Goal: Information Seeking & Learning: Learn about a topic

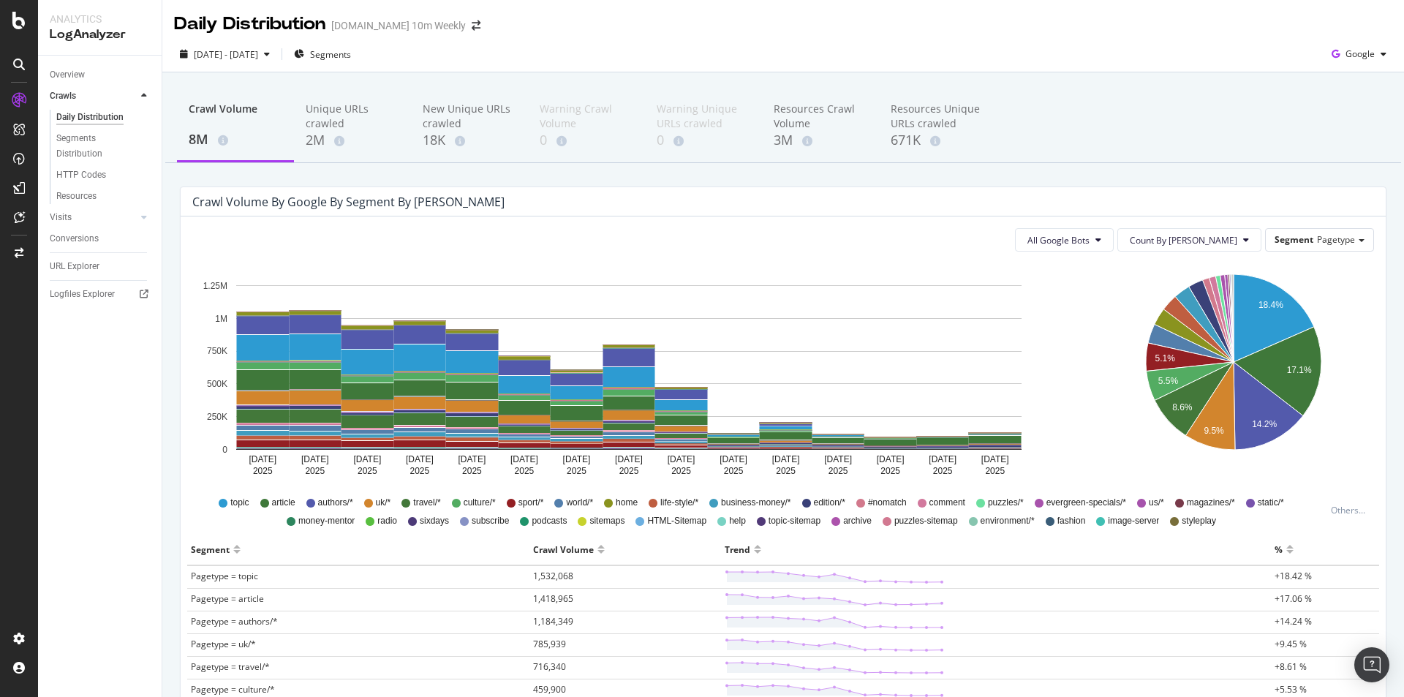
scroll to position [73, 0]
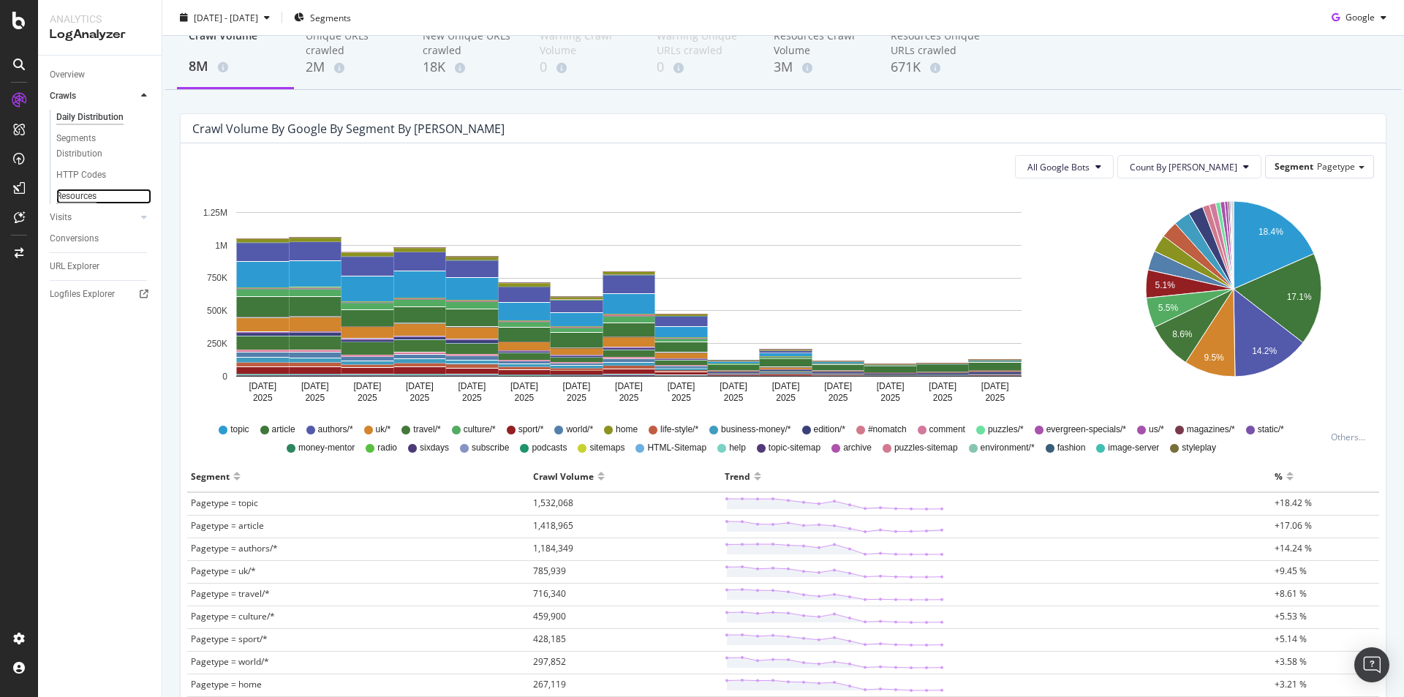
click at [91, 194] on div "Resources" at bounding box center [76, 196] width 40 height 15
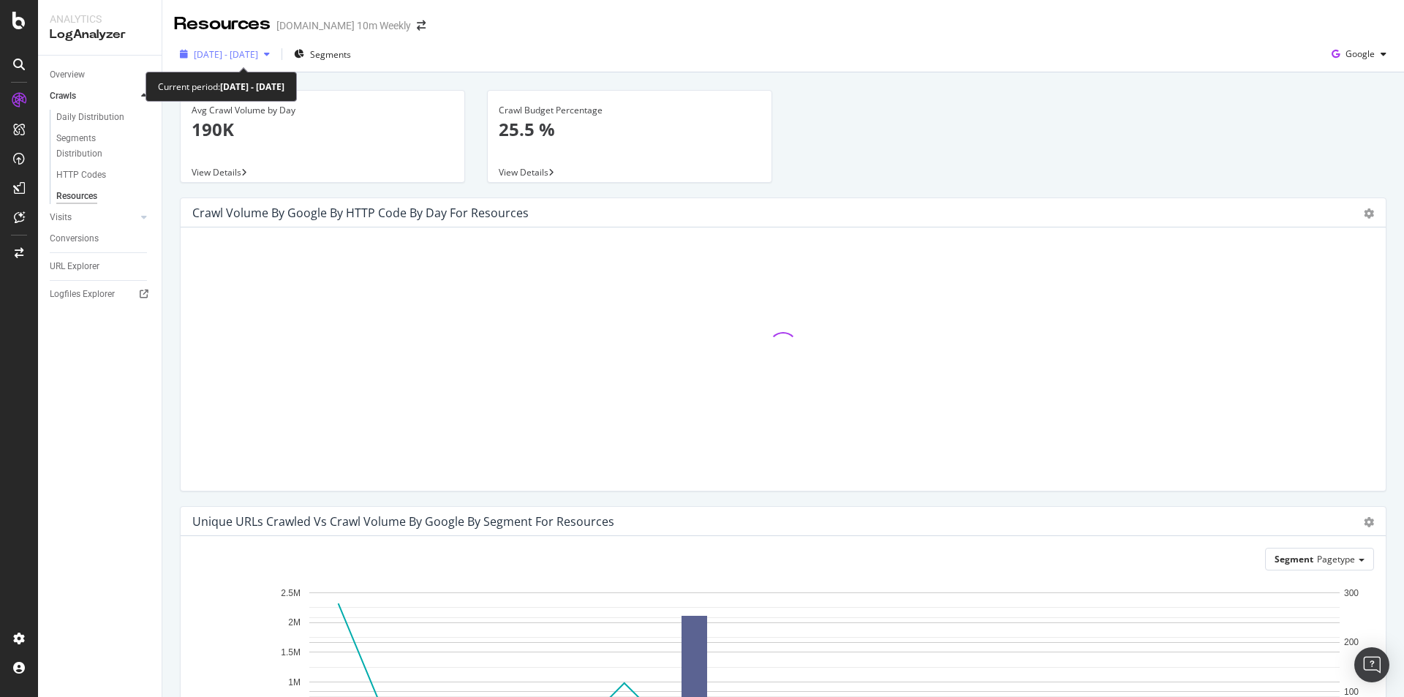
click at [258, 52] on span "[DATE] - [DATE]" at bounding box center [226, 54] width 64 height 12
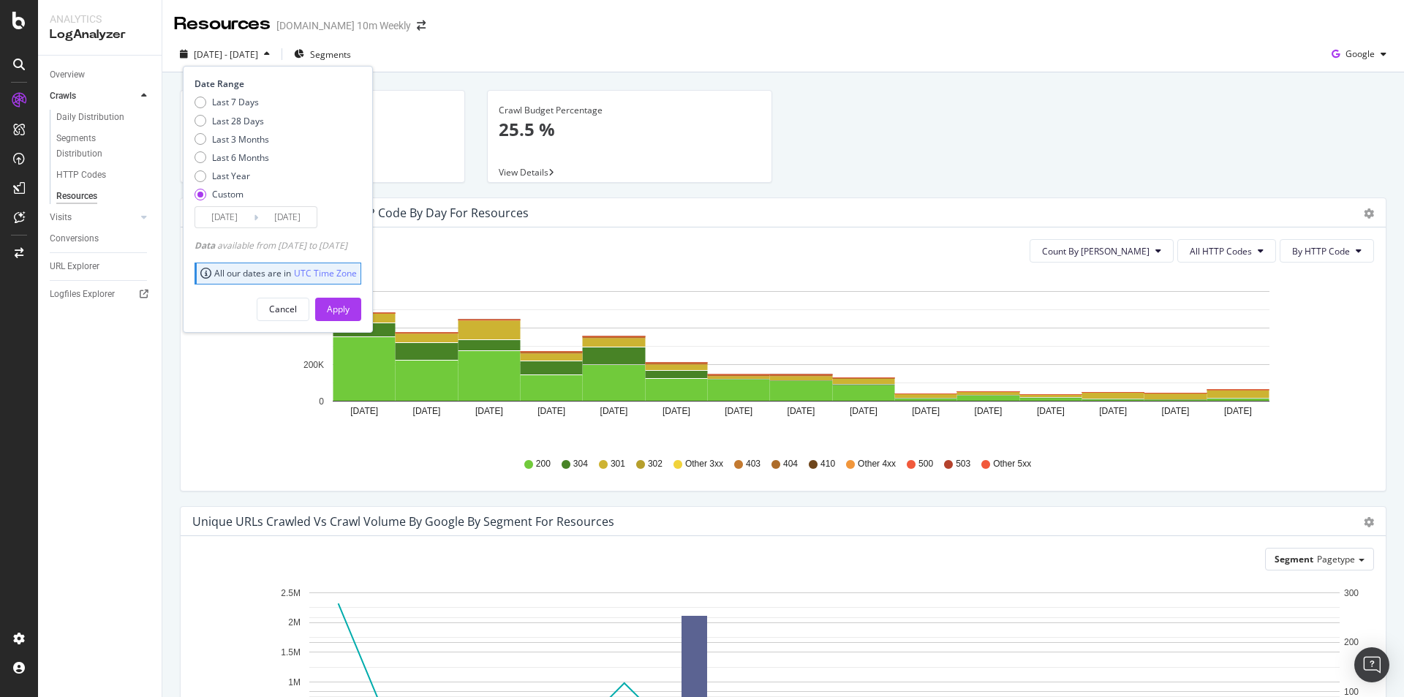
click at [506, 53] on div "2025 Sep. 18th - Oct. 2nd Segments Date Range Last 7 Days Last 28 Days Last 3 M…" at bounding box center [782, 56] width 1241 height 29
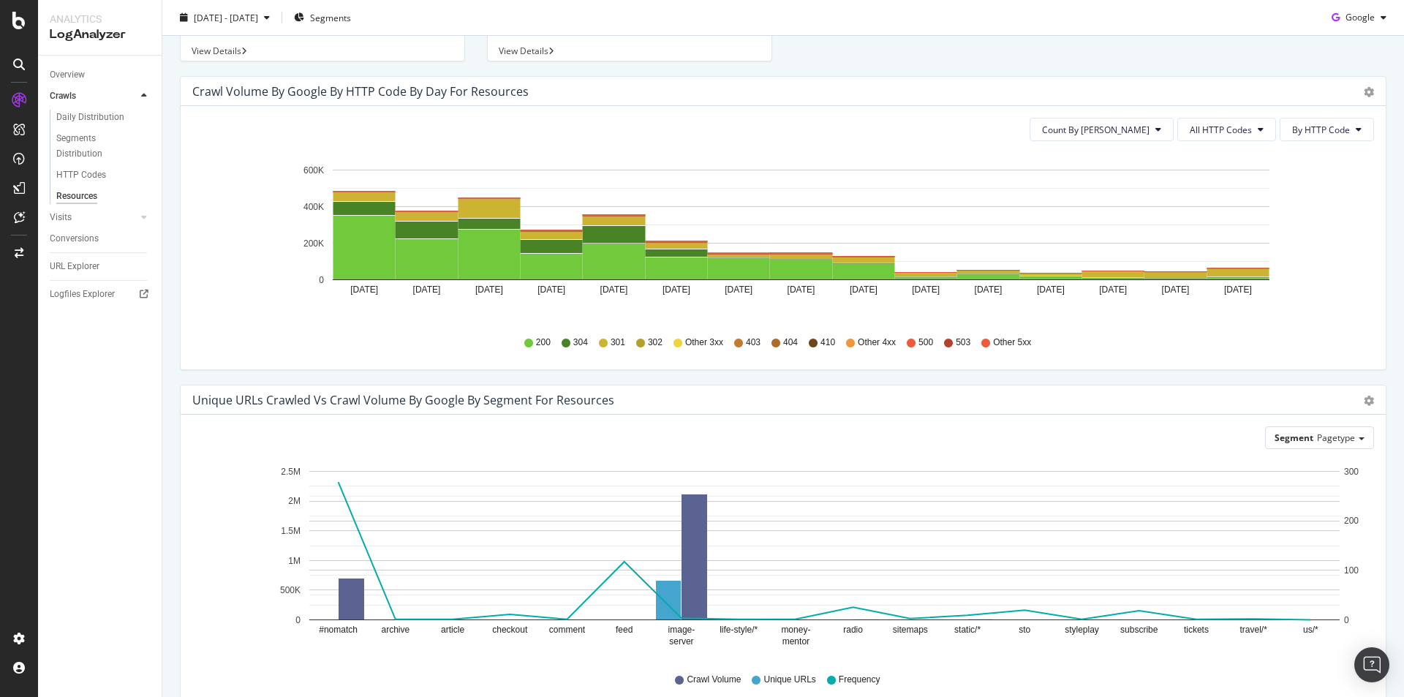
scroll to position [198, 0]
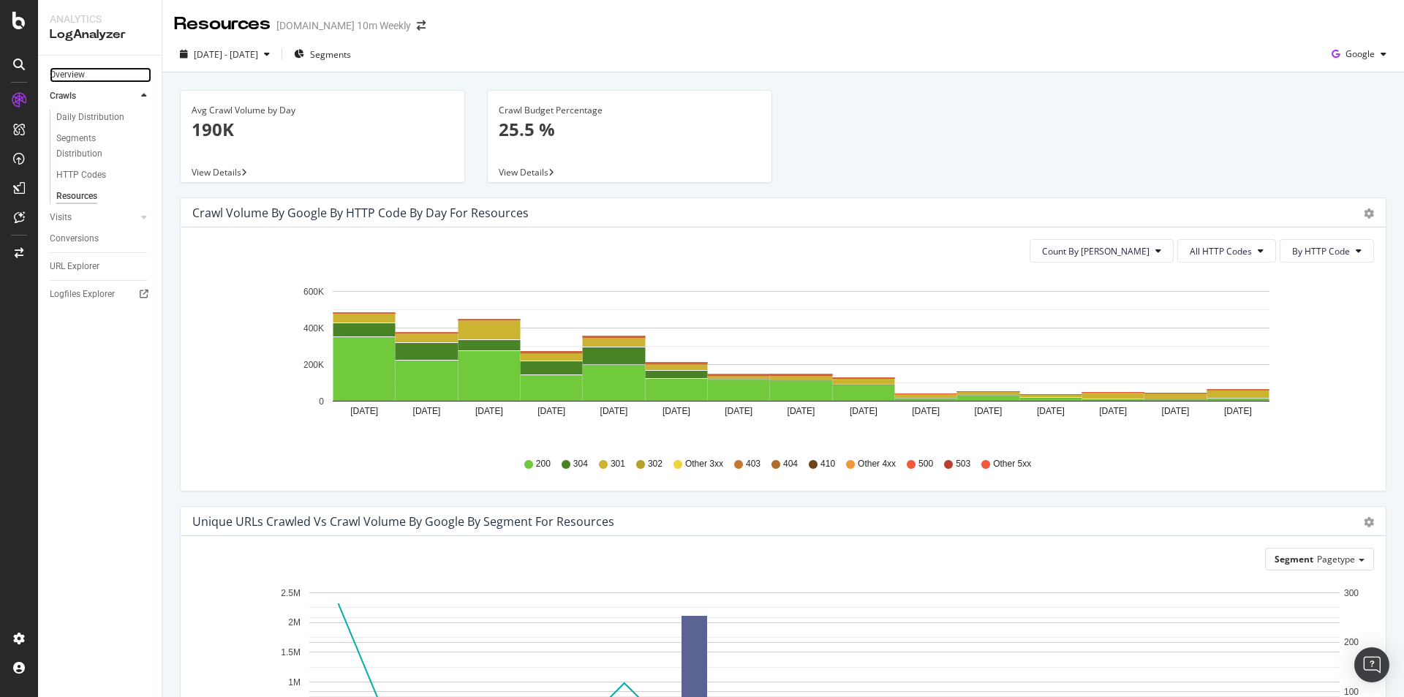
click at [89, 75] on link "Overview" at bounding box center [101, 74] width 102 height 15
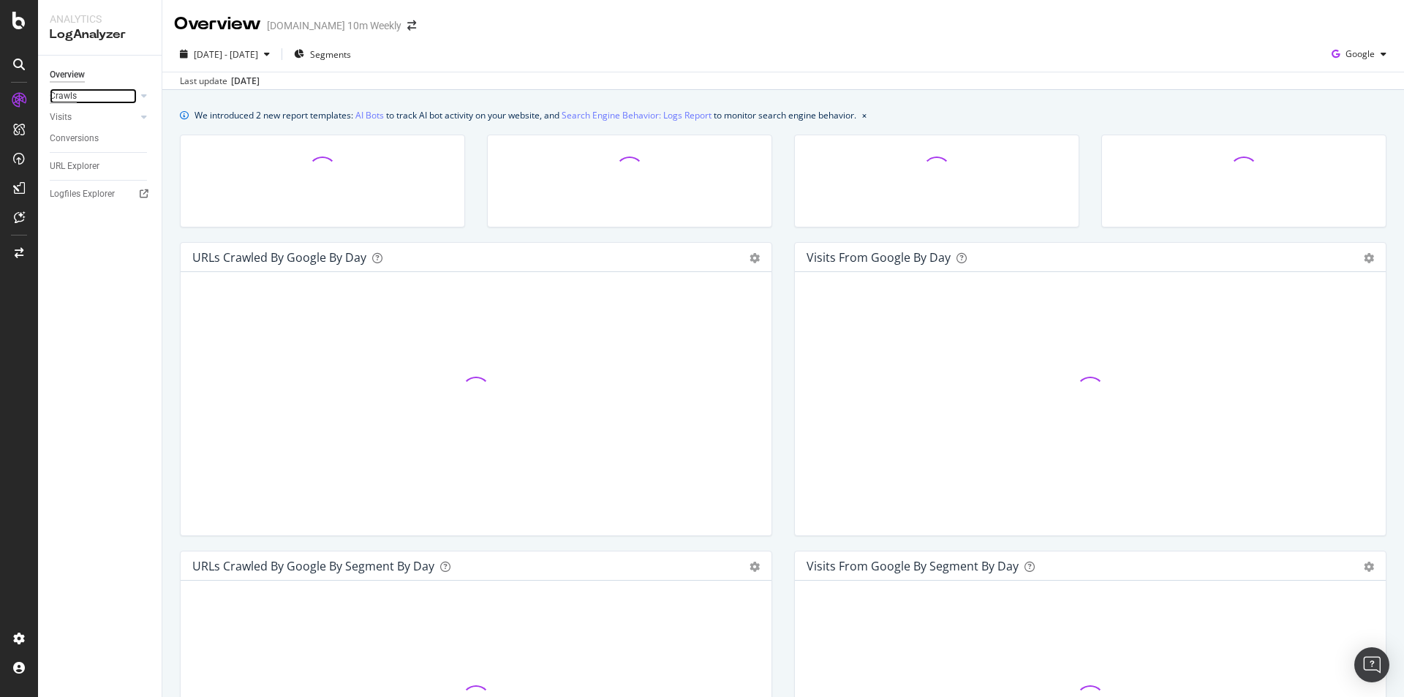
click at [71, 93] on div "Crawls" at bounding box center [63, 95] width 27 height 15
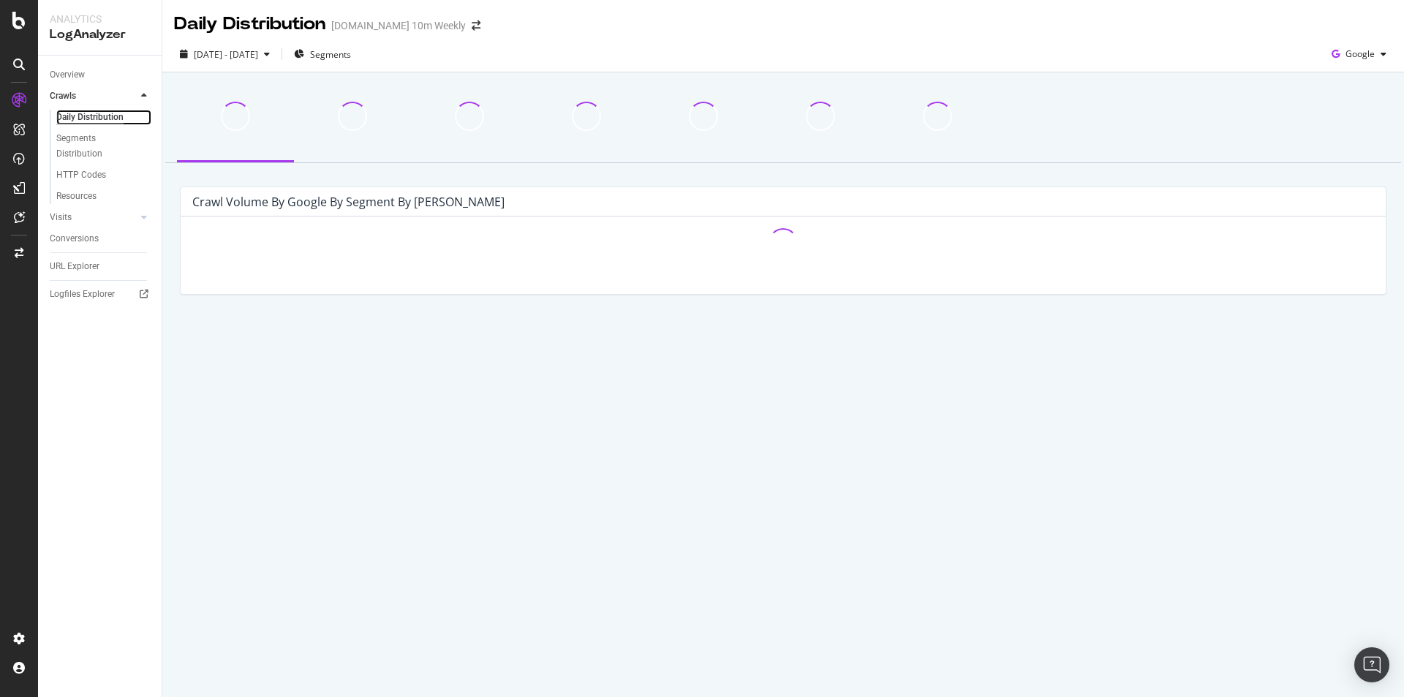
click at [103, 115] on div "Daily Distribution" at bounding box center [89, 117] width 67 height 15
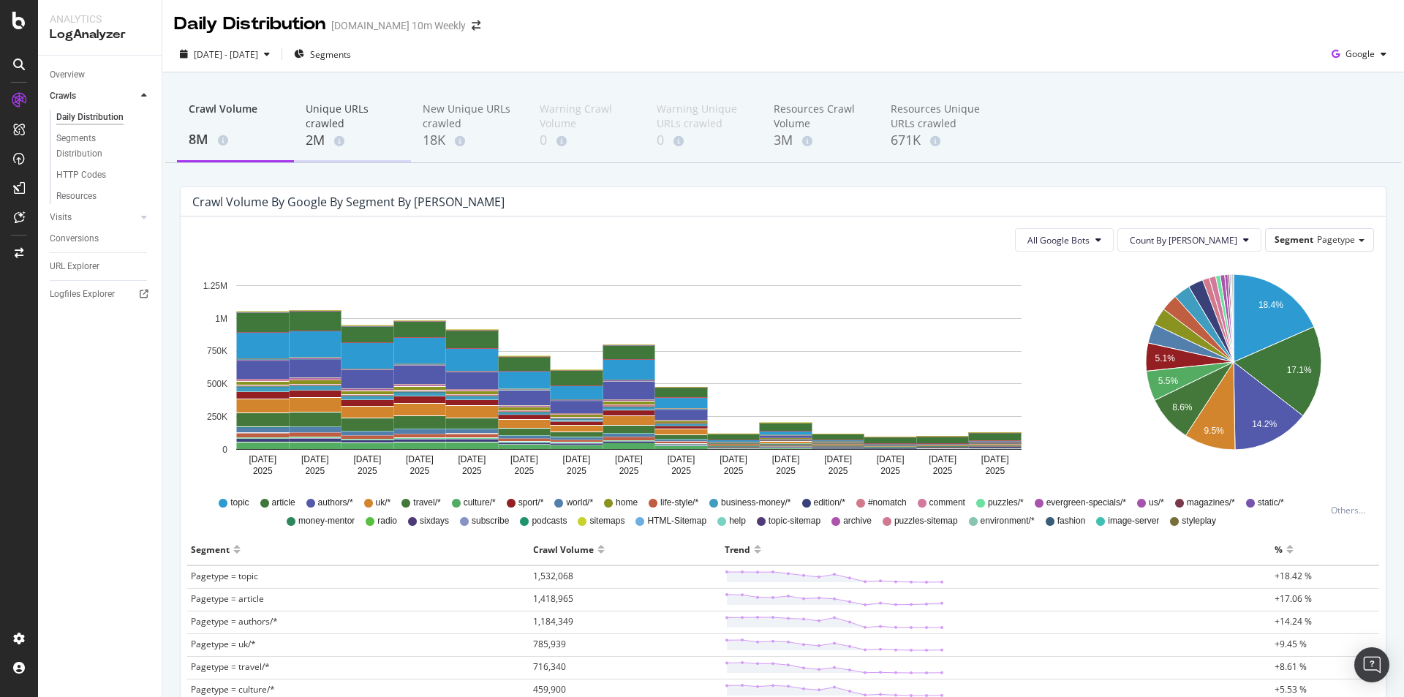
click at [333, 122] on div "Unique URLs crawled" at bounding box center [353, 116] width 94 height 29
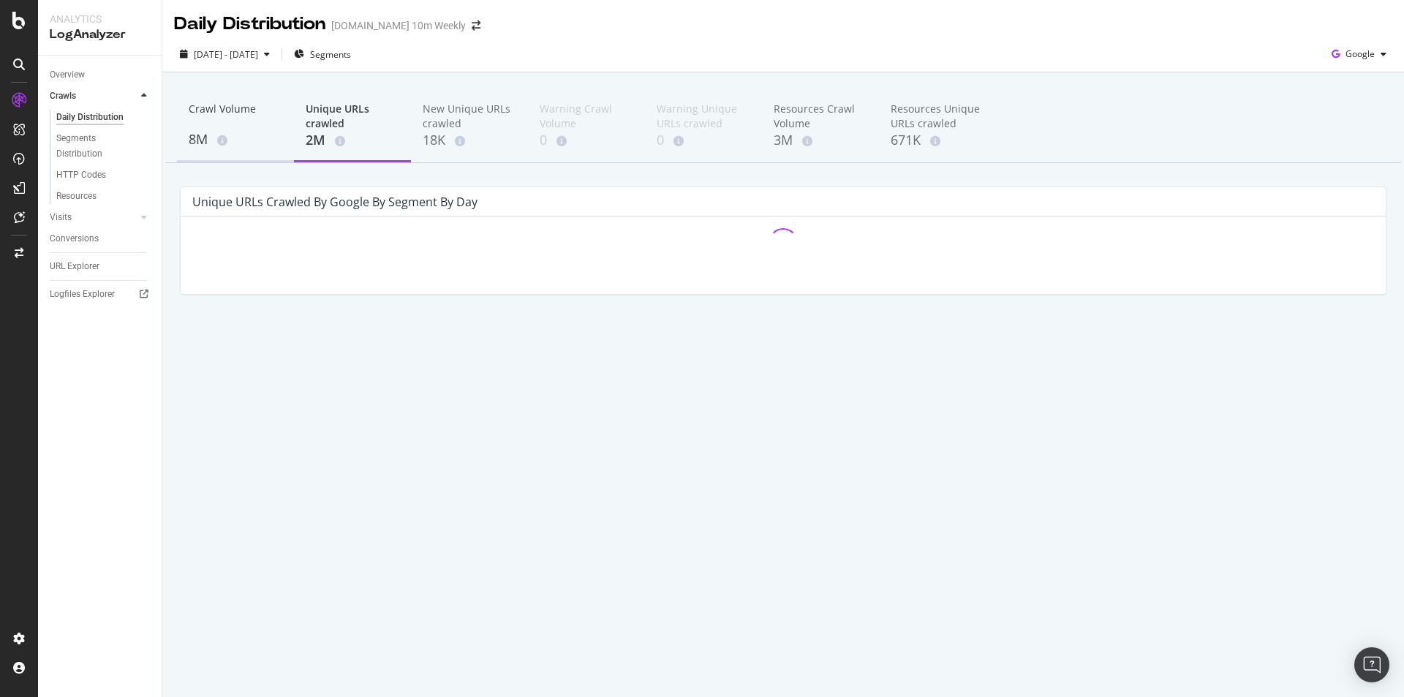
click at [222, 115] on div "Crawl Volume" at bounding box center [236, 116] width 94 height 28
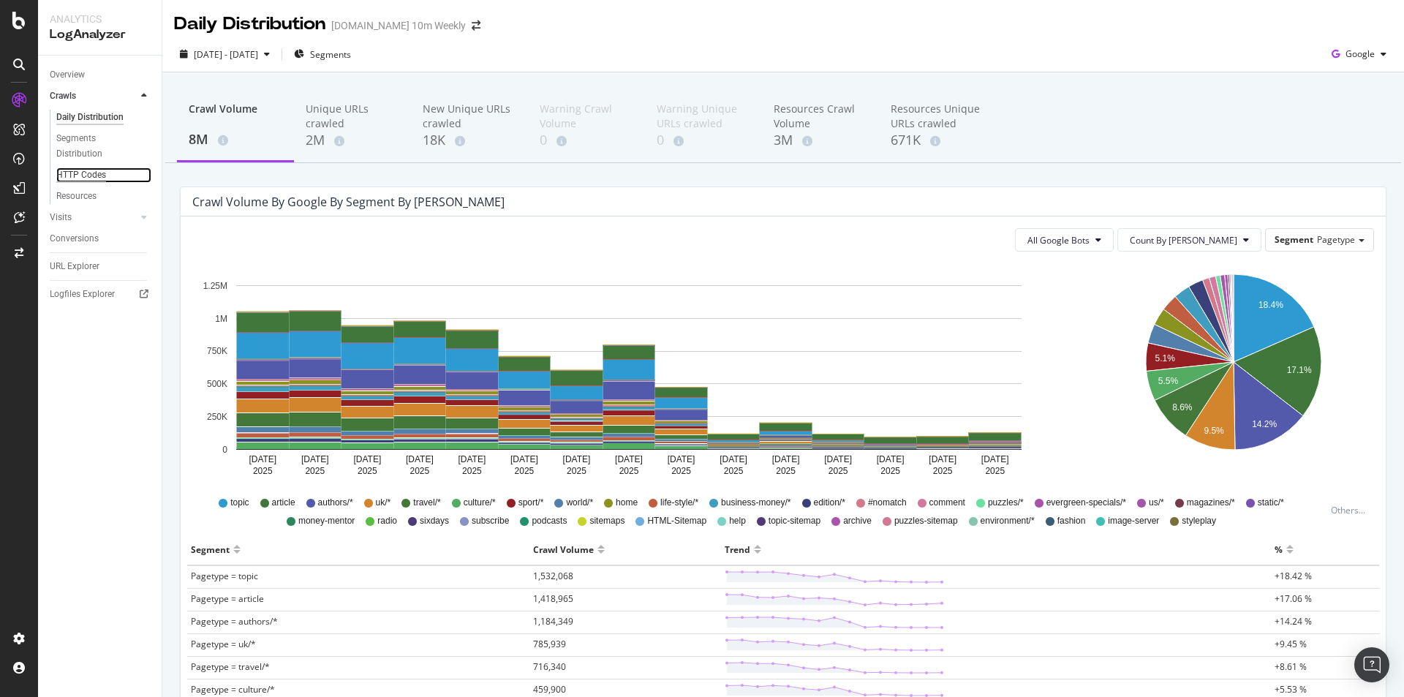
click at [93, 175] on div "HTTP Codes" at bounding box center [81, 174] width 50 height 15
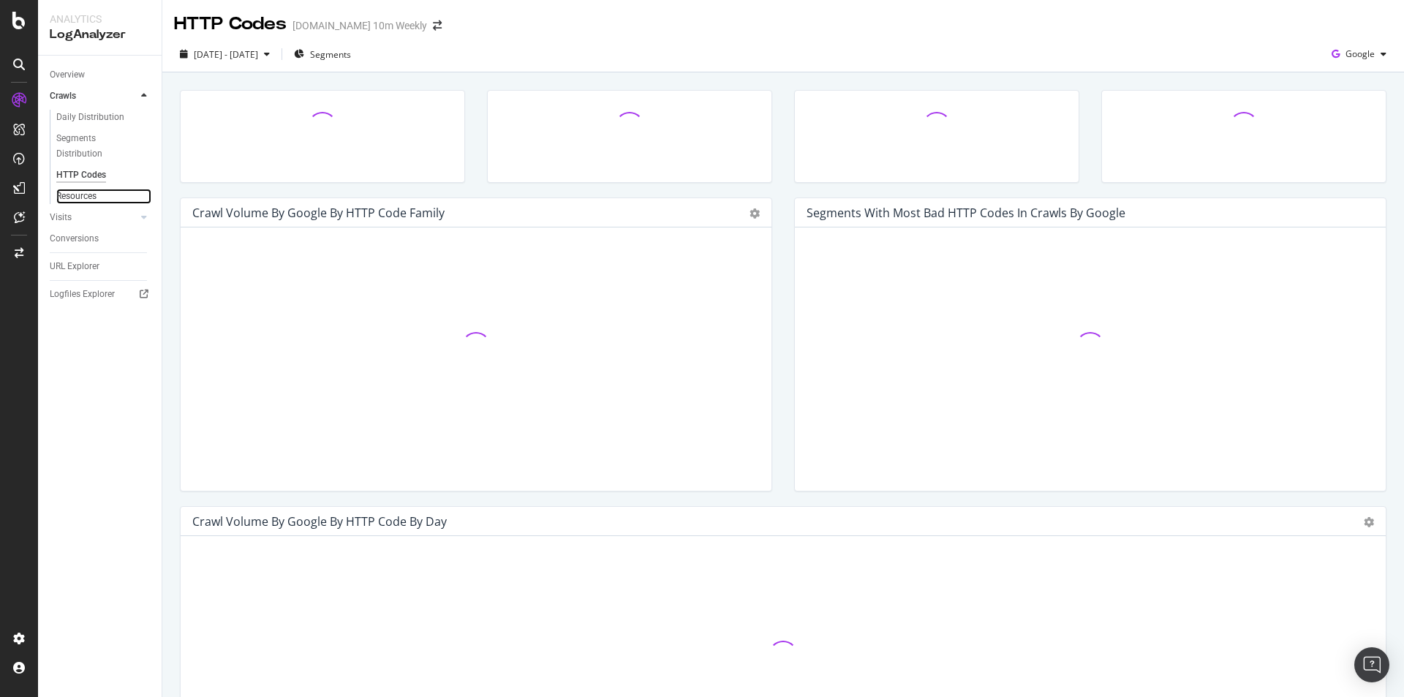
click at [99, 194] on link "Resources" at bounding box center [103, 196] width 95 height 15
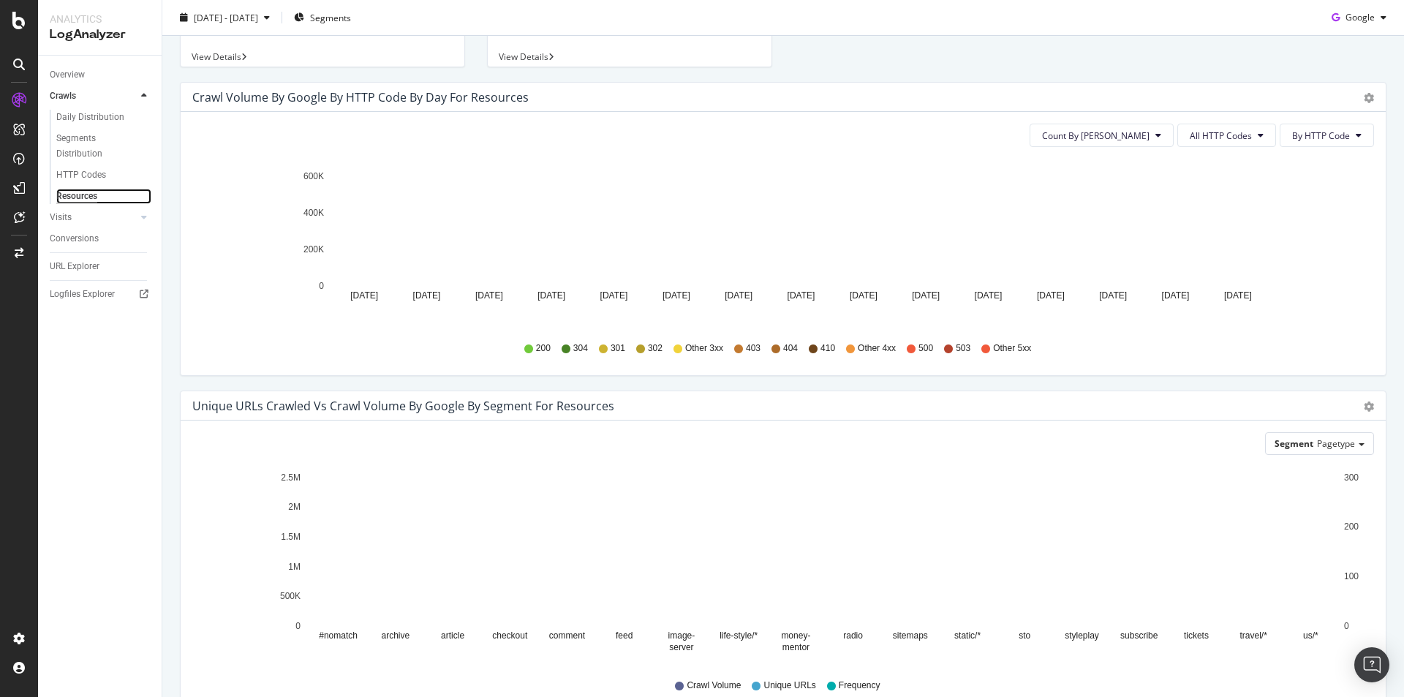
scroll to position [198, 0]
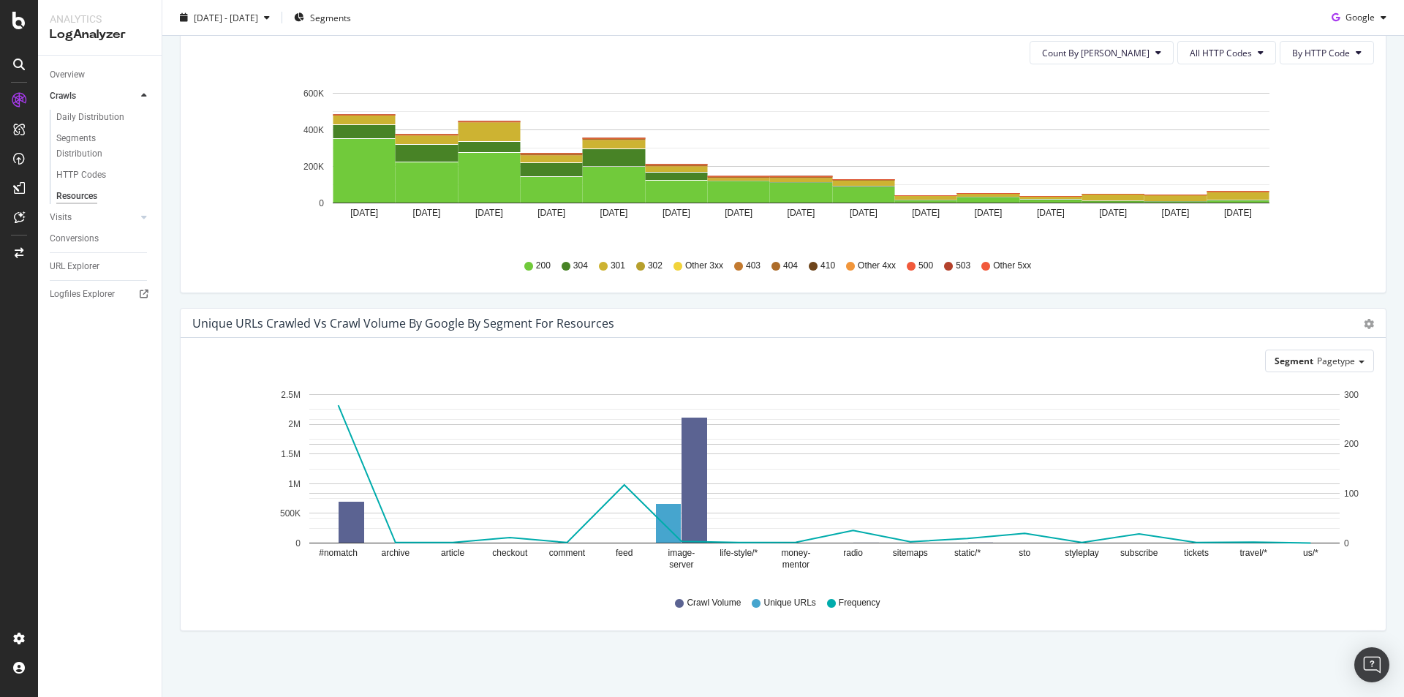
click at [226, 94] on icon "Sep 18 2025 Sep 19 2025 Sep 20 2025 Sep 21 2025 Sep 22 2025 Sep 23 2025 Sep 24 …" at bounding box center [777, 161] width 1170 height 170
click at [266, 5] on div "2025 Sep. 18th - Oct. 2nd Segments Google" at bounding box center [782, 18] width 1241 height 36
click at [258, 12] on span "2025 Sep. 18th - Oct. 2nd" at bounding box center [226, 17] width 64 height 12
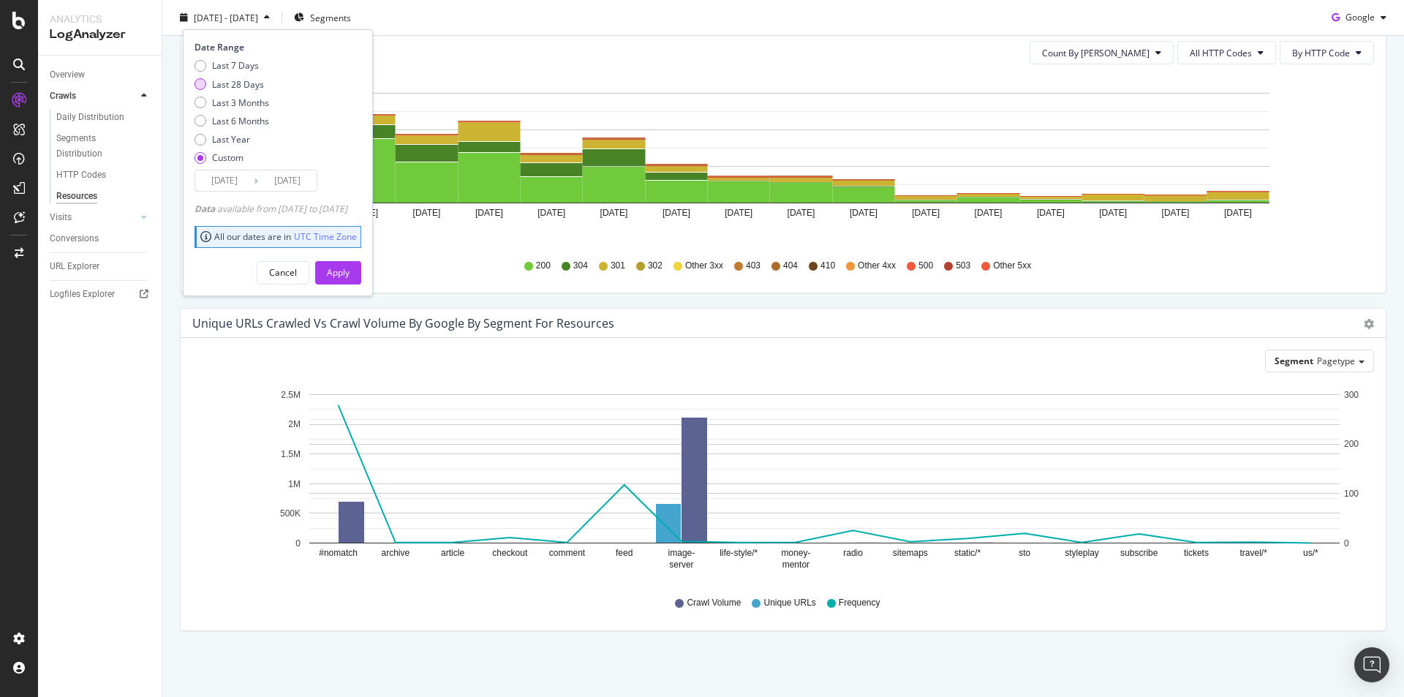
click at [248, 80] on div "Last 28 Days" at bounding box center [238, 83] width 52 height 12
type input "2025/09/07"
type input "2025/10/04"
click at [349, 265] on div "Apply" at bounding box center [338, 272] width 23 height 22
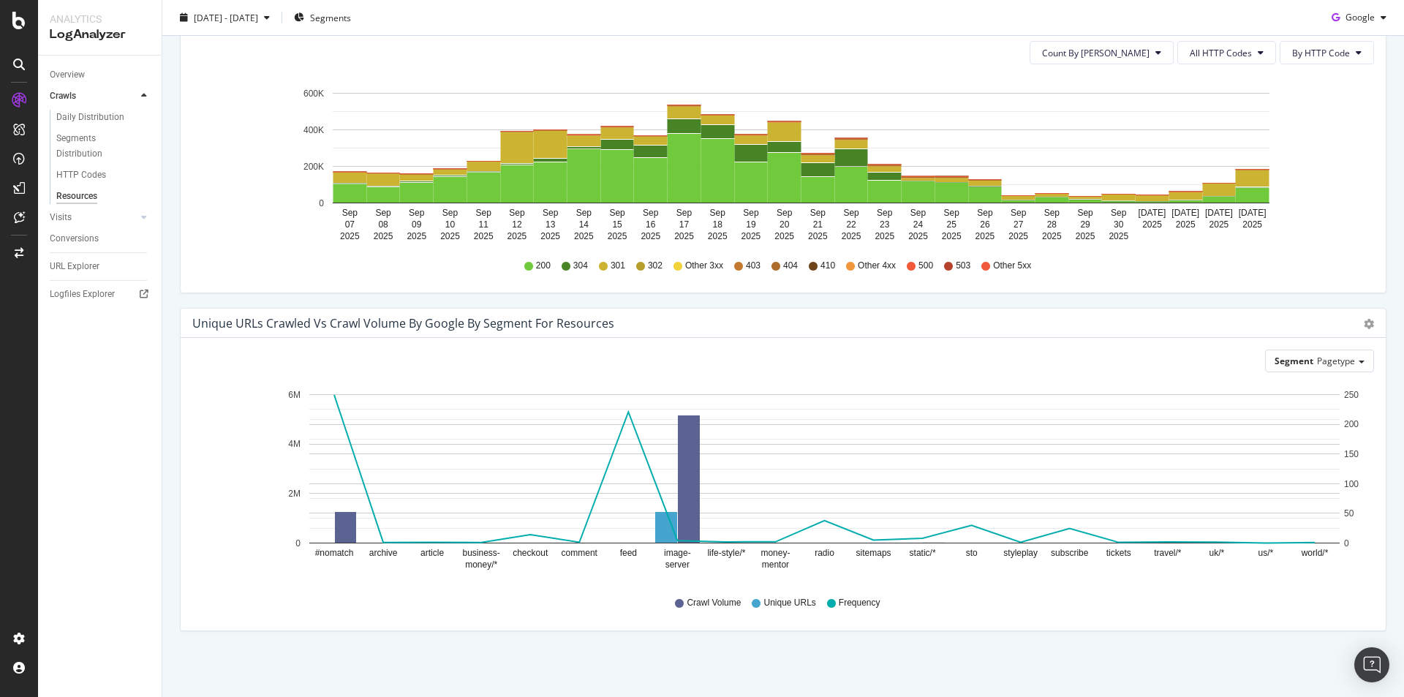
click at [382, 548] on text "archive" at bounding box center [383, 553] width 29 height 10
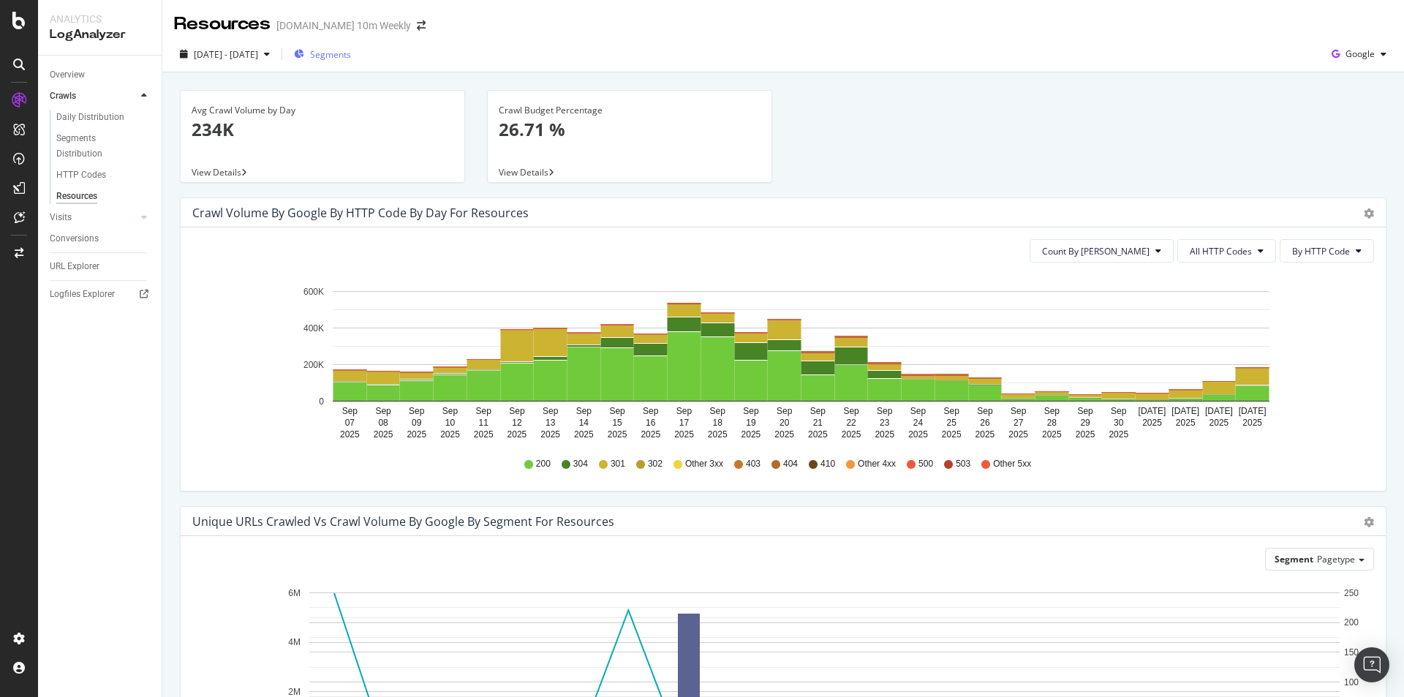
click at [357, 45] on button "Segments" at bounding box center [322, 53] width 69 height 23
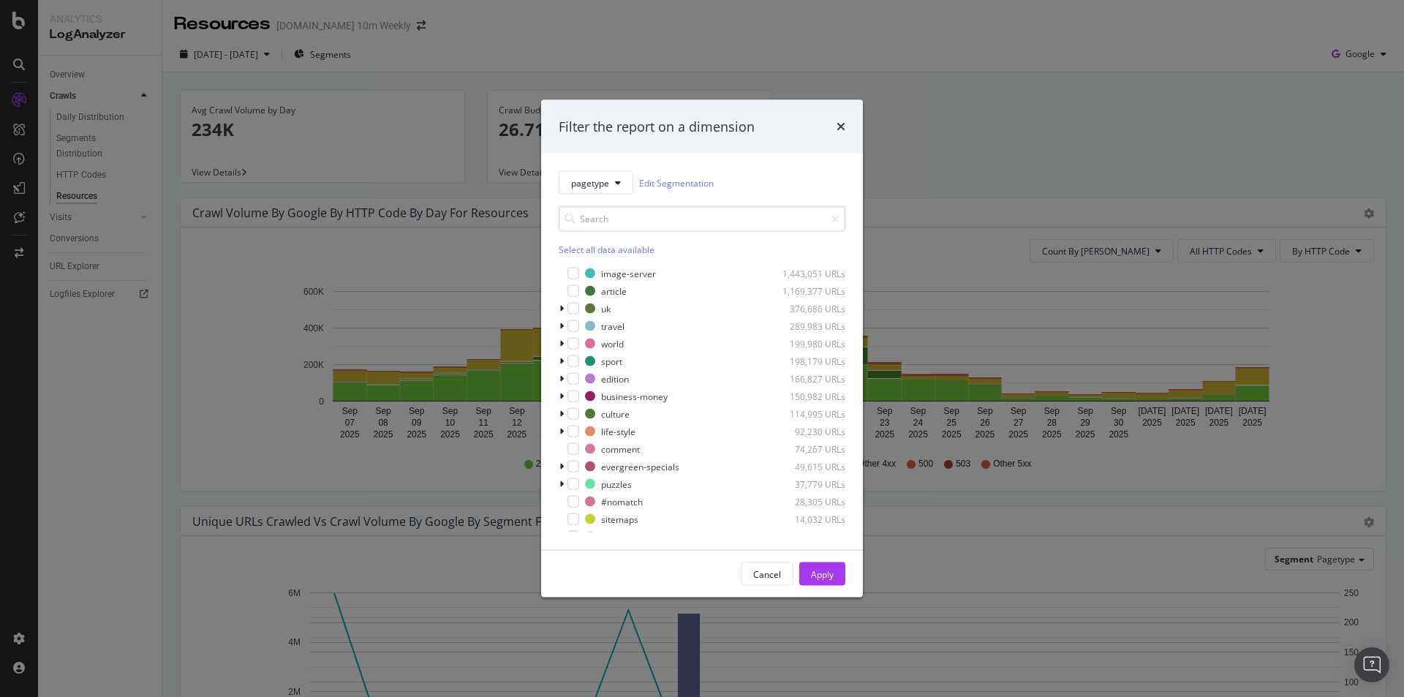
click at [621, 221] on input "modal" at bounding box center [701, 219] width 287 height 26
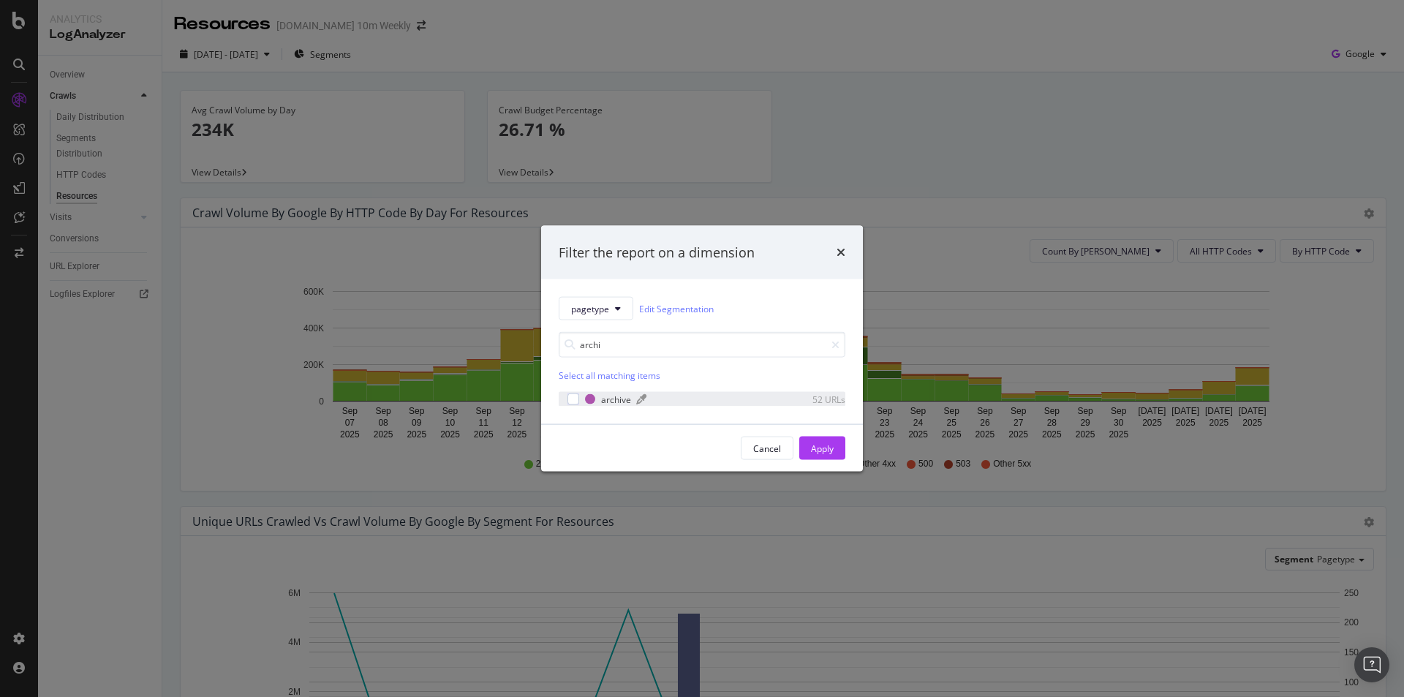
type input "archi"
click at [603, 397] on div "archive" at bounding box center [616, 399] width 30 height 12
click at [827, 444] on div "Apply" at bounding box center [822, 448] width 23 height 12
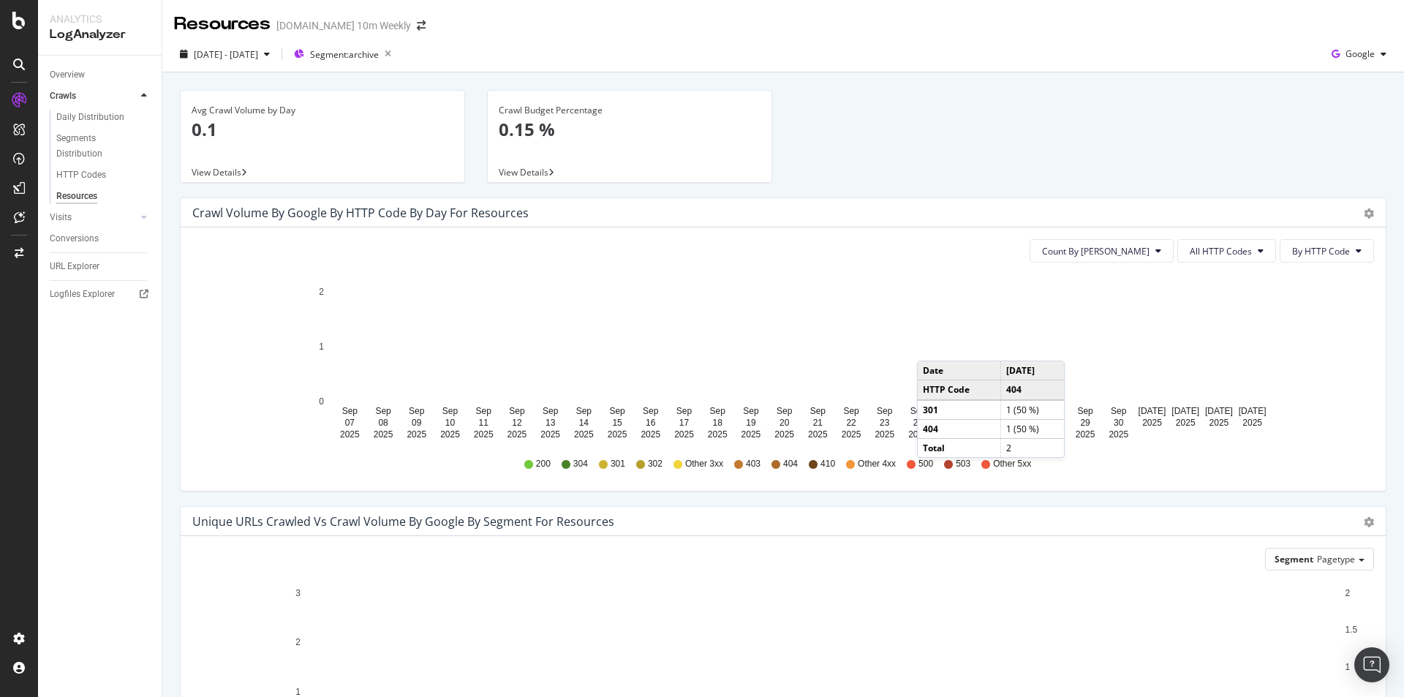
scroll to position [198, 0]
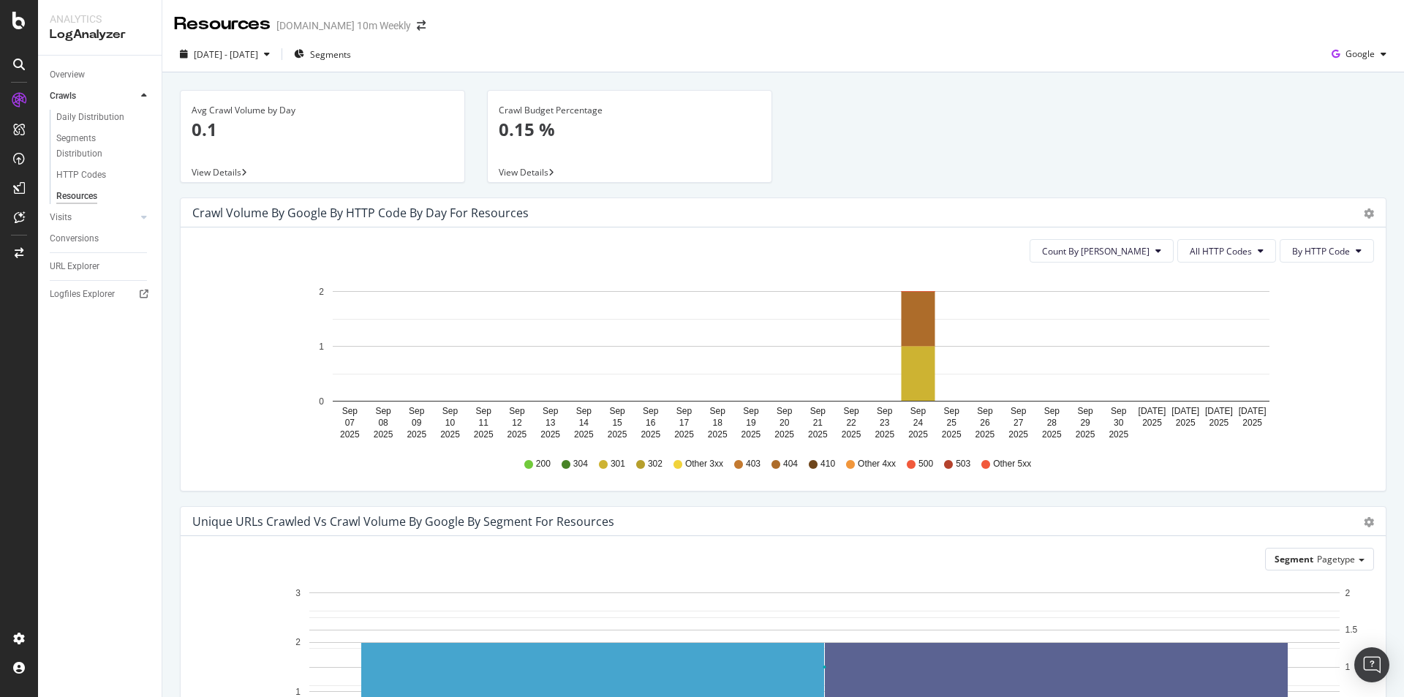
click at [273, 142] on div "Avg Crawl Volume by Day 0.1" at bounding box center [323, 126] width 262 height 71
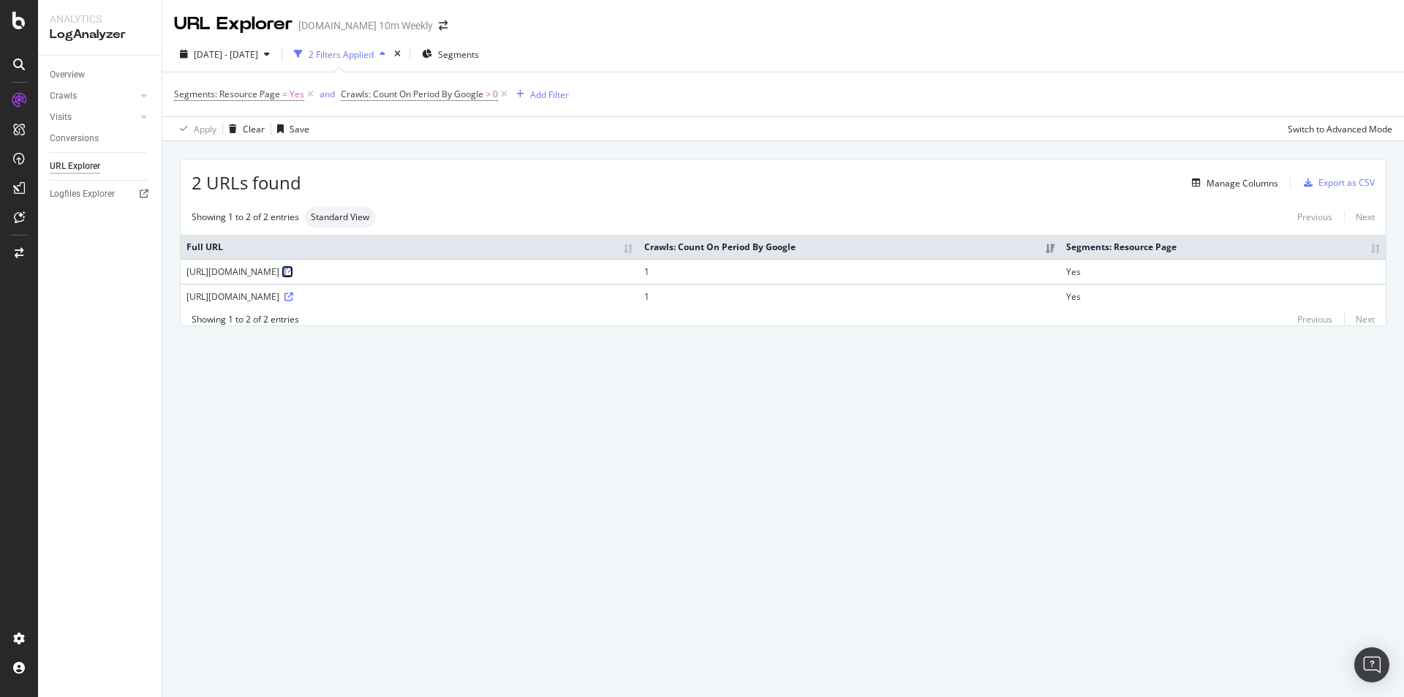
click at [293, 270] on icon at bounding box center [288, 272] width 9 height 9
click at [1248, 180] on div "Manage Columns" at bounding box center [1242, 183] width 72 height 12
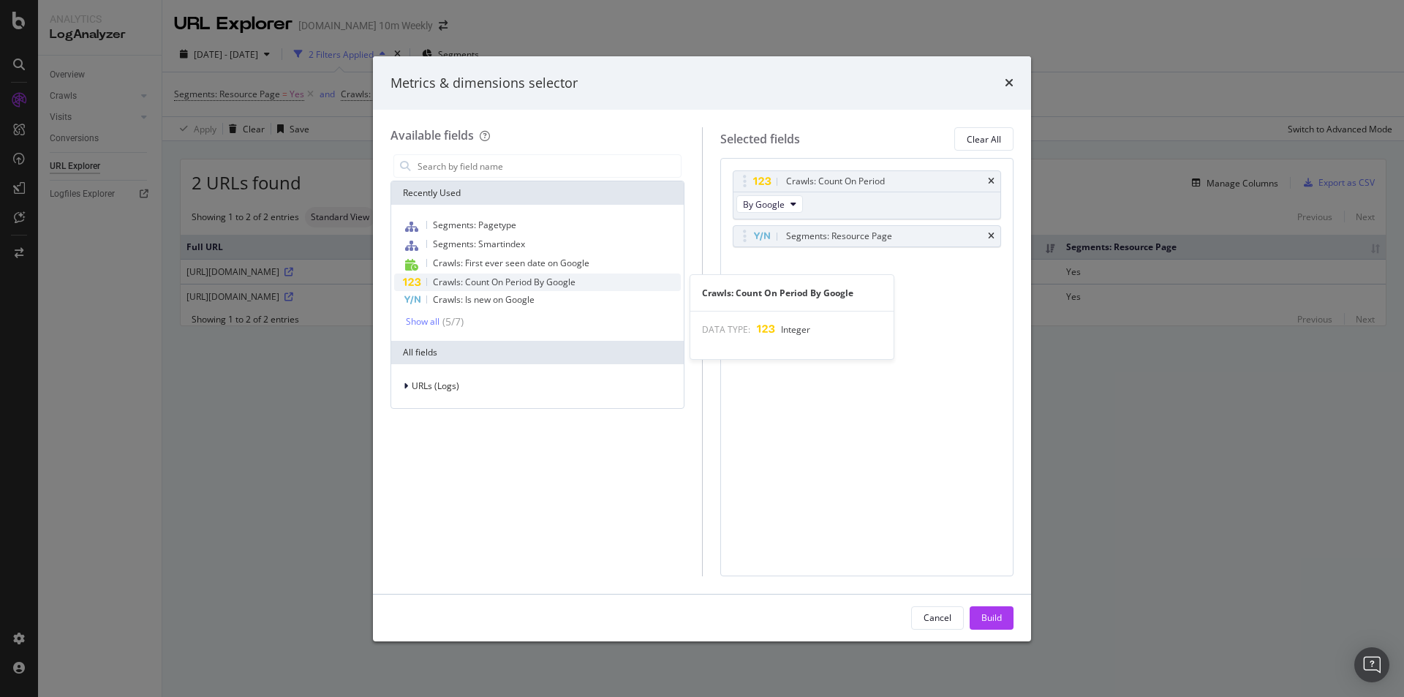
click at [563, 284] on span "Crawls: Count On Period By Google" at bounding box center [504, 282] width 143 height 12
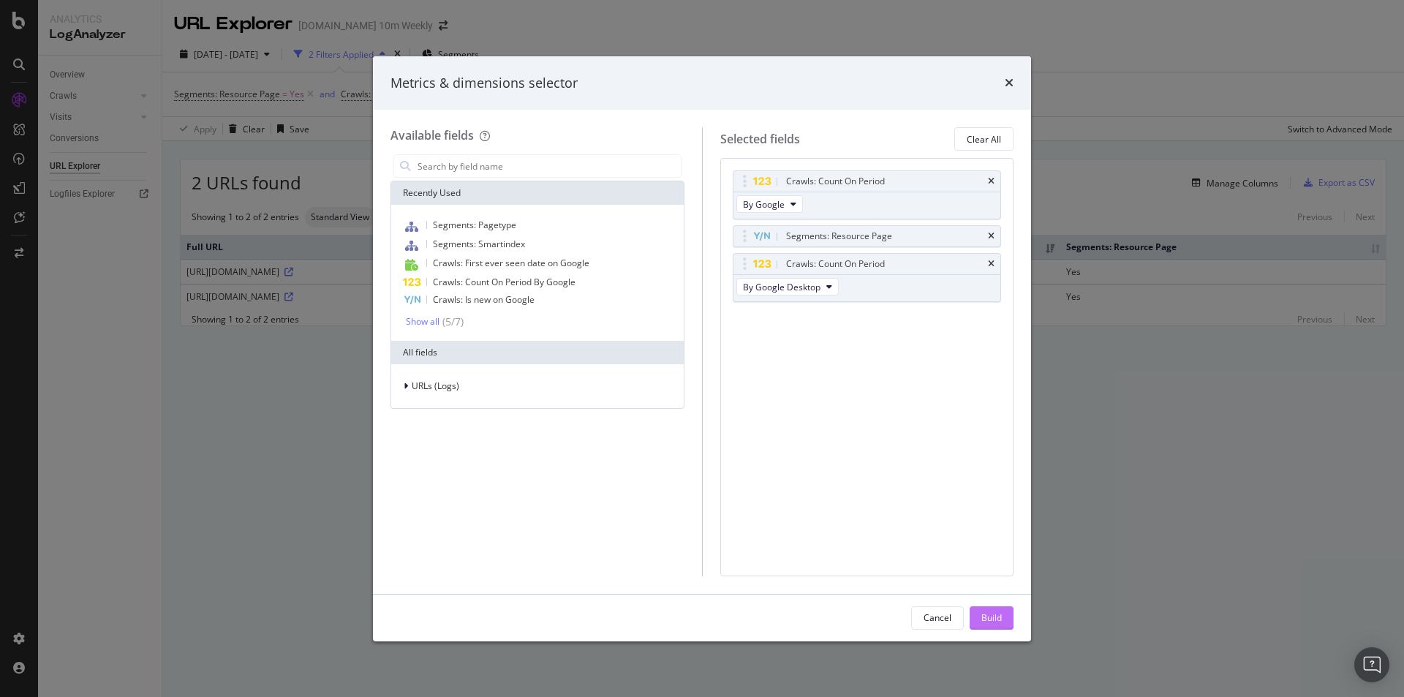
click at [996, 618] on div "Build" at bounding box center [991, 617] width 20 height 12
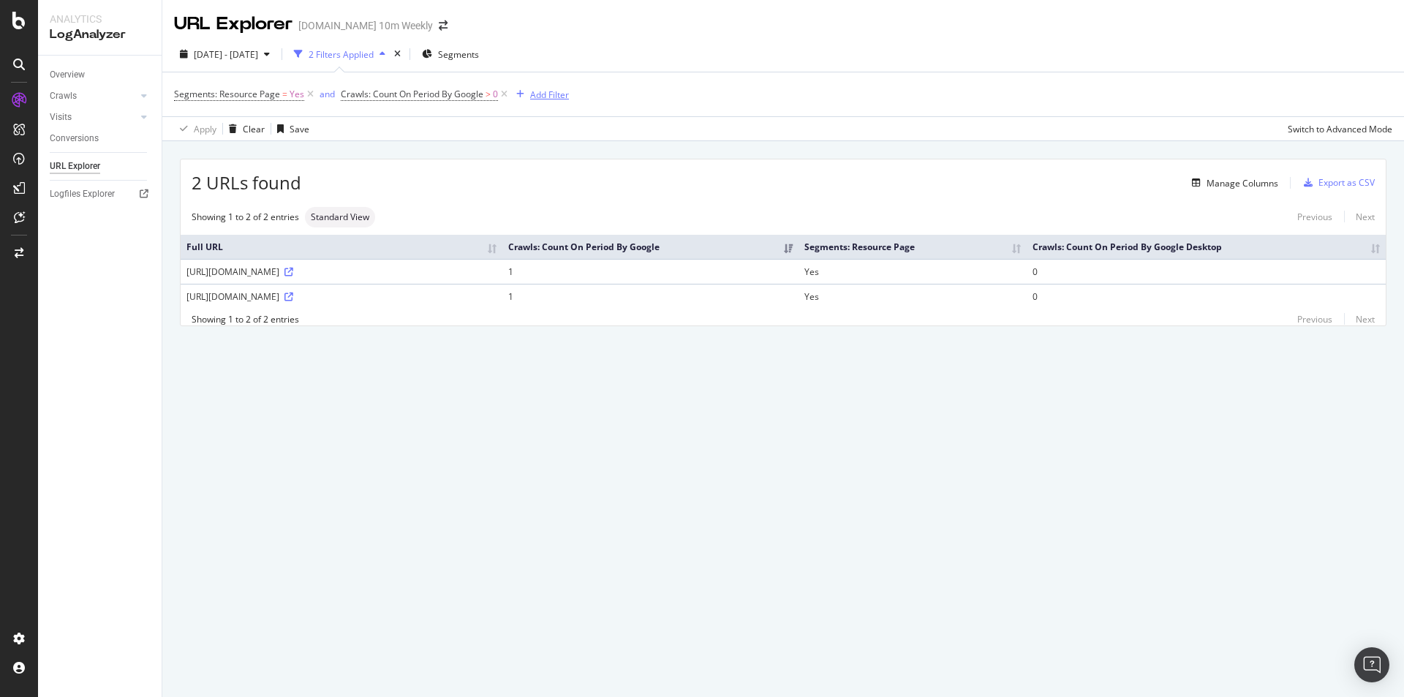
click at [533, 91] on div "Add Filter" at bounding box center [549, 94] width 39 height 12
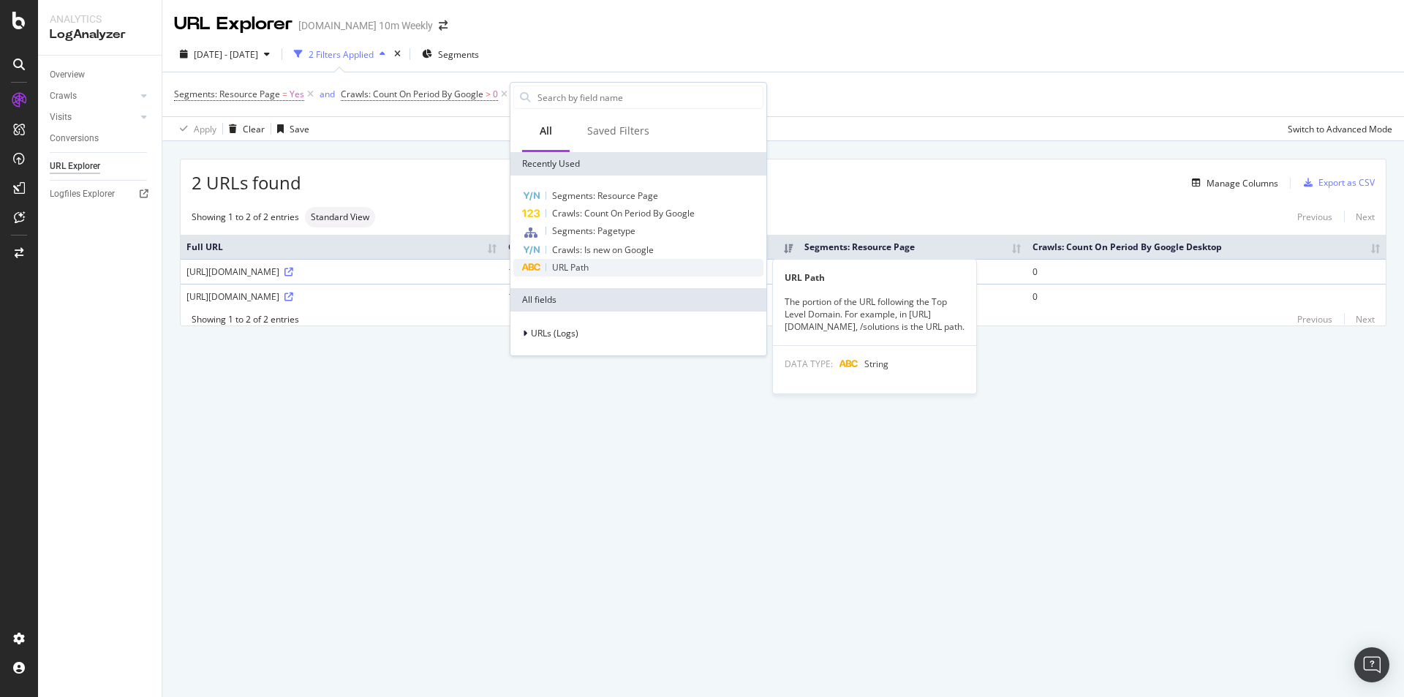
click at [590, 267] on div "URL Path" at bounding box center [638, 268] width 250 height 18
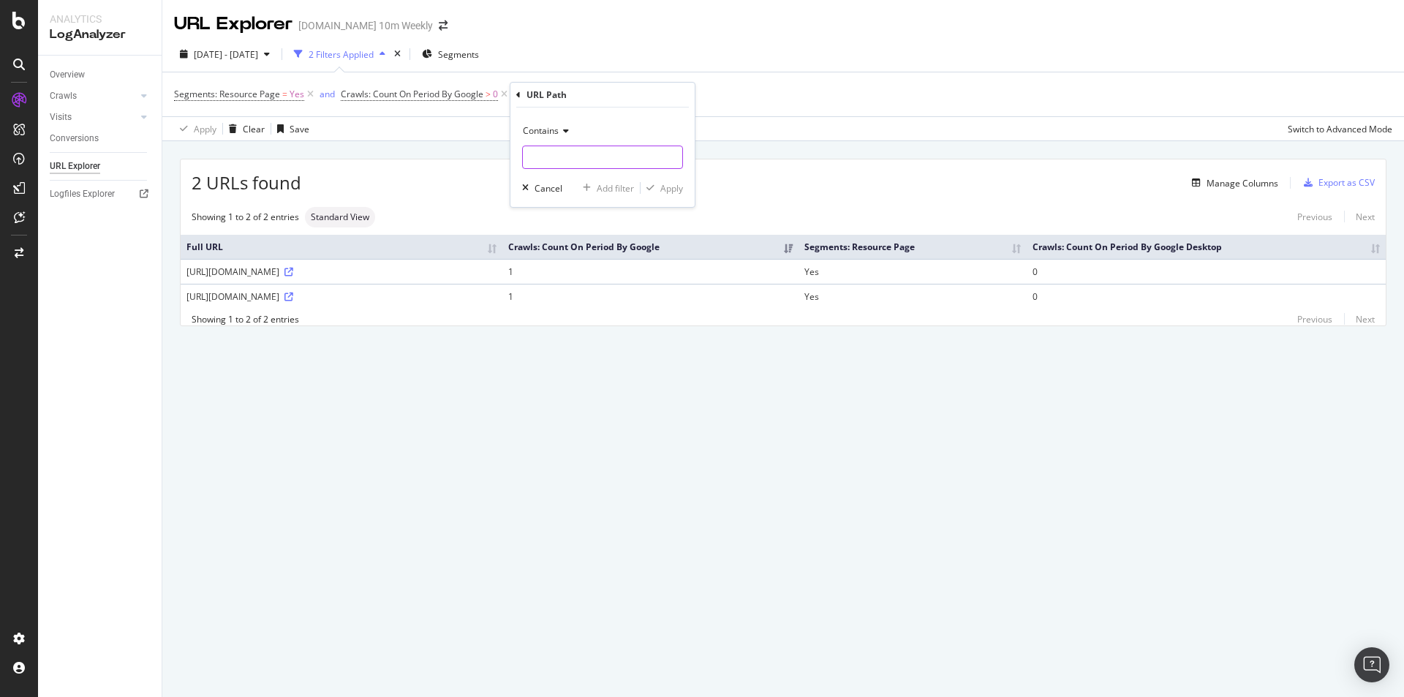
click at [569, 148] on input "text" at bounding box center [602, 156] width 159 height 23
paste input "/d/js/author-profile.init.bundle-5d4219fa40.js"
type input "/d/js/author-profile.init.bundle-5d4219fa40.js"
click at [676, 185] on div "Apply" at bounding box center [671, 188] width 23 height 12
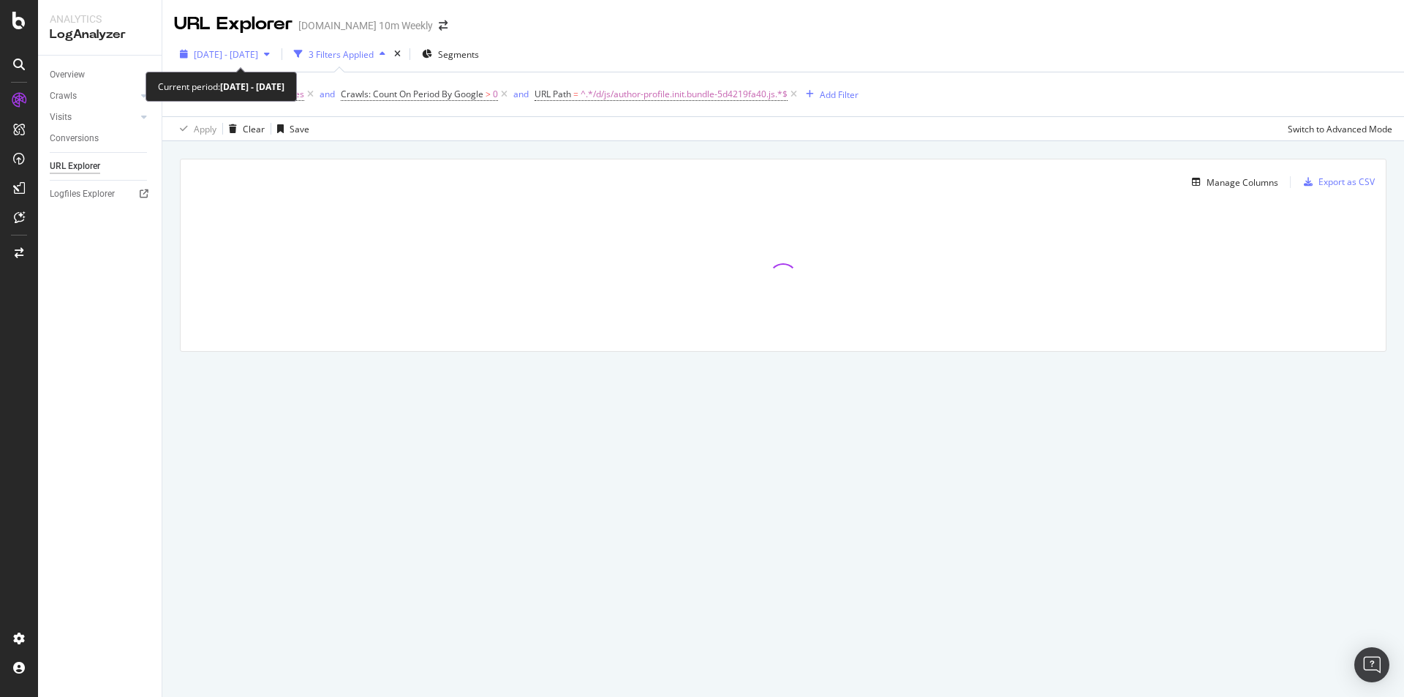
click at [257, 50] on span "2025 Sep. 7th - Oct. 4th" at bounding box center [226, 54] width 64 height 12
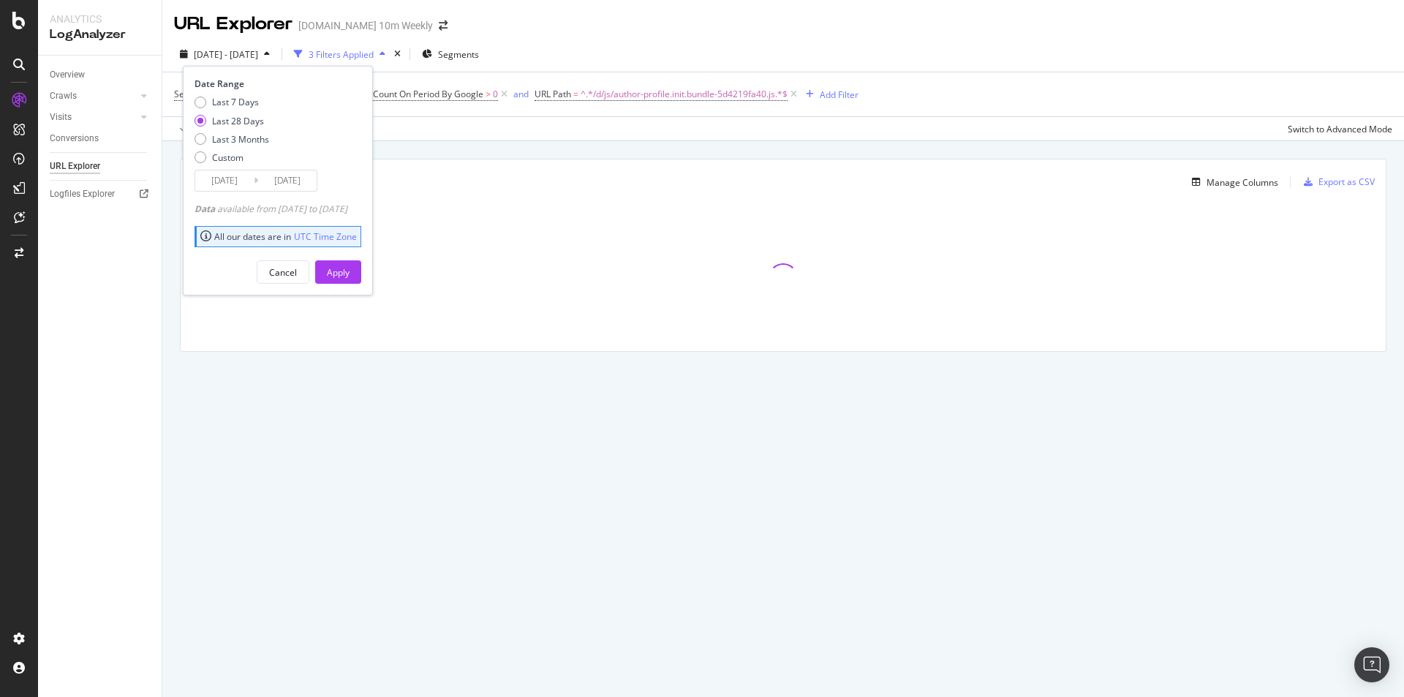
click at [330, 398] on div "Manage Columns Export as CSV Full URL Crawls: Count On Period By Google Segment…" at bounding box center [782, 272] width 1241 height 262
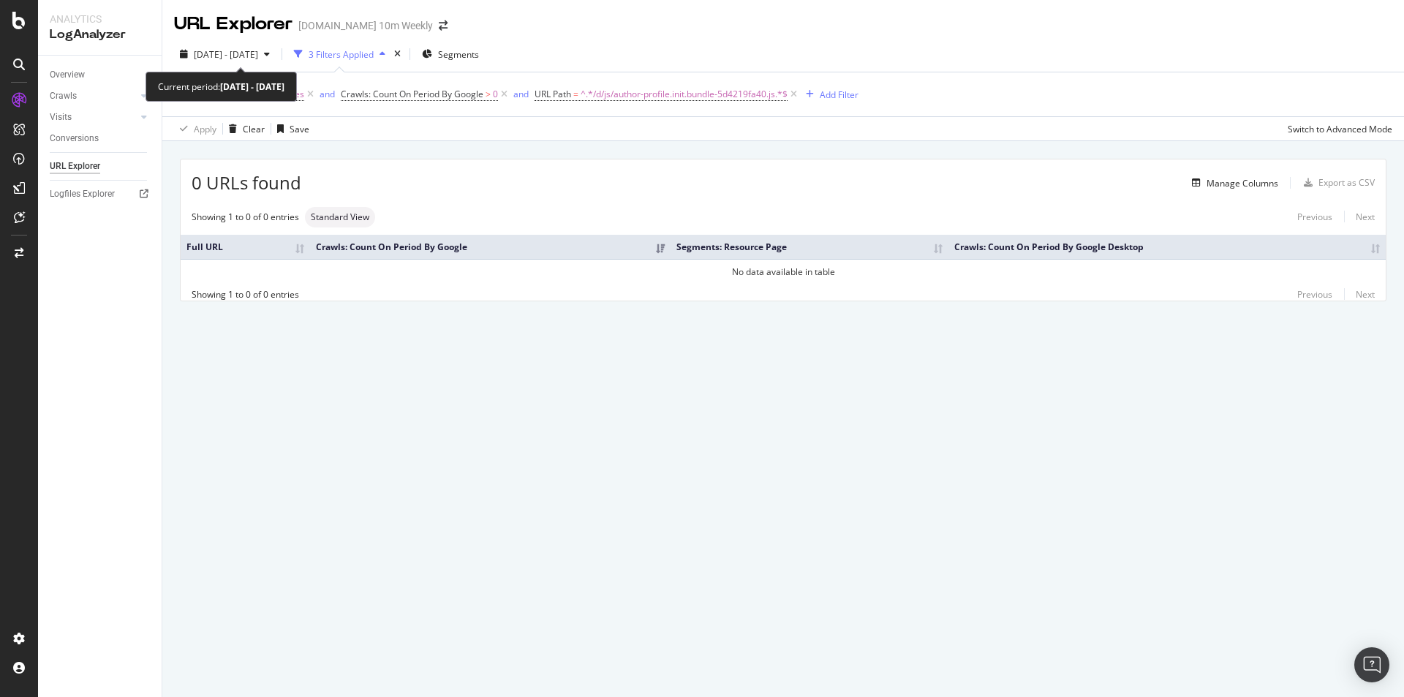
click at [297, 99] on div "Current period: 2025 Sep. 7th - Oct. 4th" at bounding box center [220, 87] width 151 height 30
click at [284, 88] on b "2025 Sep. 7th - Oct. 4th" at bounding box center [252, 86] width 64 height 12
click at [325, 118] on div "Apply Clear Save Switch to Advanced Mode" at bounding box center [782, 128] width 1241 height 24
click at [306, 91] on icon at bounding box center [310, 94] width 12 height 15
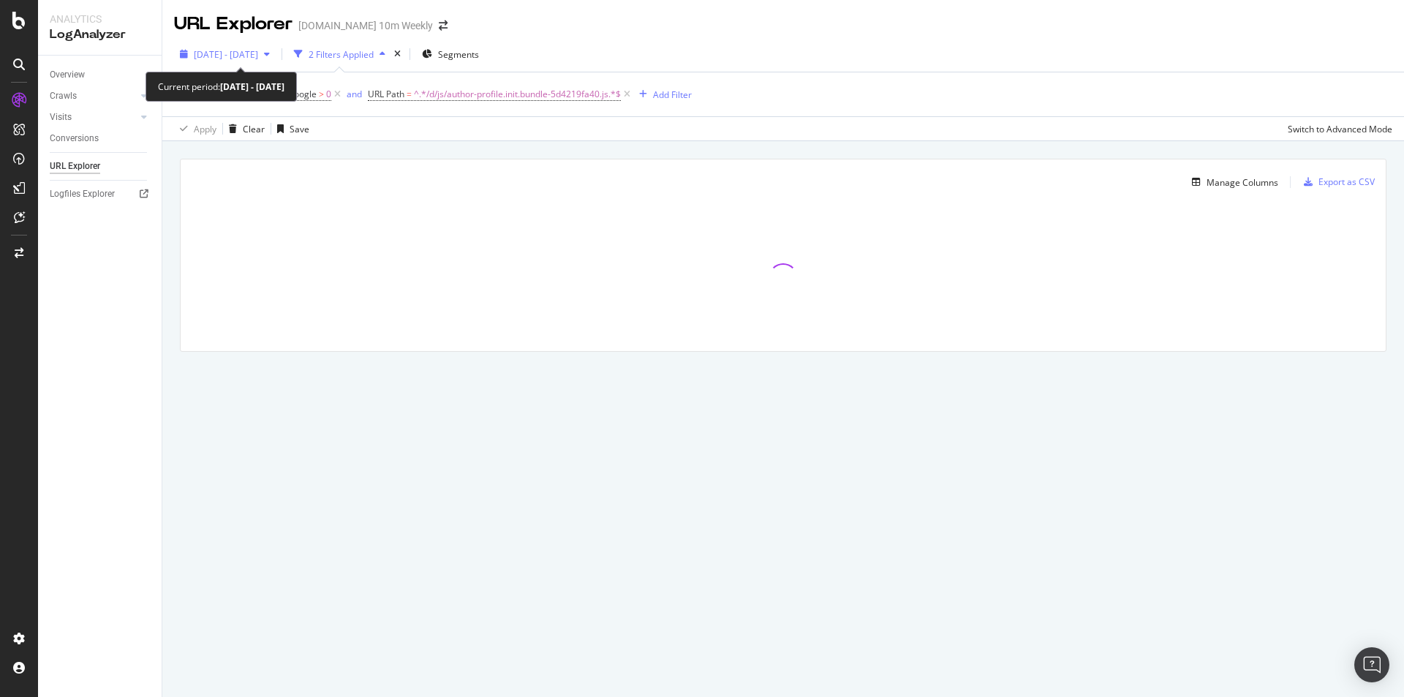
click at [276, 48] on div "2025 Sep. 7th - Oct. 4th" at bounding box center [225, 54] width 102 height 22
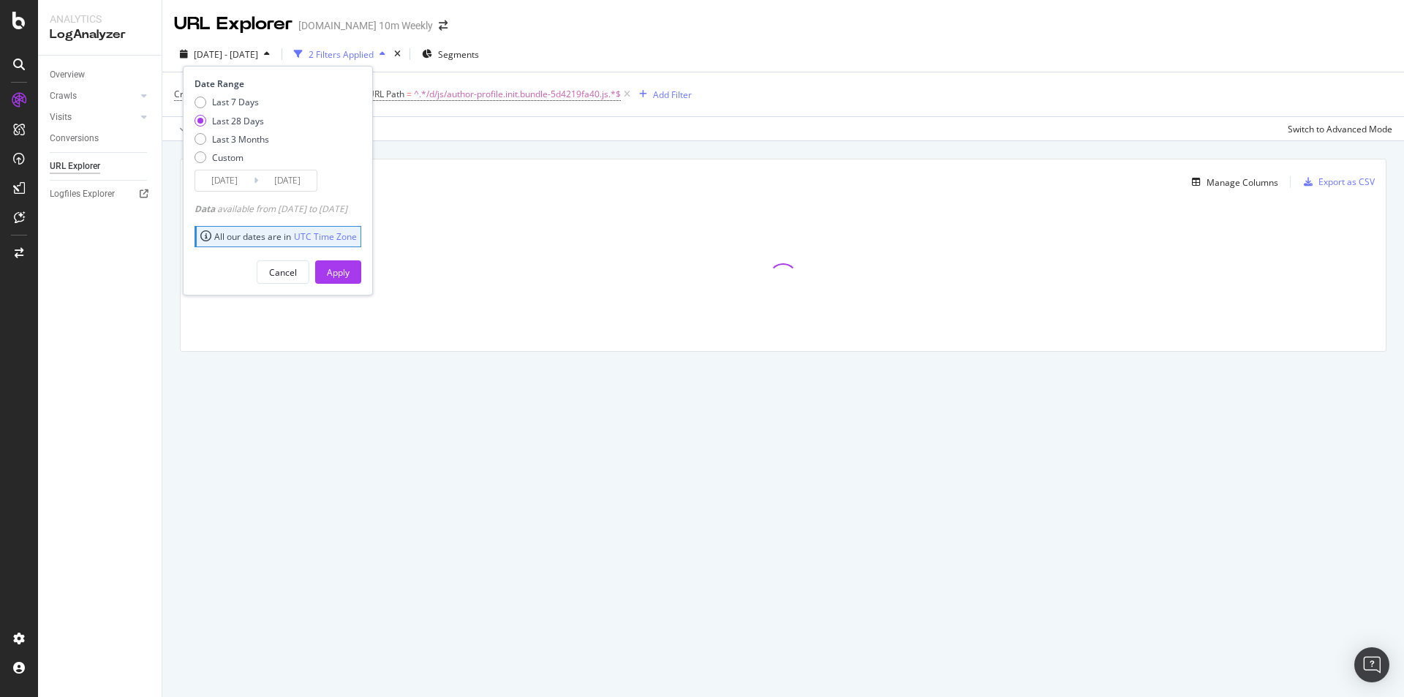
click at [571, 130] on div "Apply Clear Save Switch to Advanced Mode" at bounding box center [782, 128] width 1241 height 24
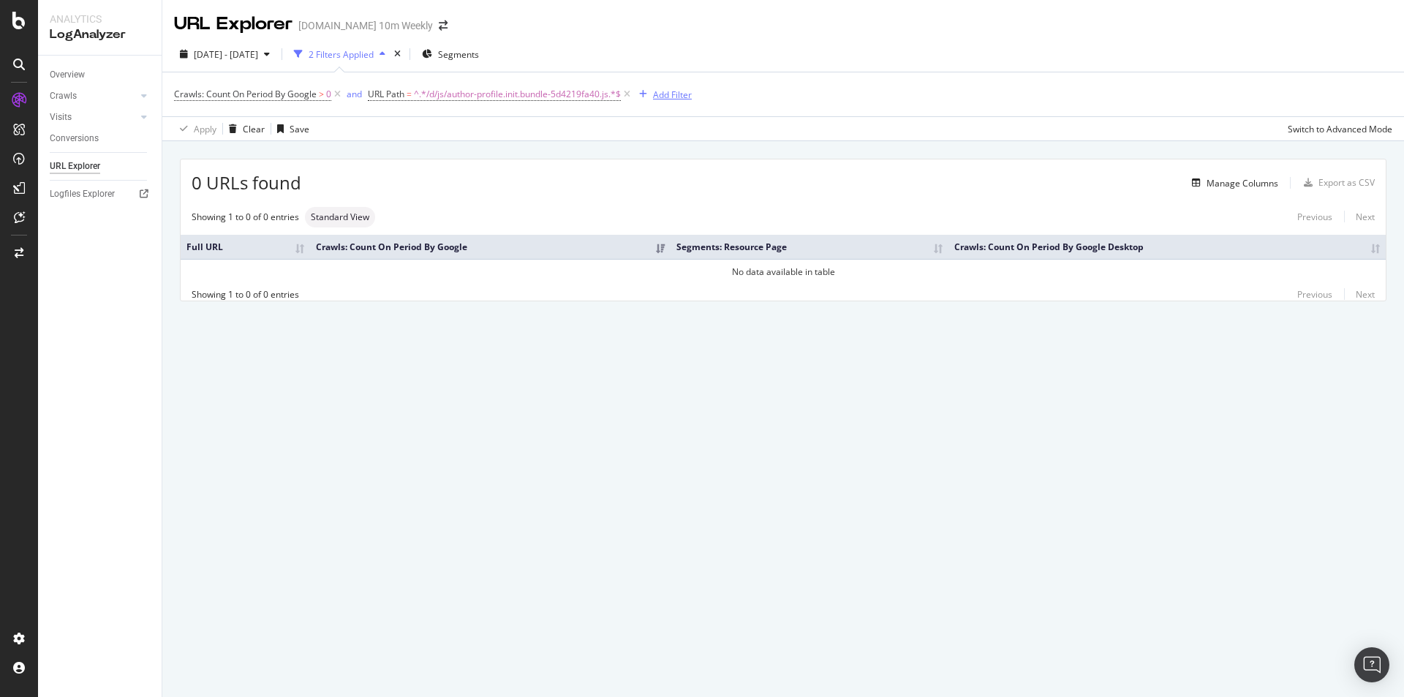
click at [687, 86] on button "Add Filter" at bounding box center [662, 95] width 58 height 18
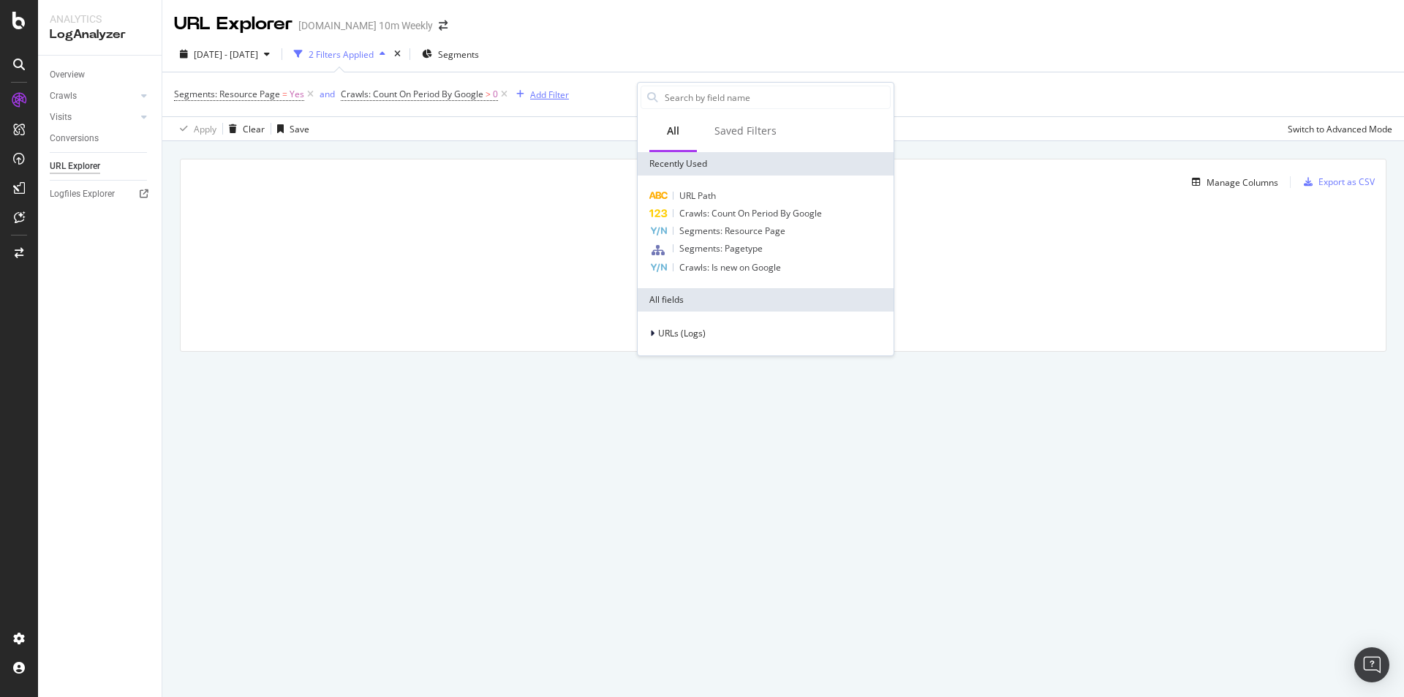
click at [559, 91] on div "Add Filter" at bounding box center [549, 94] width 39 height 12
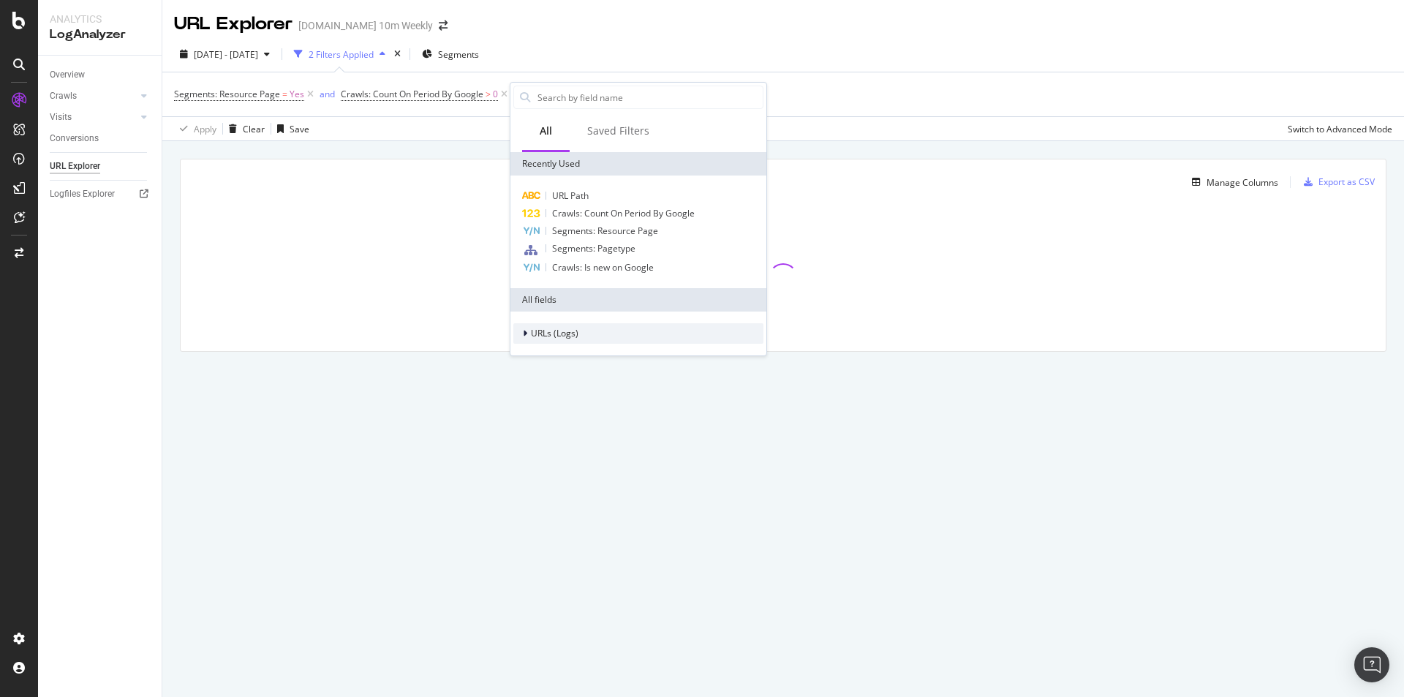
click at [572, 336] on span "URLs (Logs)" at bounding box center [555, 333] width 48 height 12
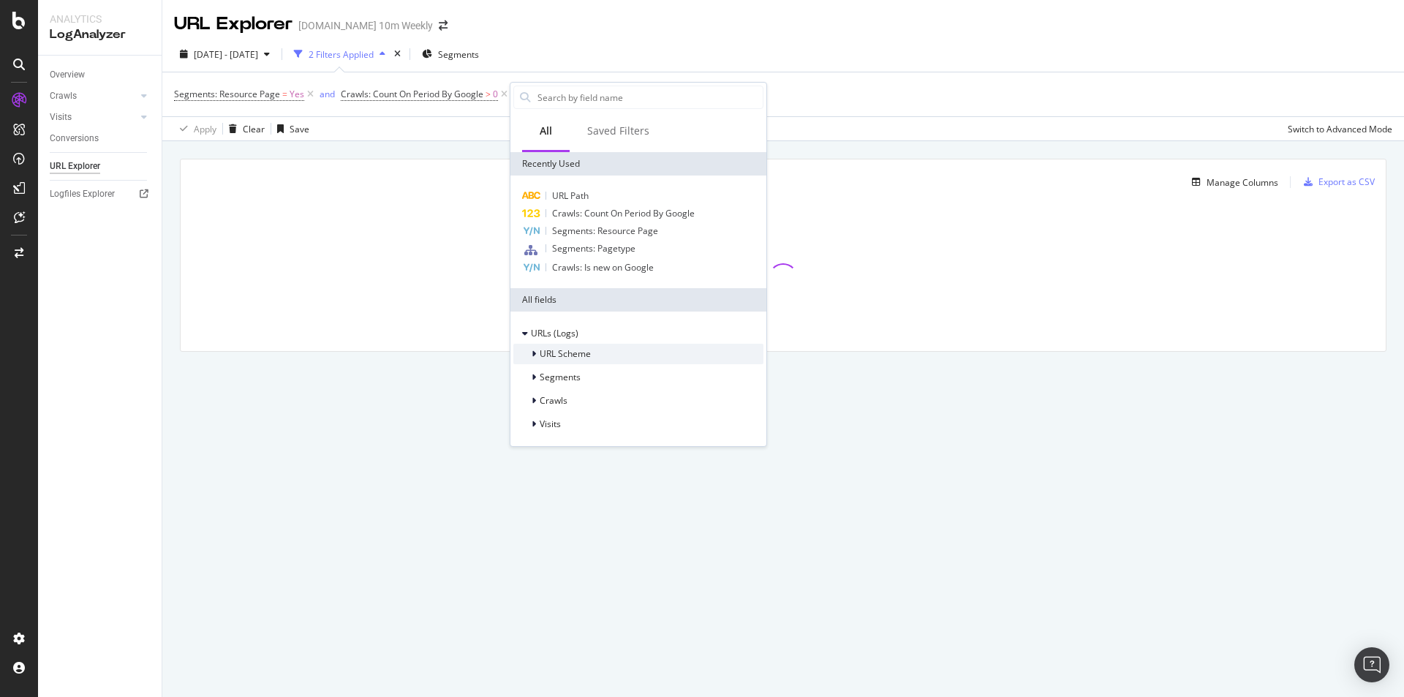
click at [576, 355] on span "URL Scheme" at bounding box center [564, 353] width 51 height 12
click at [616, 425] on div "URL Path" at bounding box center [651, 426] width 224 height 18
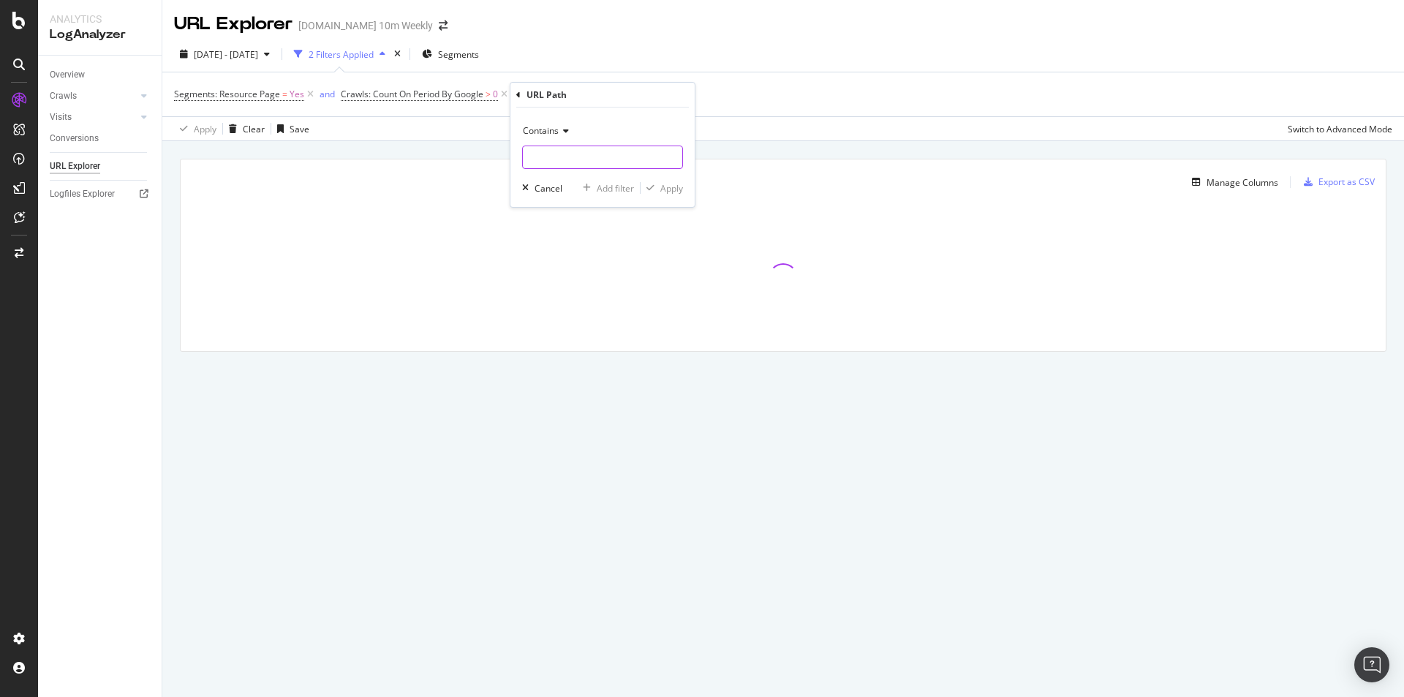
click at [567, 151] on input "text" at bounding box center [602, 156] width 159 height 23
paste input "author-profile"
type input "author-profile"
click at [672, 192] on div "Apply" at bounding box center [671, 188] width 23 height 12
click at [501, 91] on icon at bounding box center [504, 94] width 12 height 15
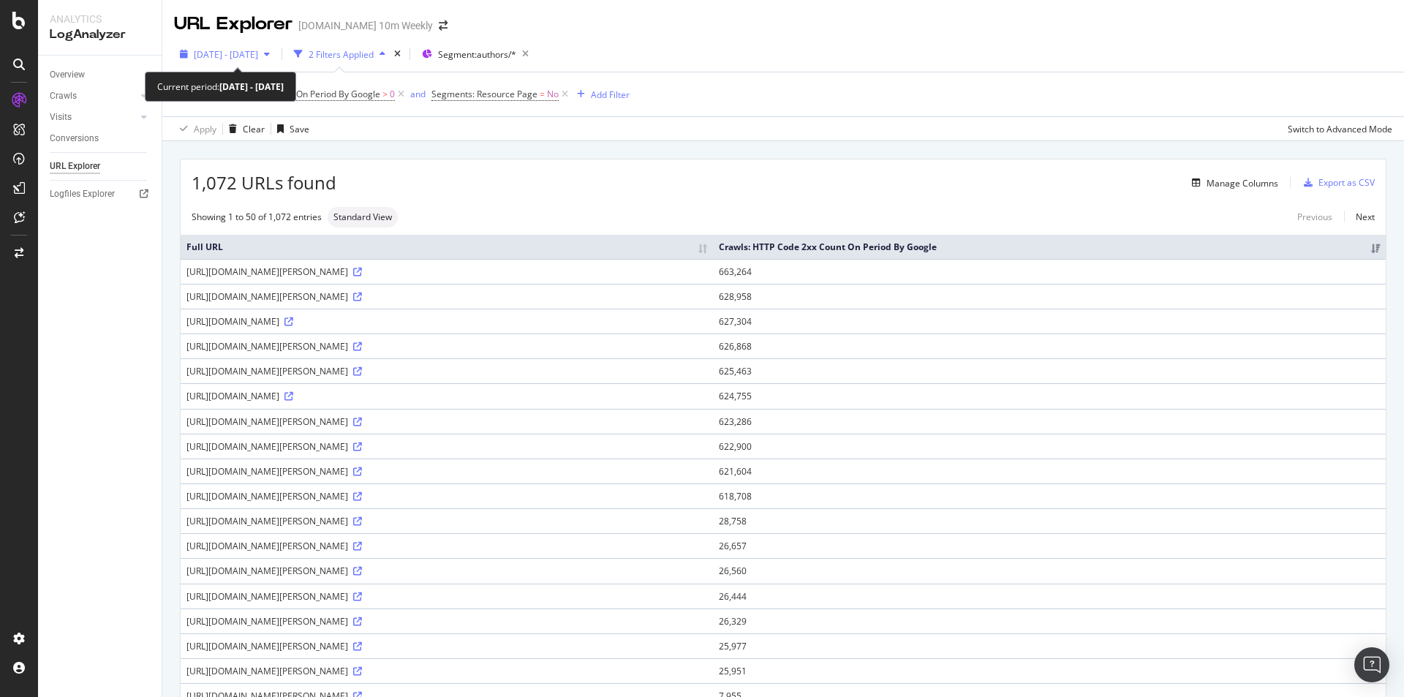
click at [258, 51] on span "2025 Jul. 4th - Oct. 3rd" at bounding box center [226, 54] width 64 height 12
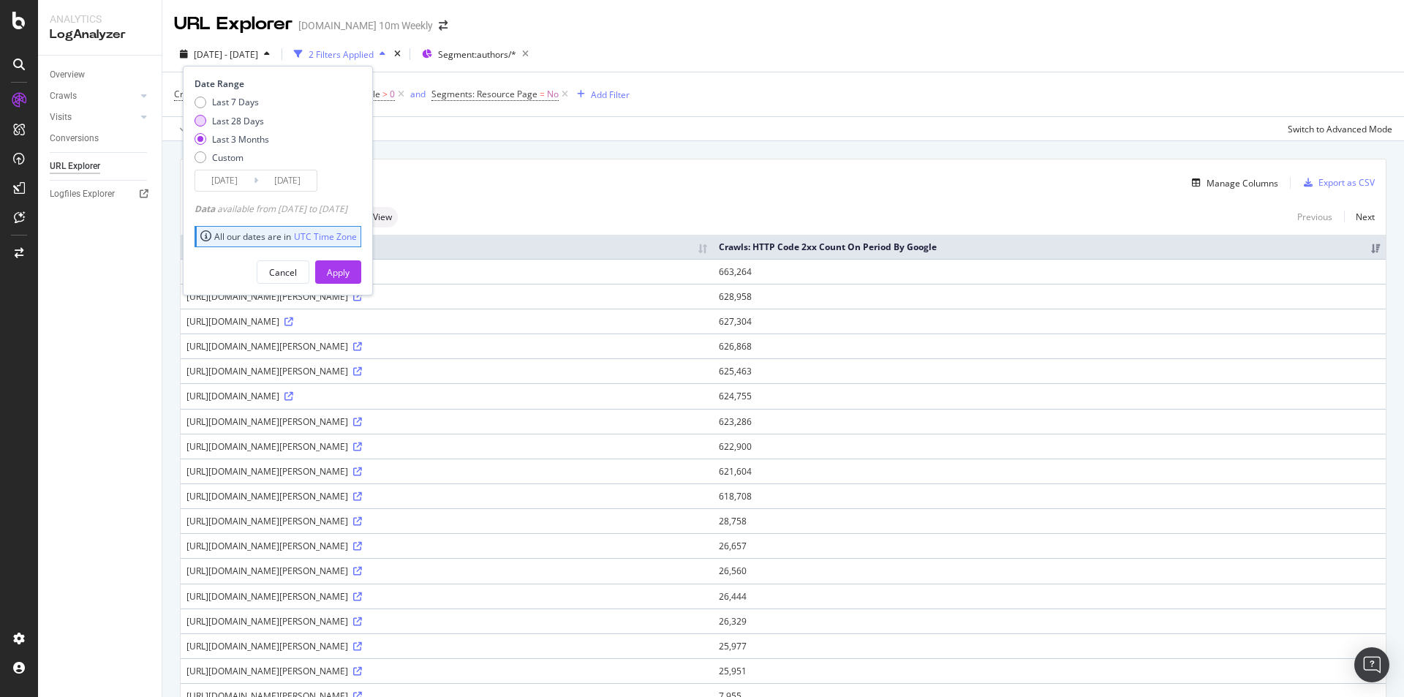
click at [257, 125] on div "Last 28 Days" at bounding box center [238, 121] width 52 height 12
click at [249, 104] on div "Last 7 Days" at bounding box center [235, 102] width 47 height 12
type input "2025/09/27"
click at [349, 268] on div "Apply" at bounding box center [338, 272] width 23 height 12
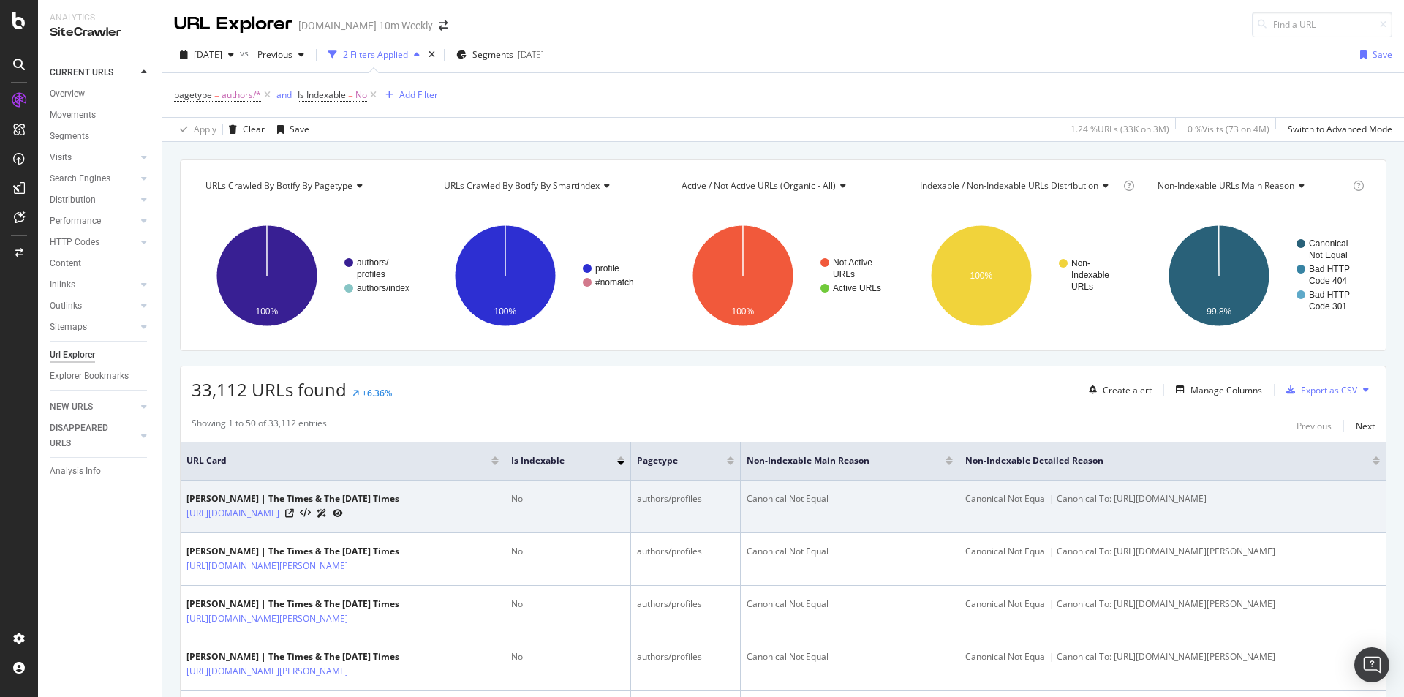
drag, startPoint x: 405, startPoint y: 510, endPoint x: 183, endPoint y: 515, distance: 221.6
click at [183, 515] on td "[PERSON_NAME] | The Times & The [DATE] Times [URL][DOMAIN_NAME]" at bounding box center [343, 506] width 325 height 53
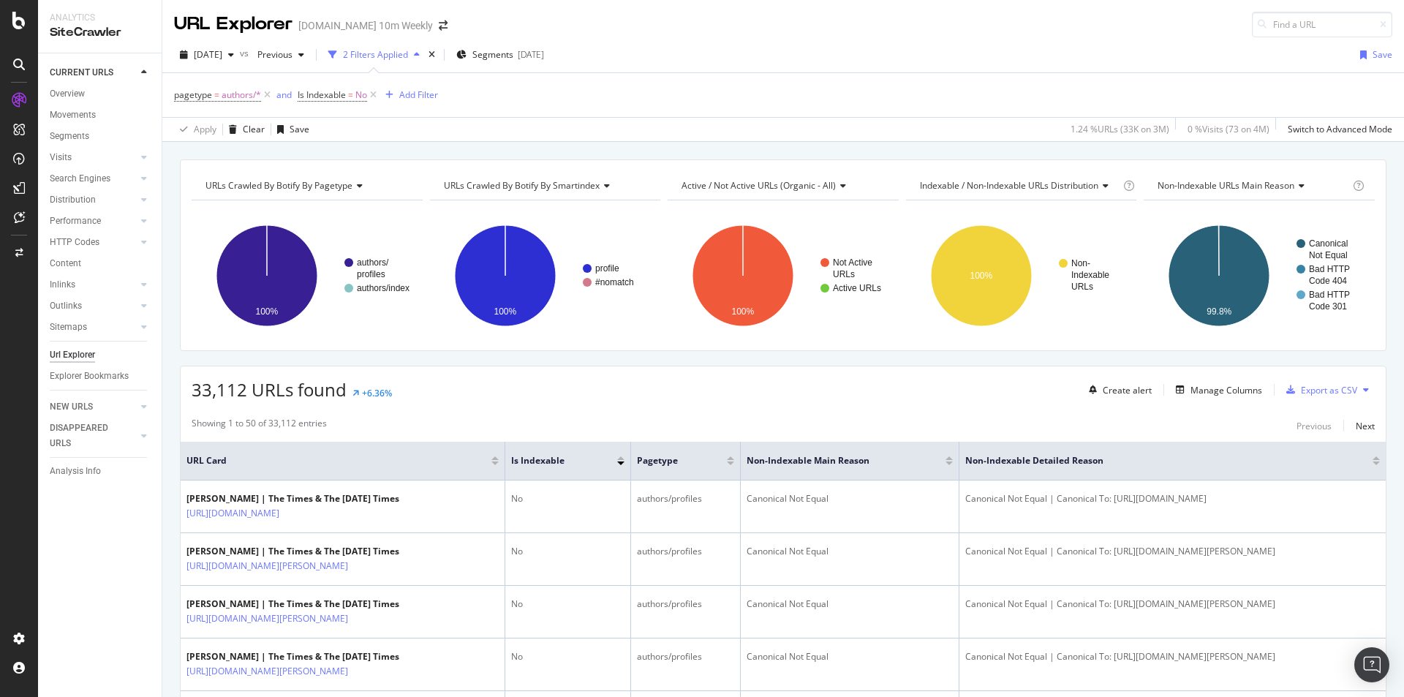
copy link "[URL][DOMAIN_NAME]"
click at [982, 433] on div "Showing 1 to 50 of 33,112 entries Previous Next" at bounding box center [783, 426] width 1205 height 18
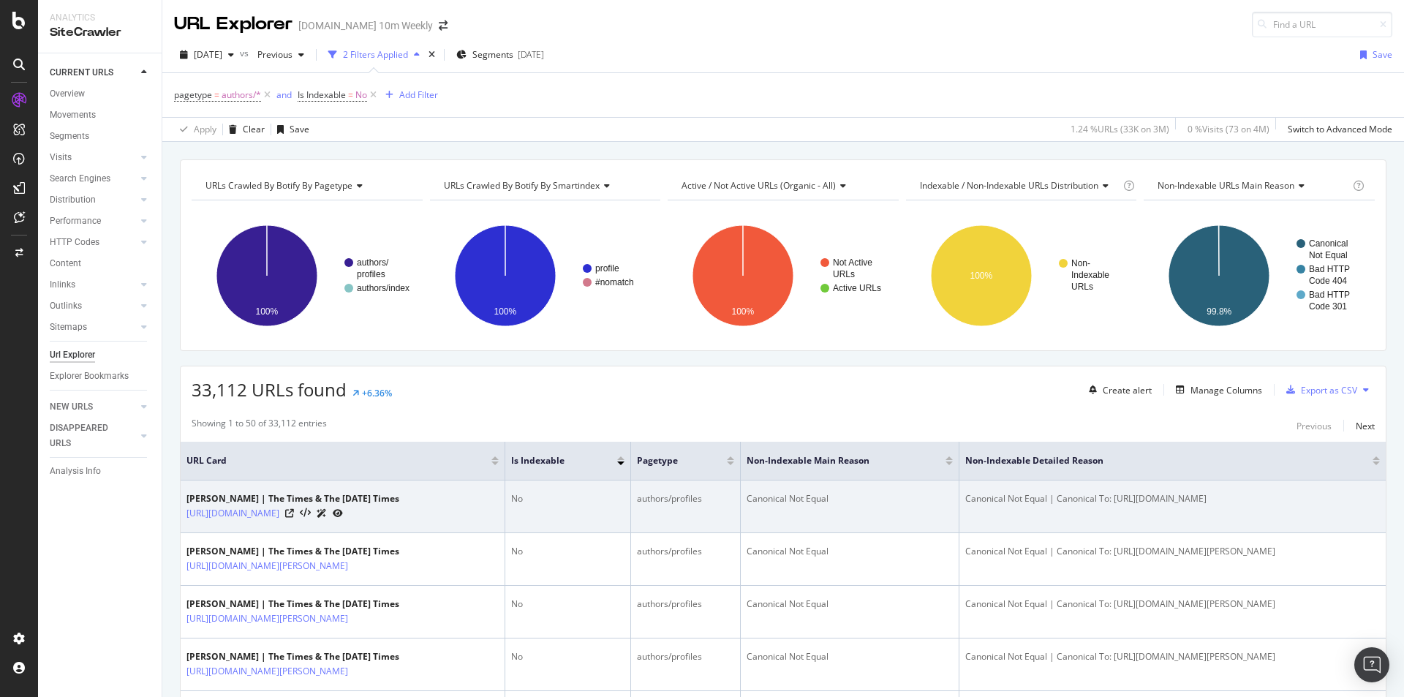
drag, startPoint x: 1290, startPoint y: 497, endPoint x: 1215, endPoint y: 497, distance: 75.3
click at [1215, 497] on div "Canonical Not Equal | Canonical To: https://www.thetimes.com/profile/peta-bee" at bounding box center [1172, 498] width 414 height 13
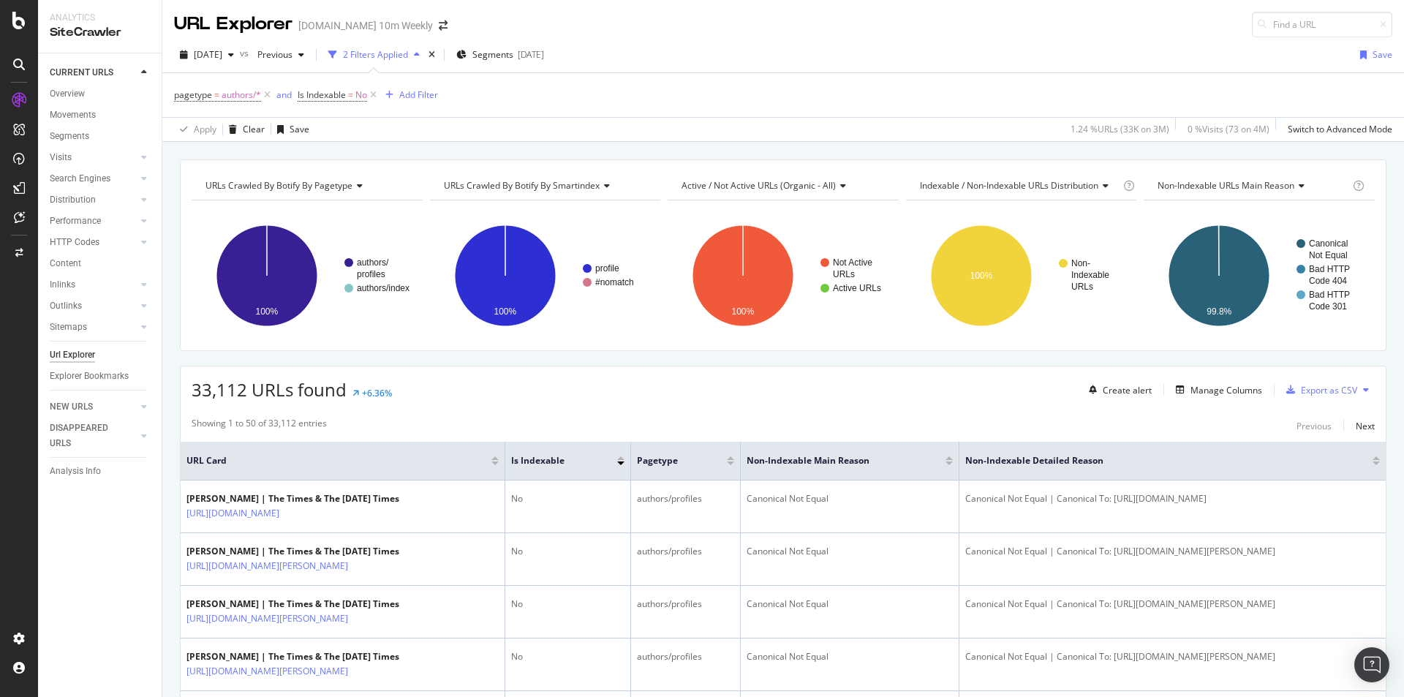
drag, startPoint x: 191, startPoint y: 390, endPoint x: 325, endPoint y: 390, distance: 134.5
click at [325, 390] on div "33,112 URLs found +6.36% Create alert Manage Columns Export as CSV" at bounding box center [783, 384] width 1205 height 36
click at [222, 55] on span "2025 Sep. 19th" at bounding box center [208, 54] width 29 height 12
click at [548, 81] on div "pagetype = authors/* and Is Indexable = No Add Filter" at bounding box center [783, 95] width 1218 height 44
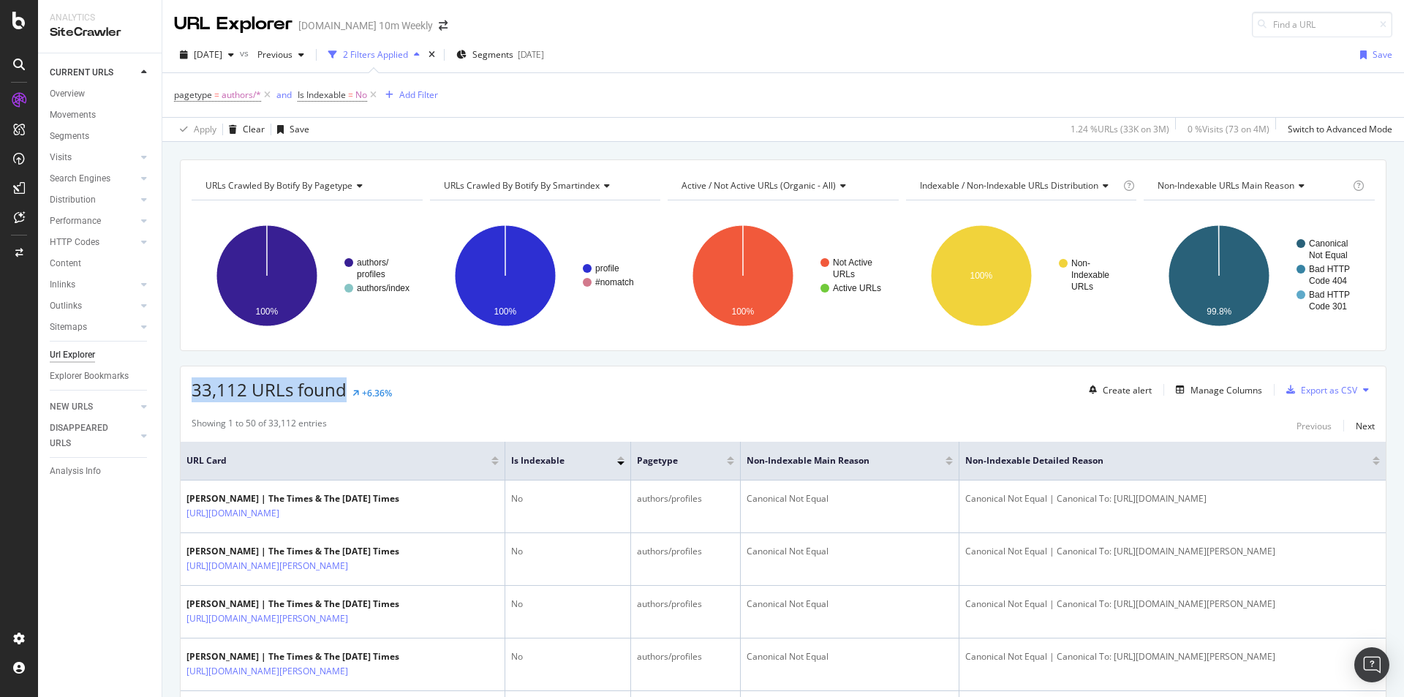
drag, startPoint x: 191, startPoint y: 394, endPoint x: 341, endPoint y: 395, distance: 149.9
click at [341, 395] on div "33,112 URLs found +6.36% Create alert Manage Columns Export as CSV" at bounding box center [783, 384] width 1205 height 36
copy span "33,112 URLs found"
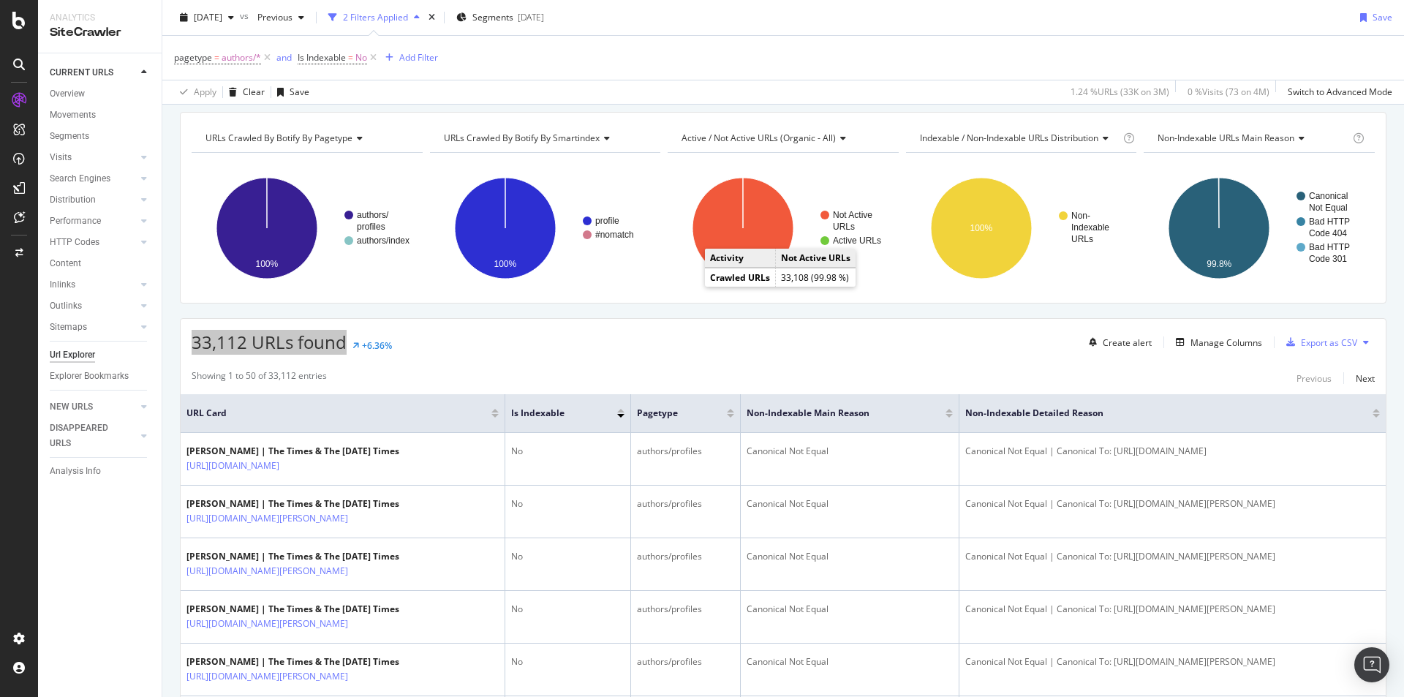
scroll to position [73, 0]
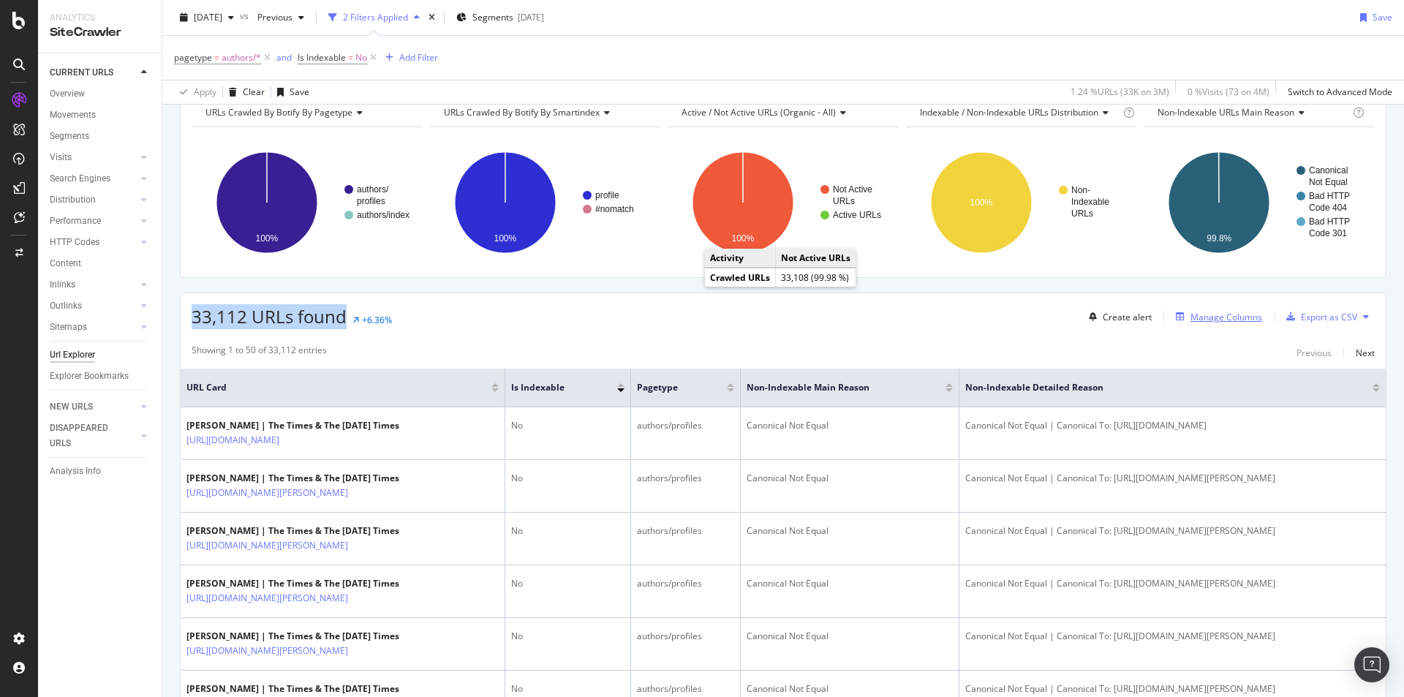
click at [1202, 314] on div "Manage Columns" at bounding box center [1226, 317] width 72 height 12
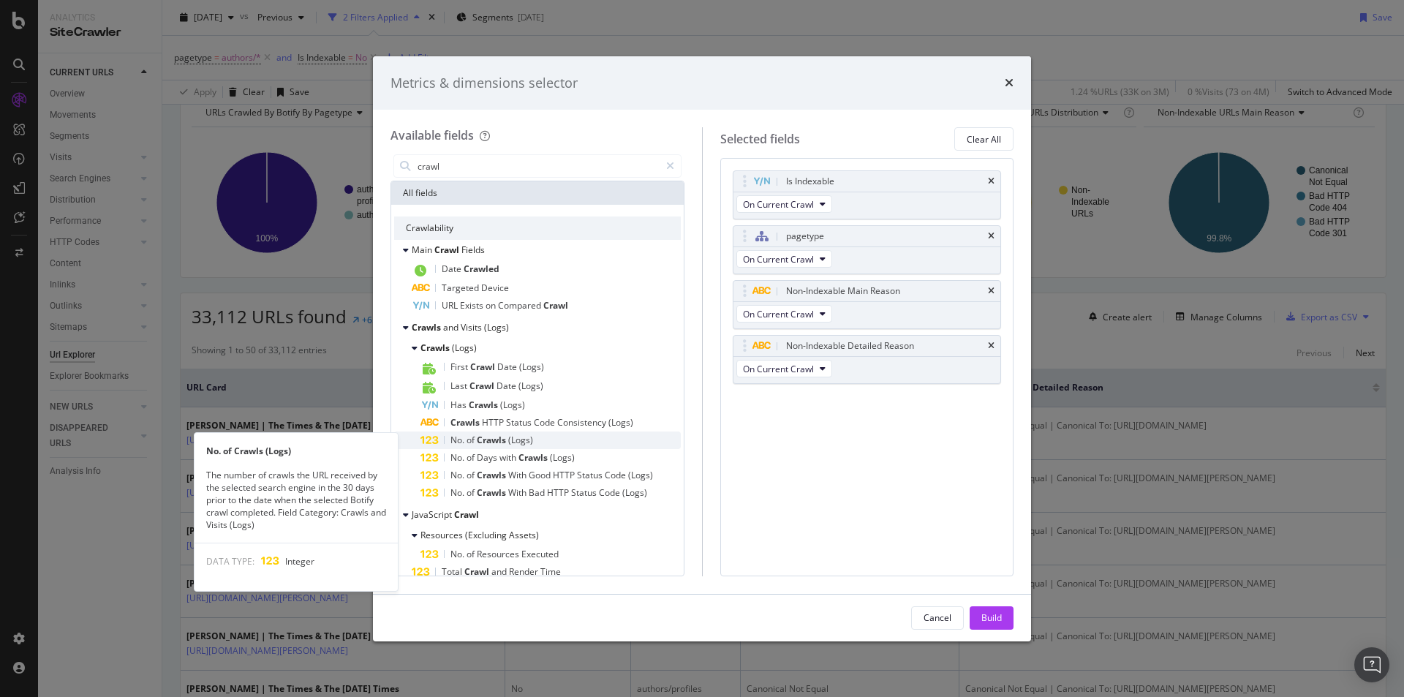
type input "crawl"
click at [562, 439] on div "No. of Crawls (Logs)" at bounding box center [550, 440] width 260 height 18
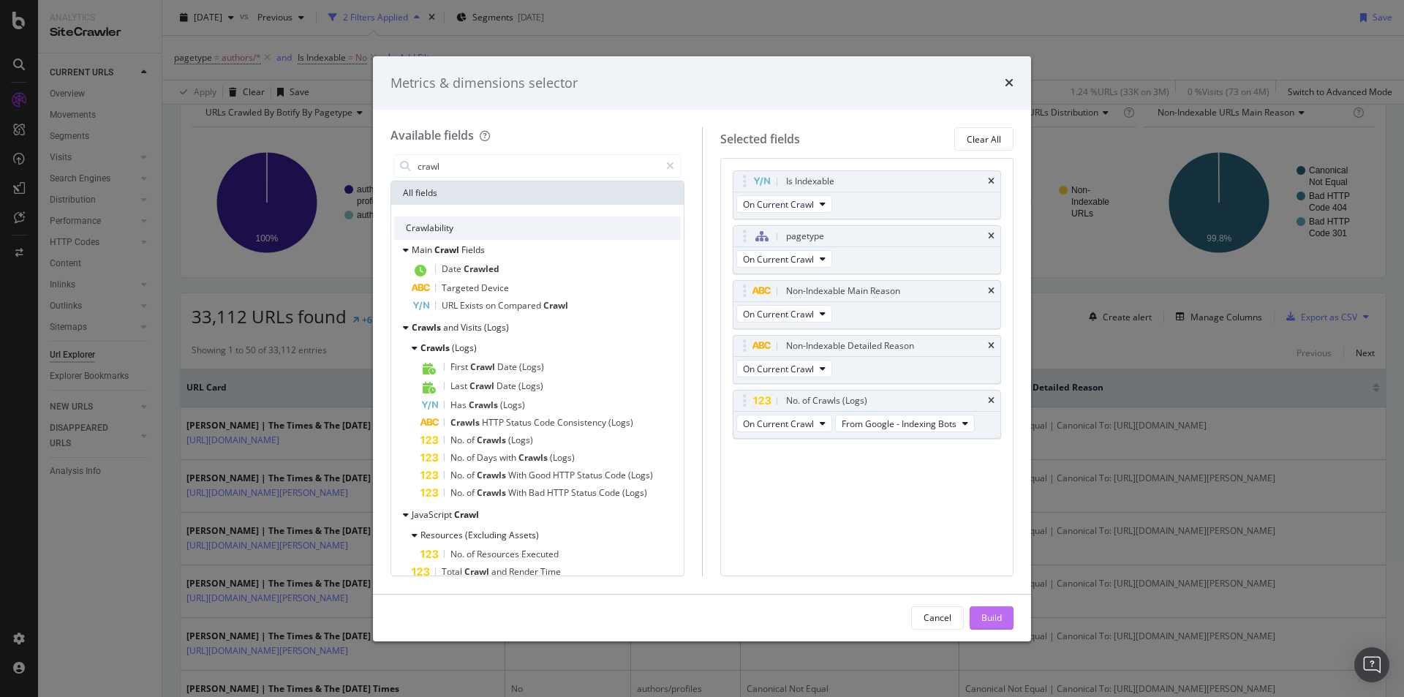
click at [1003, 613] on button "Build" at bounding box center [991, 617] width 44 height 23
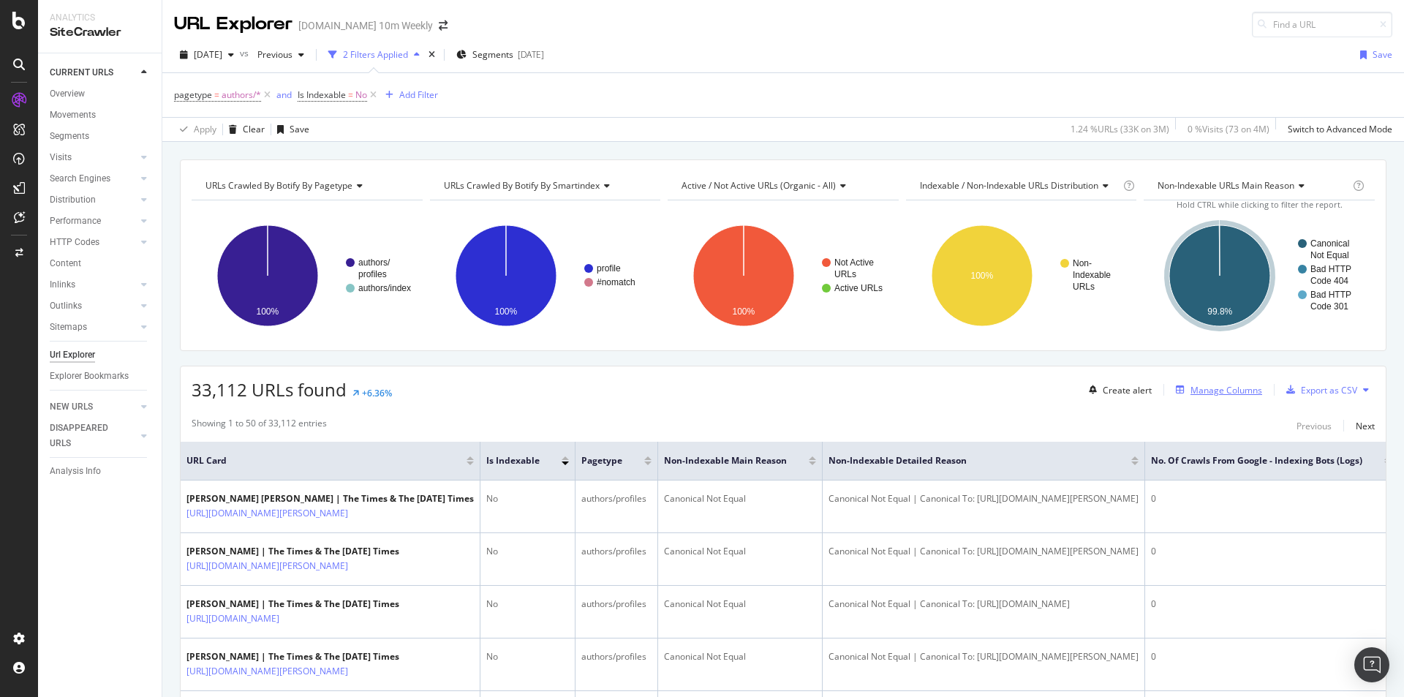
click at [1220, 385] on div "Manage Columns" at bounding box center [1226, 390] width 72 height 12
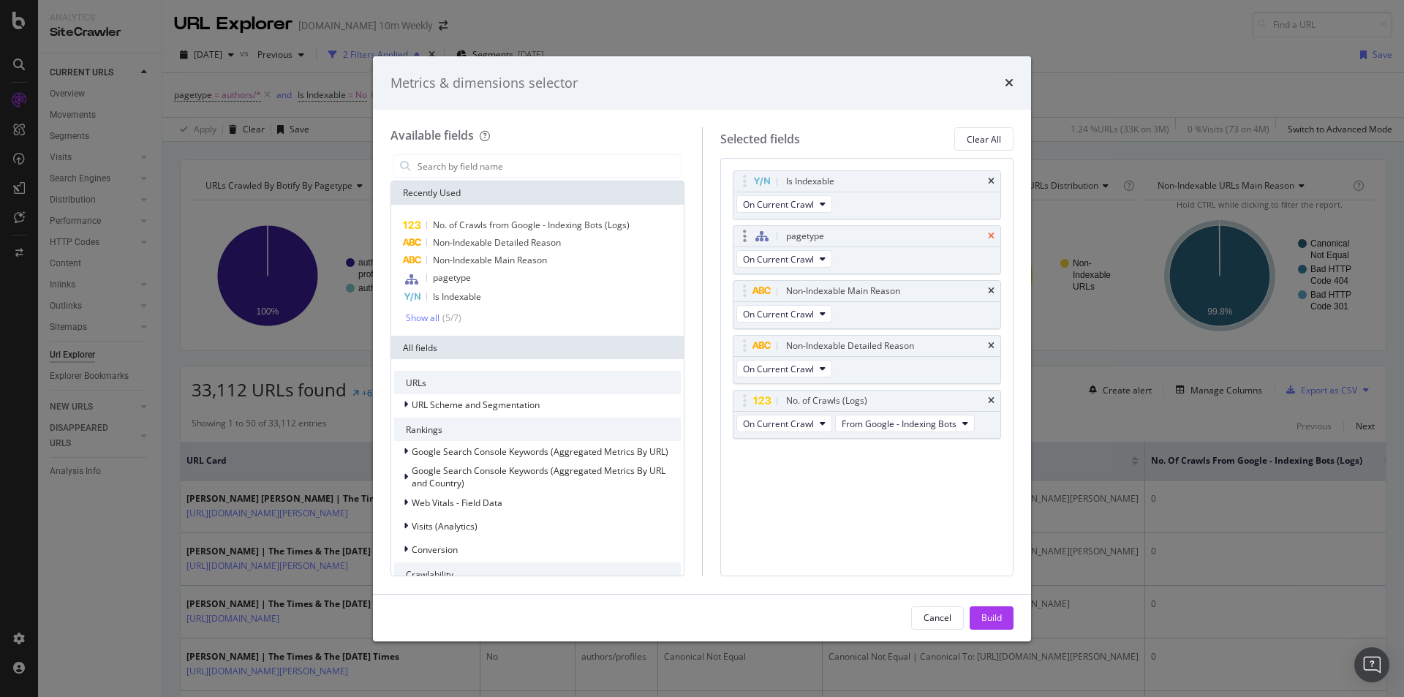
click at [993, 234] on icon "times" at bounding box center [991, 236] width 7 height 9
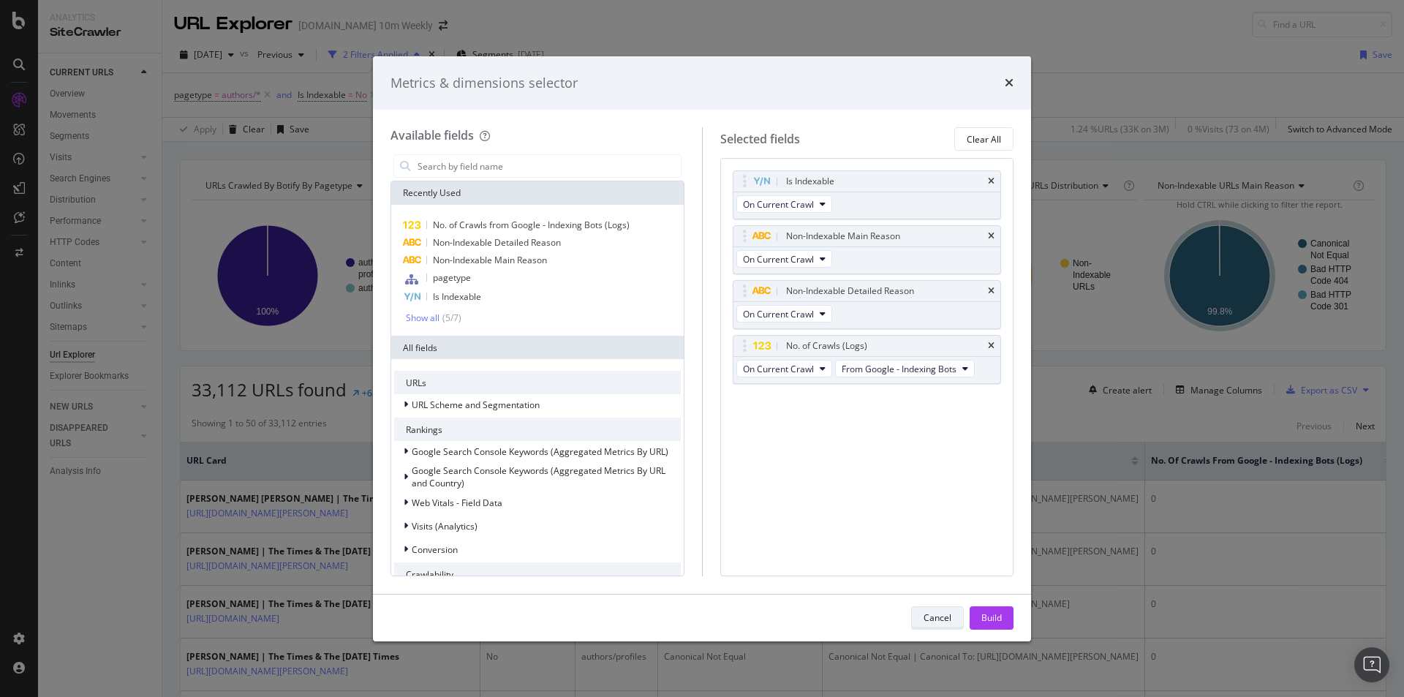
click at [937, 613] on div "Cancel" at bounding box center [937, 617] width 28 height 12
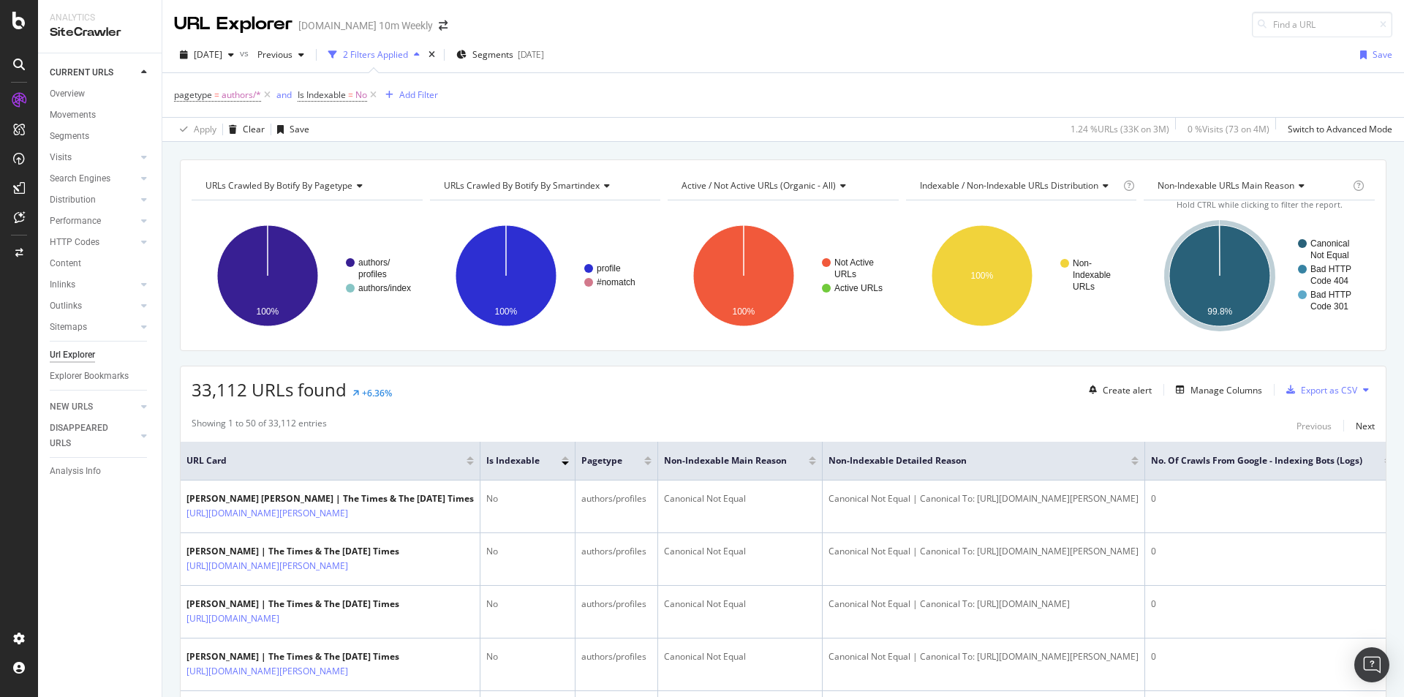
click at [651, 461] on div at bounding box center [647, 460] width 7 height 9
click at [622, 463] on span "pagetype" at bounding box center [601, 460] width 41 height 13
click at [651, 460] on div at bounding box center [647, 458] width 7 height 4
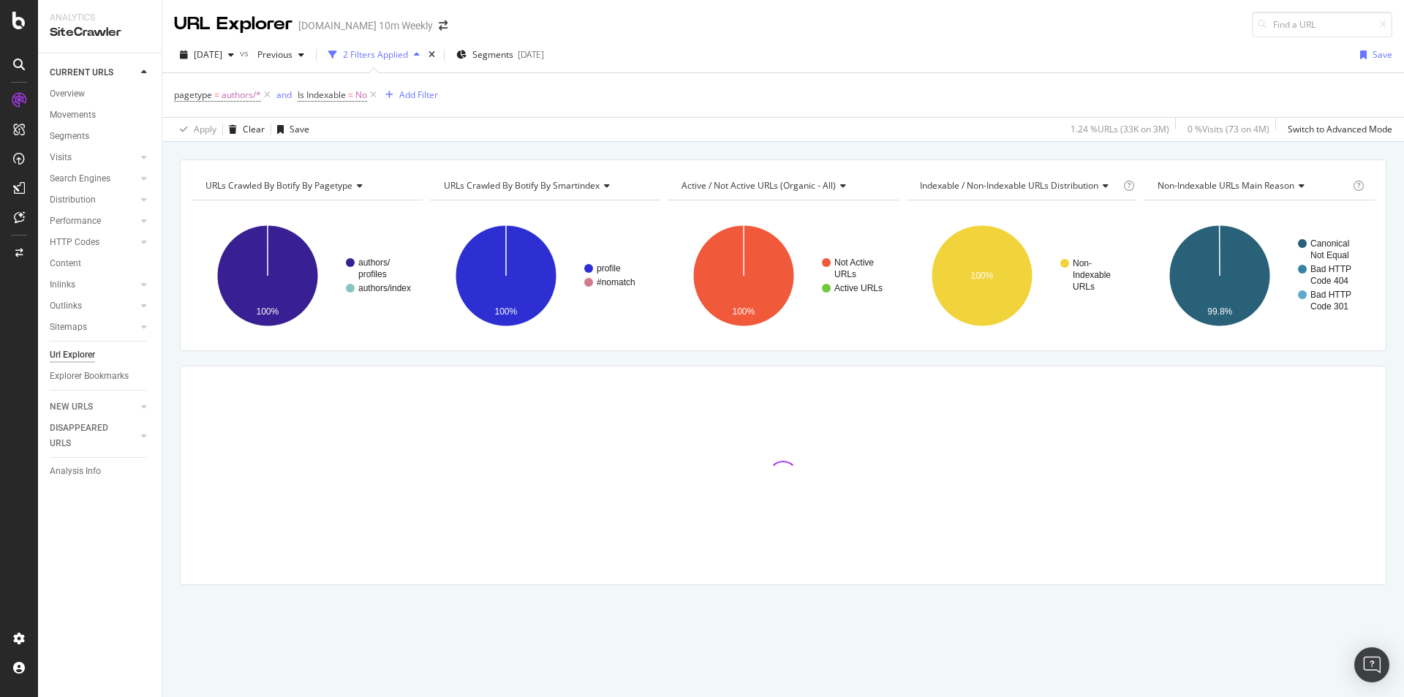
click at [689, 458] on div at bounding box center [783, 475] width 1205 height 218
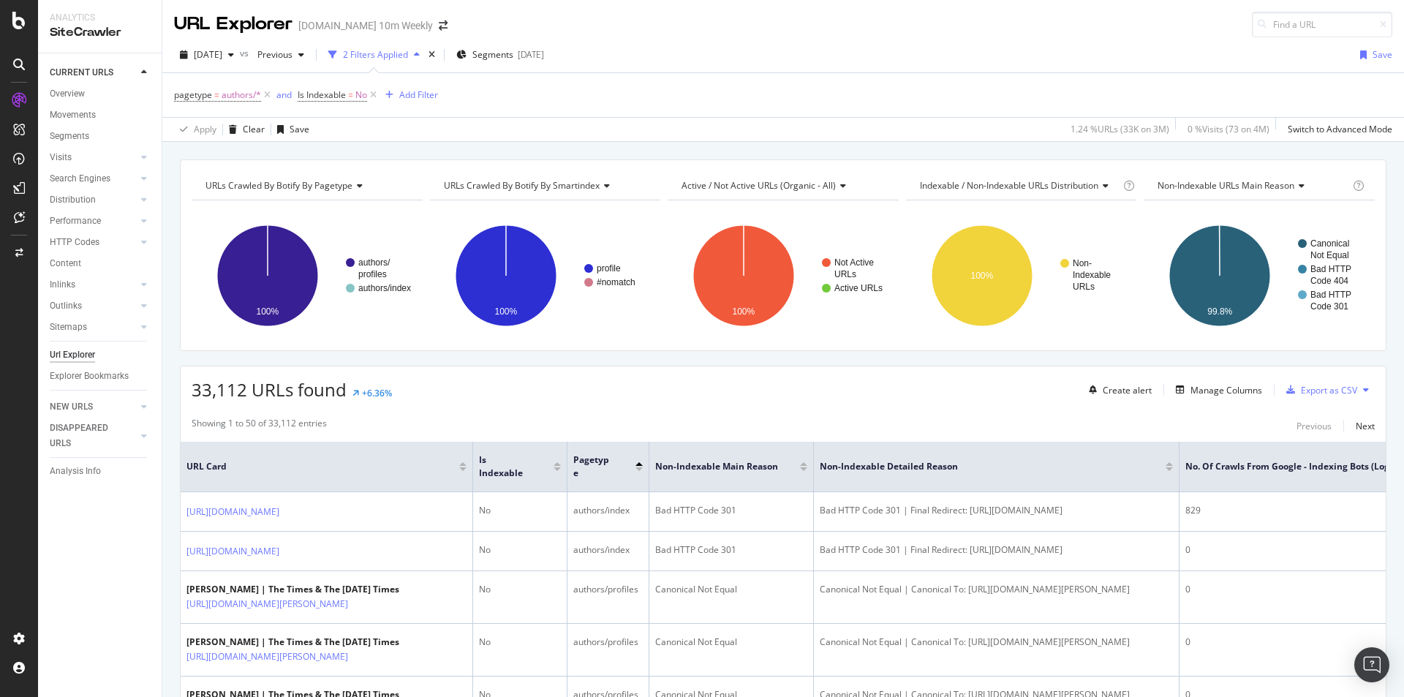
click at [639, 464] on div at bounding box center [638, 464] width 7 height 4
click at [1204, 387] on div "Manage Columns" at bounding box center [1226, 390] width 72 height 12
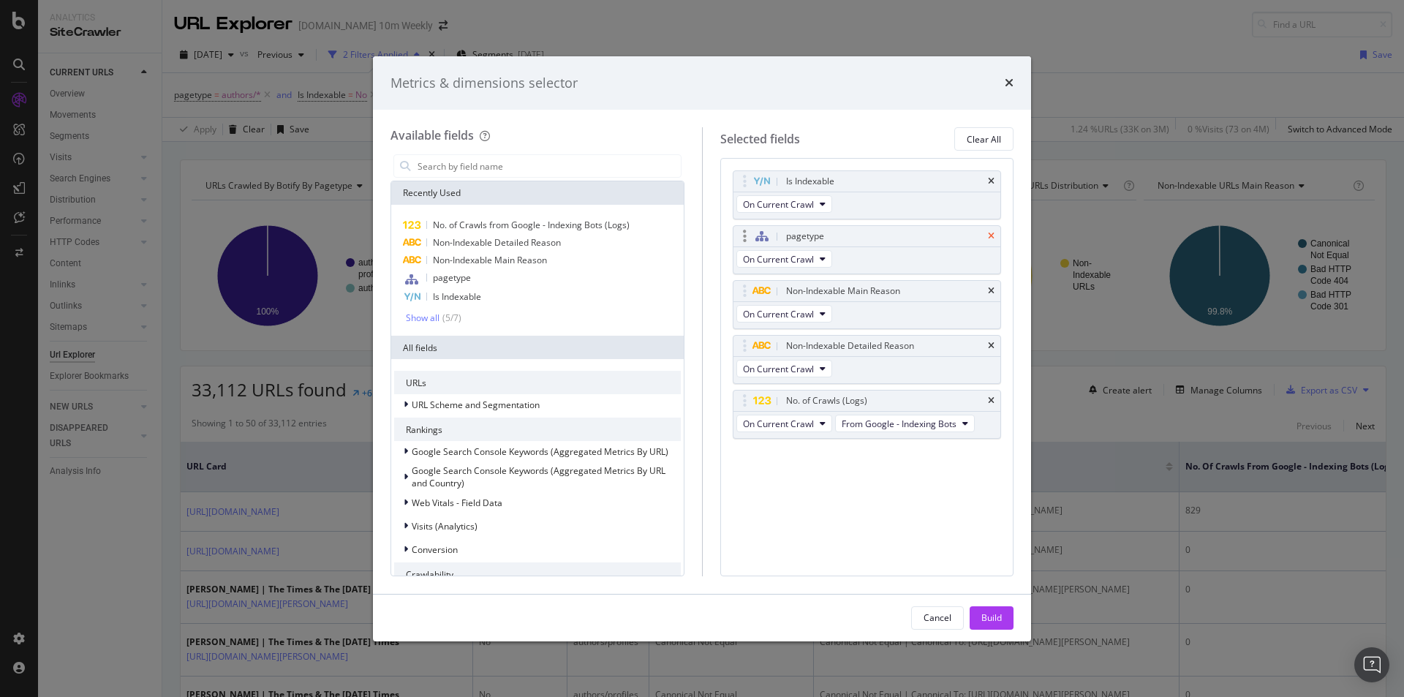
click at [988, 235] on icon "times" at bounding box center [991, 236] width 7 height 9
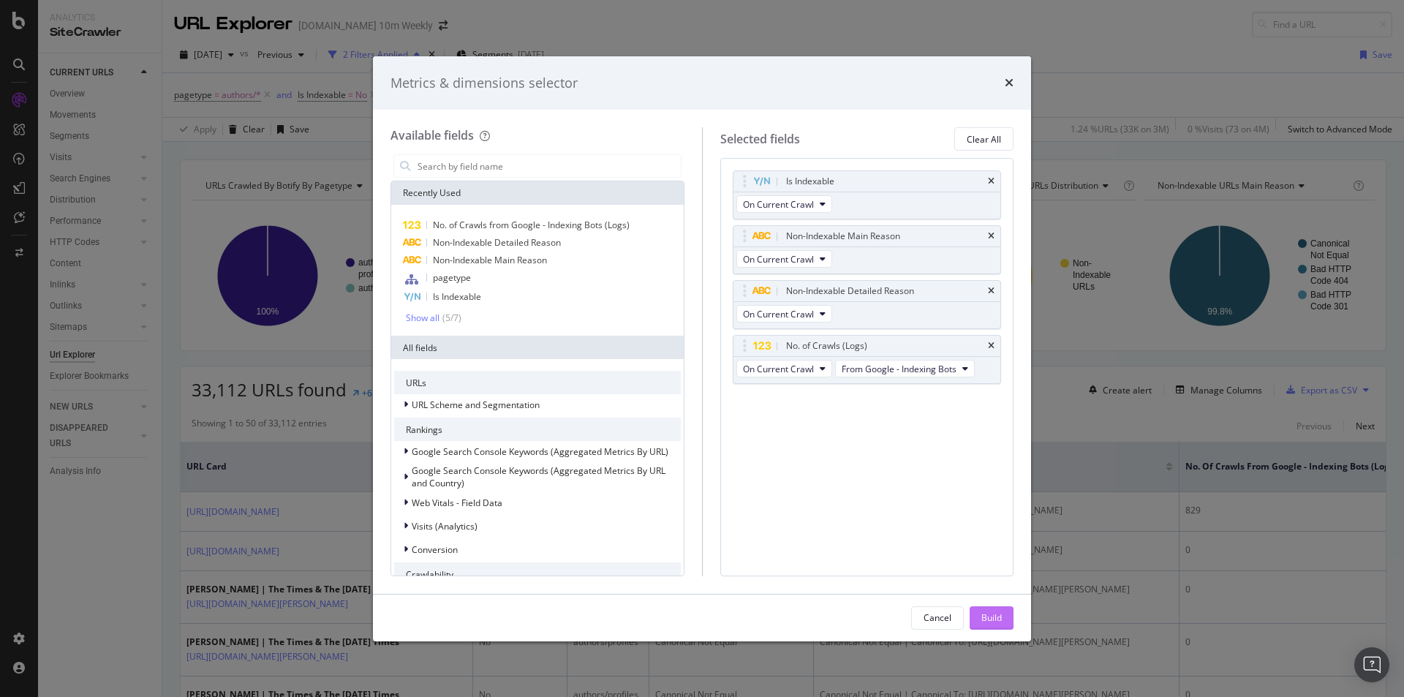
click at [1001, 616] on div "Build" at bounding box center [991, 617] width 20 height 12
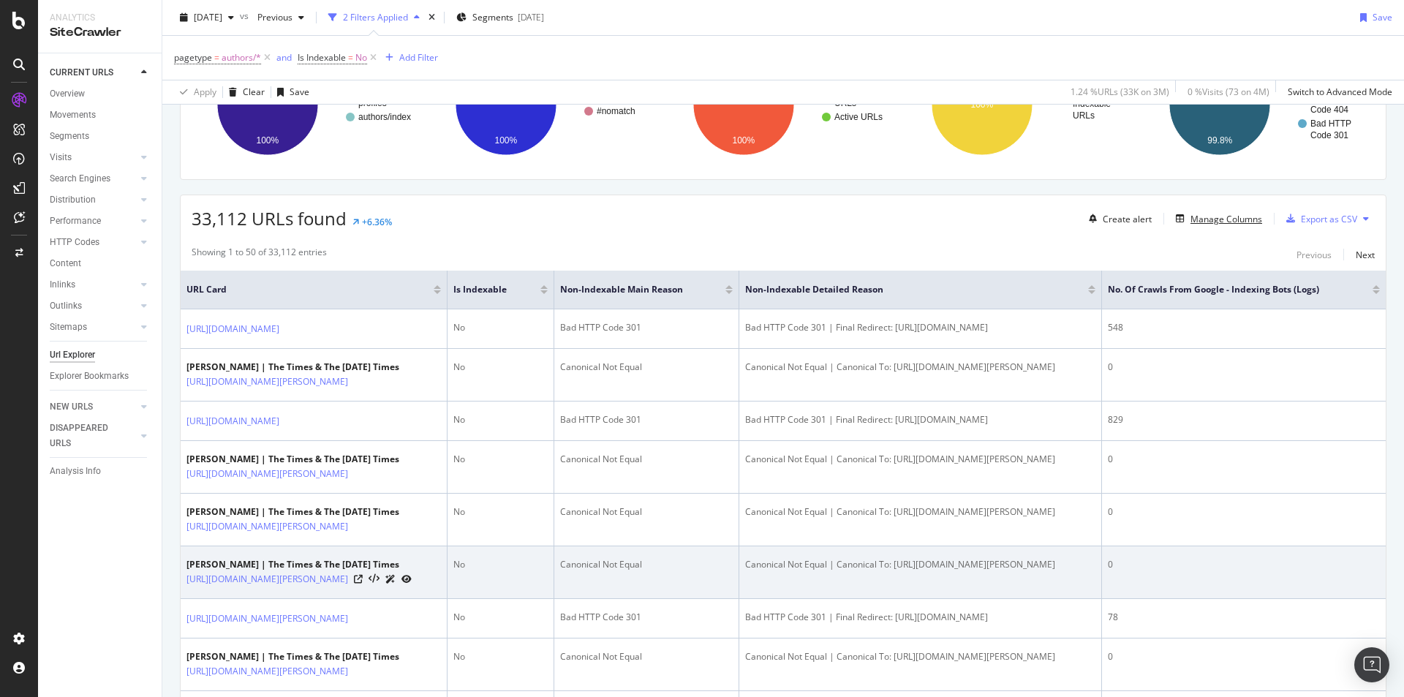
scroll to position [219, 0]
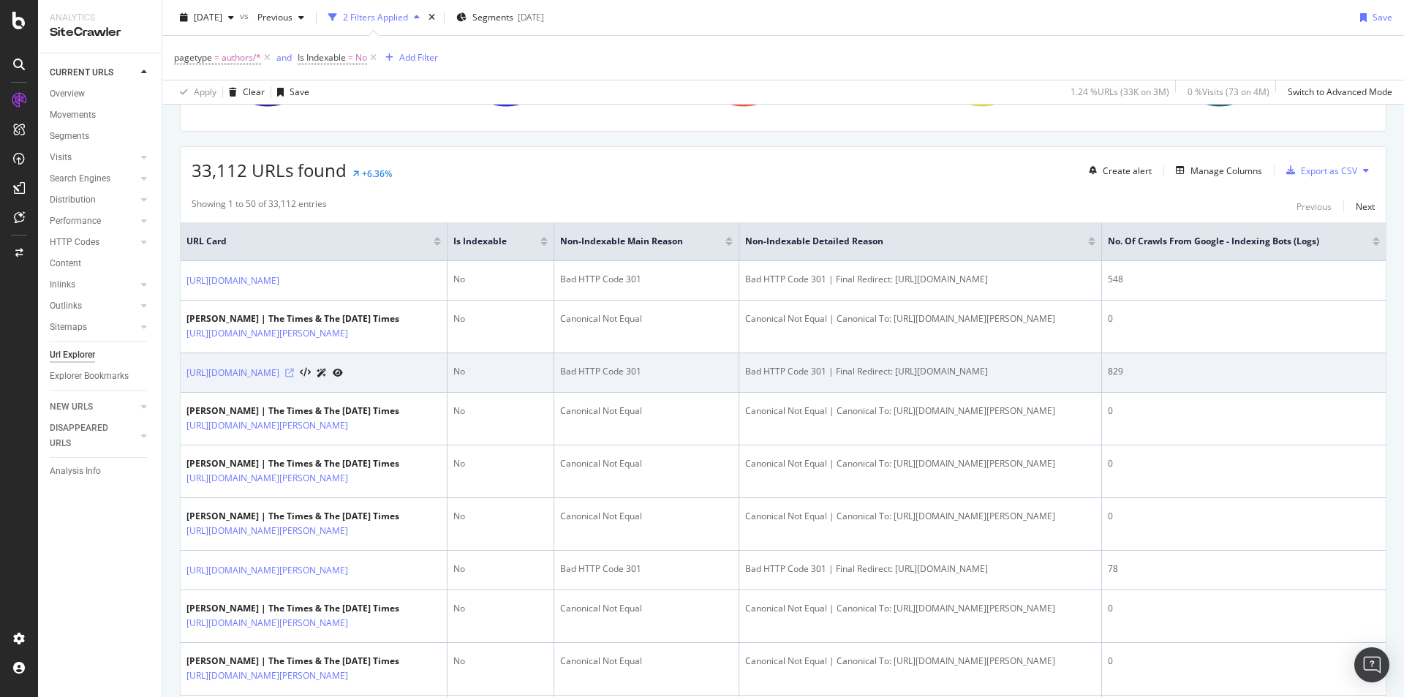
click at [294, 374] on icon at bounding box center [289, 372] width 9 height 9
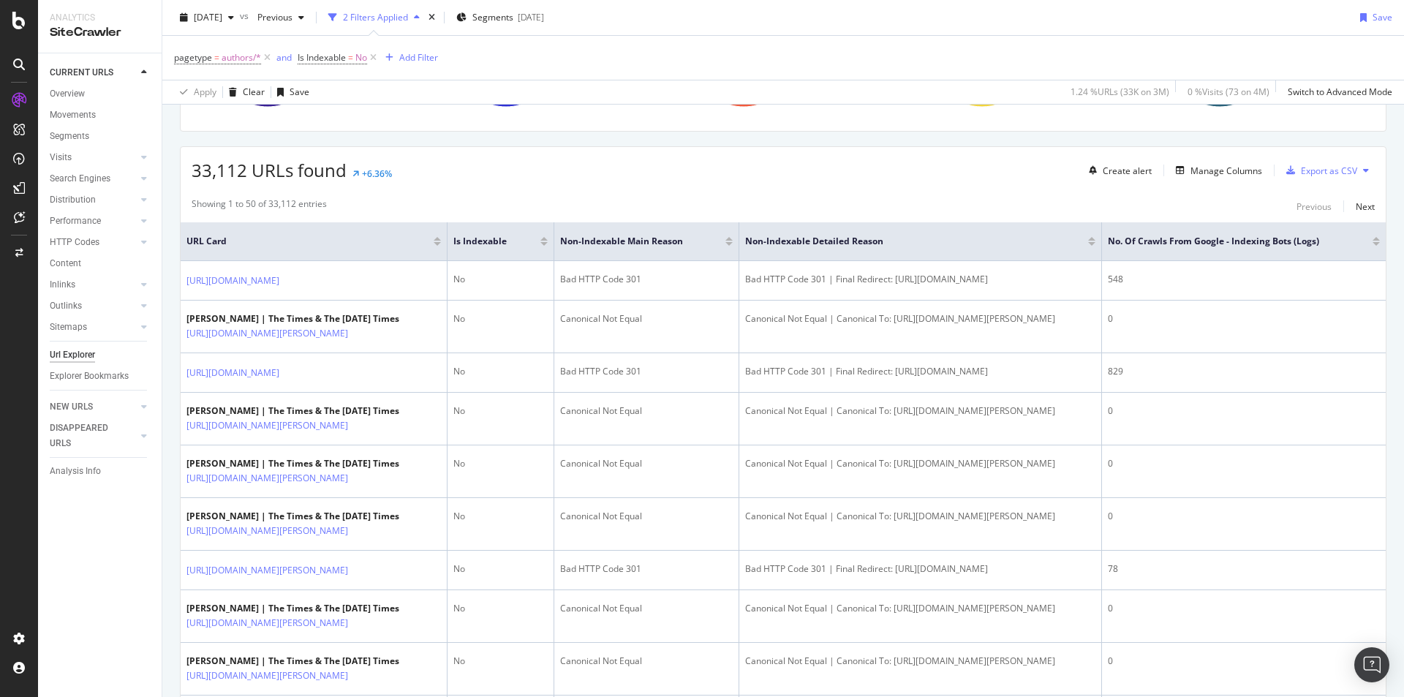
click at [1330, 251] on th "No. of Crawls from Google - Indexing Bots (Logs)" at bounding box center [1244, 241] width 284 height 39
click at [1301, 246] on span "No. of Crawls from Google - Indexing Bots (Logs)" at bounding box center [1228, 241] width 243 height 13
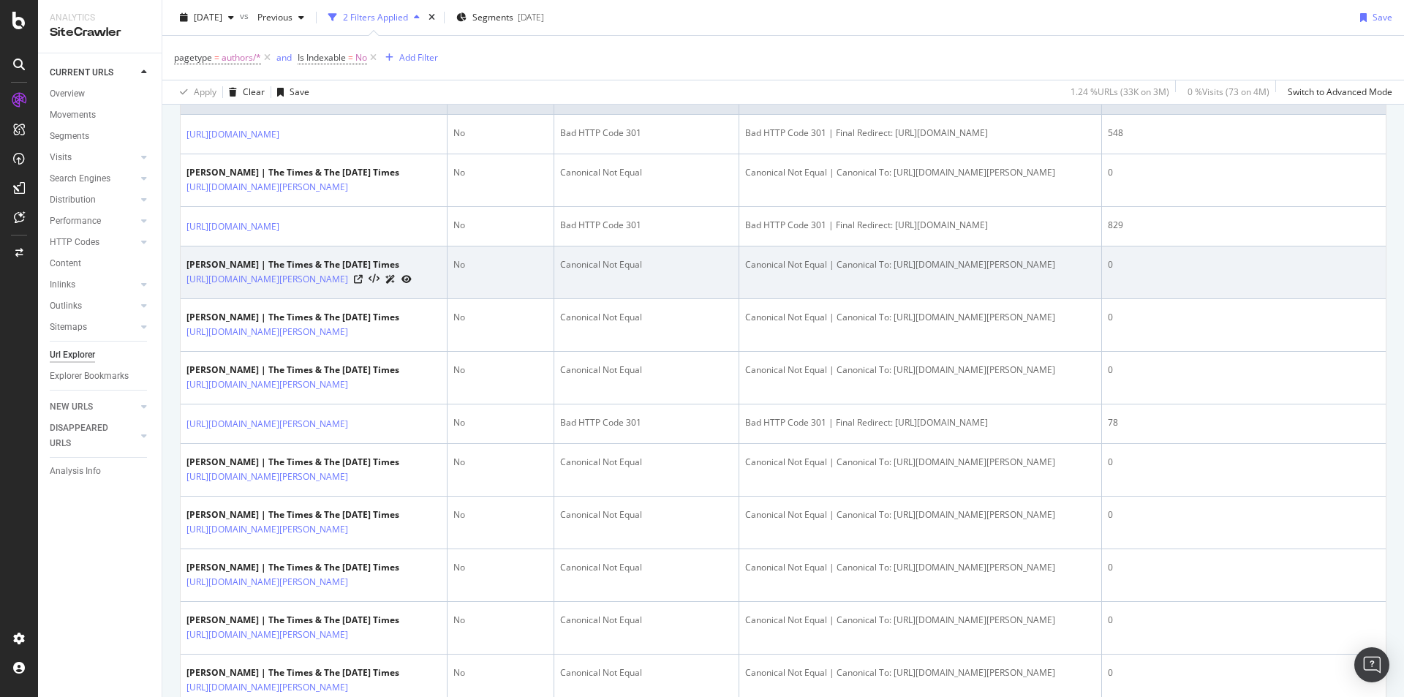
scroll to position [146, 0]
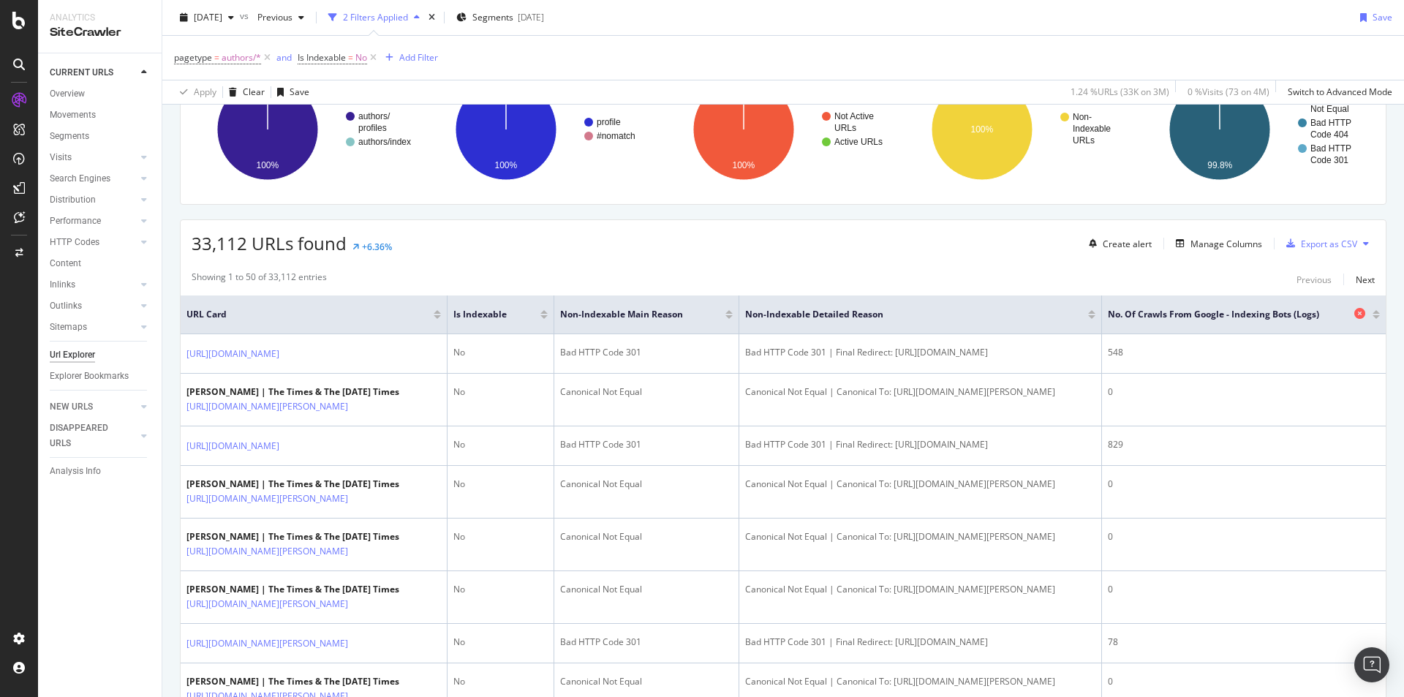
click at [1302, 319] on span "No. of Crawls from Google - Indexing Bots (Logs)" at bounding box center [1228, 314] width 243 height 13
click at [1303, 319] on span "No. of Crawls from Google - Indexing Bots (Logs)" at bounding box center [1228, 314] width 243 height 13
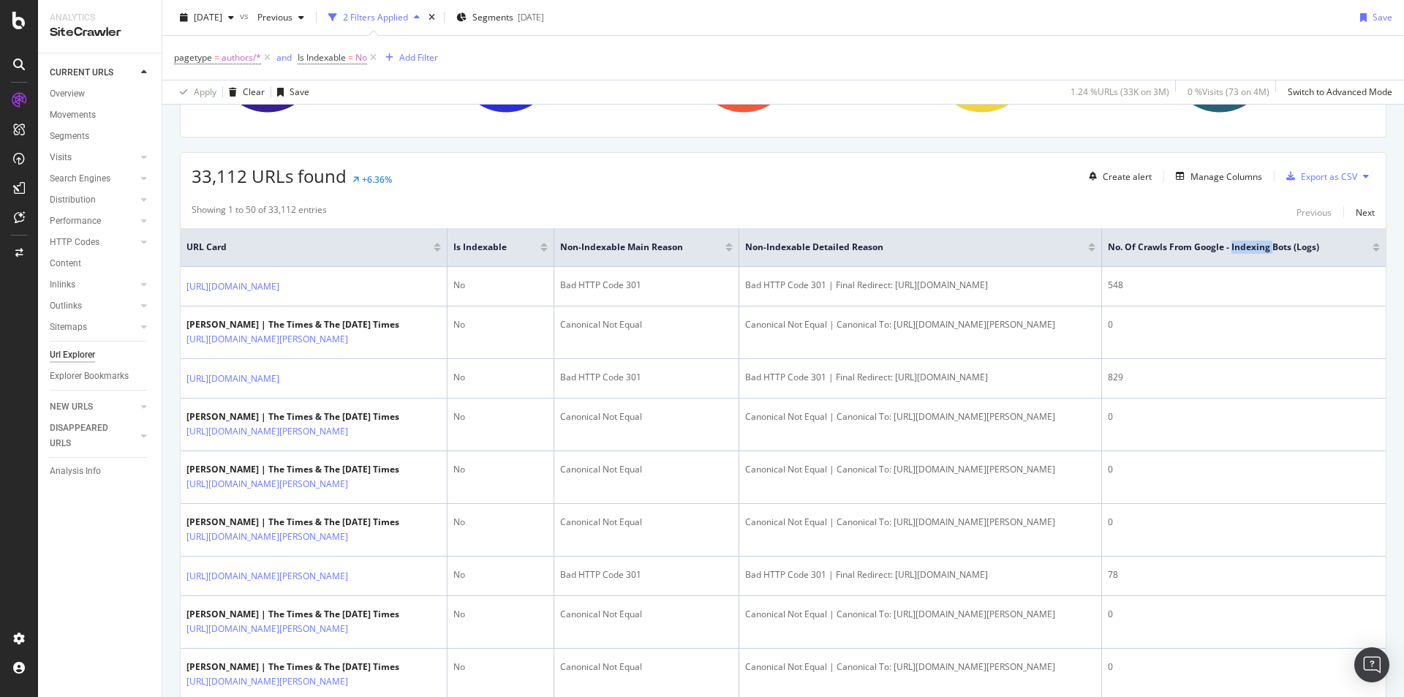
scroll to position [178, 0]
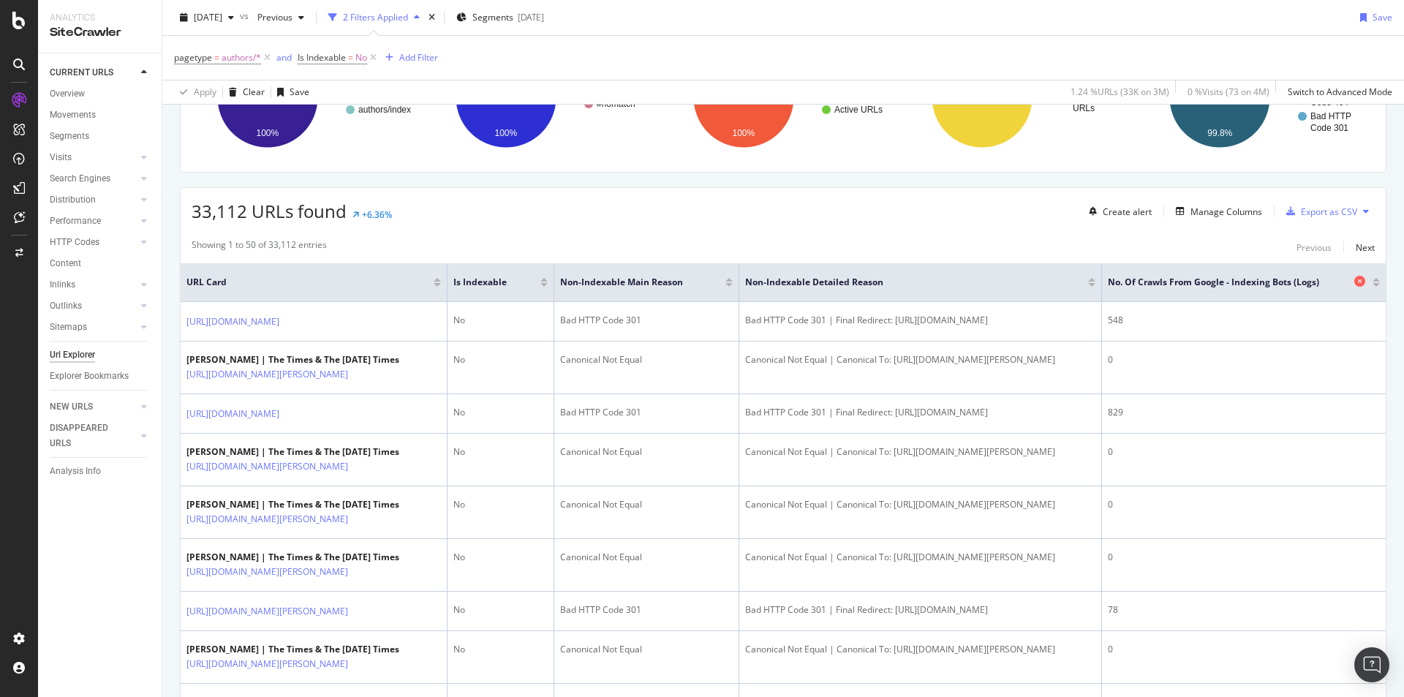
click at [1338, 285] on span "No. of Crawls from Google - Indexing Bots (Logs)" at bounding box center [1228, 282] width 243 height 13
click at [1210, 211] on div "Manage Columns" at bounding box center [1226, 211] width 72 height 12
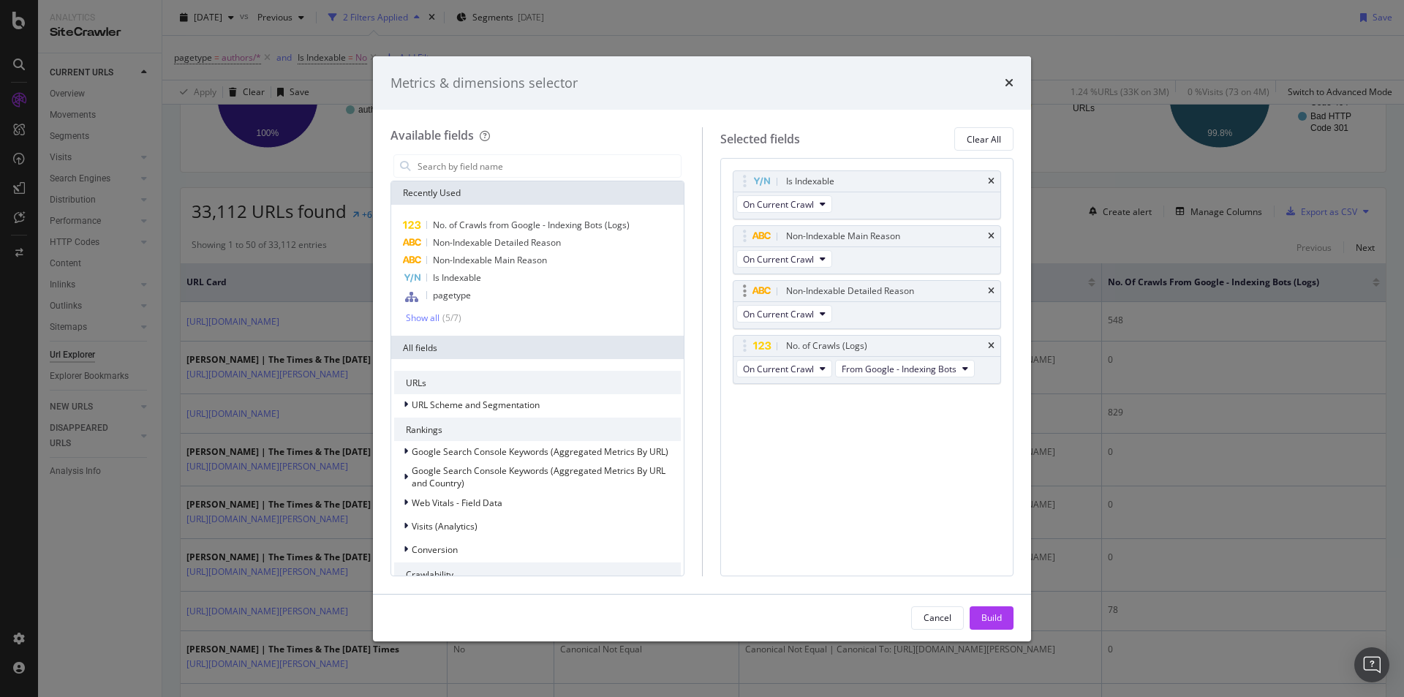
click at [986, 288] on div "Non-Indexable Detailed Reason" at bounding box center [867, 291] width 268 height 20
click at [992, 288] on icon "times" at bounding box center [991, 291] width 7 height 9
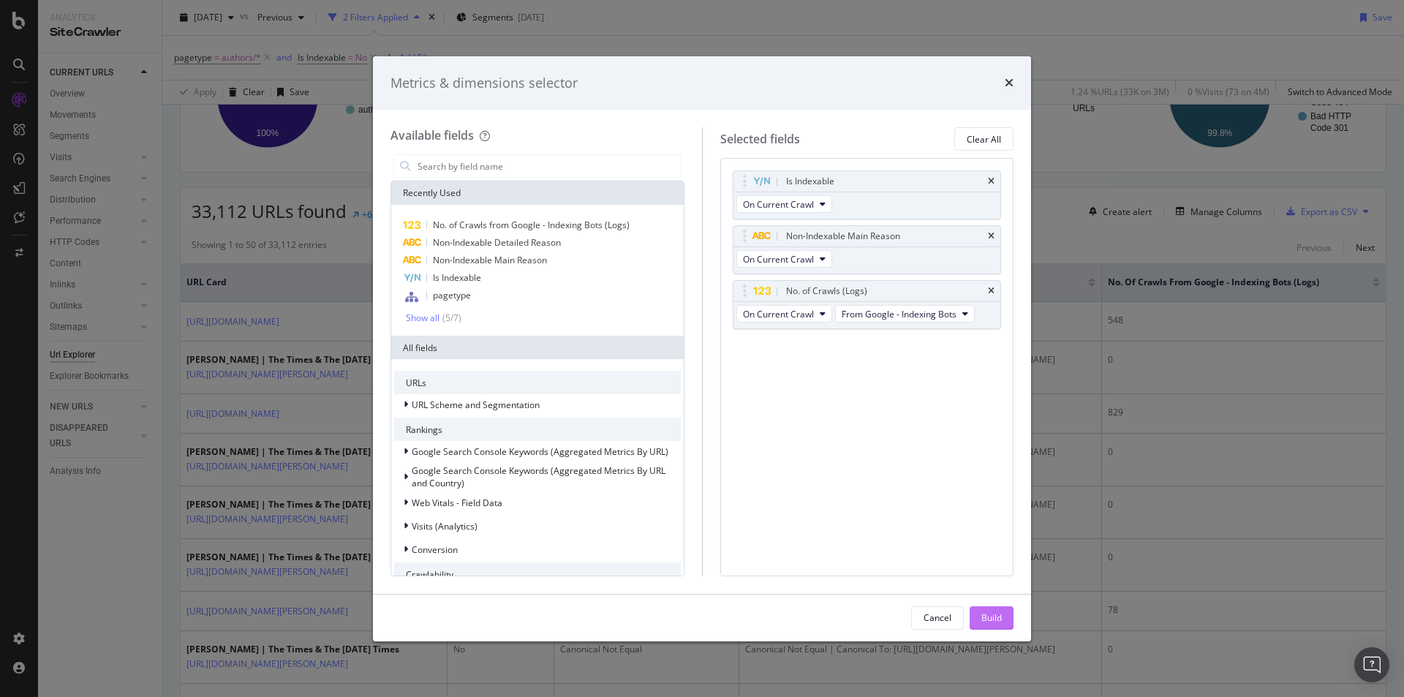
click at [991, 607] on div "Build" at bounding box center [991, 618] width 20 height 22
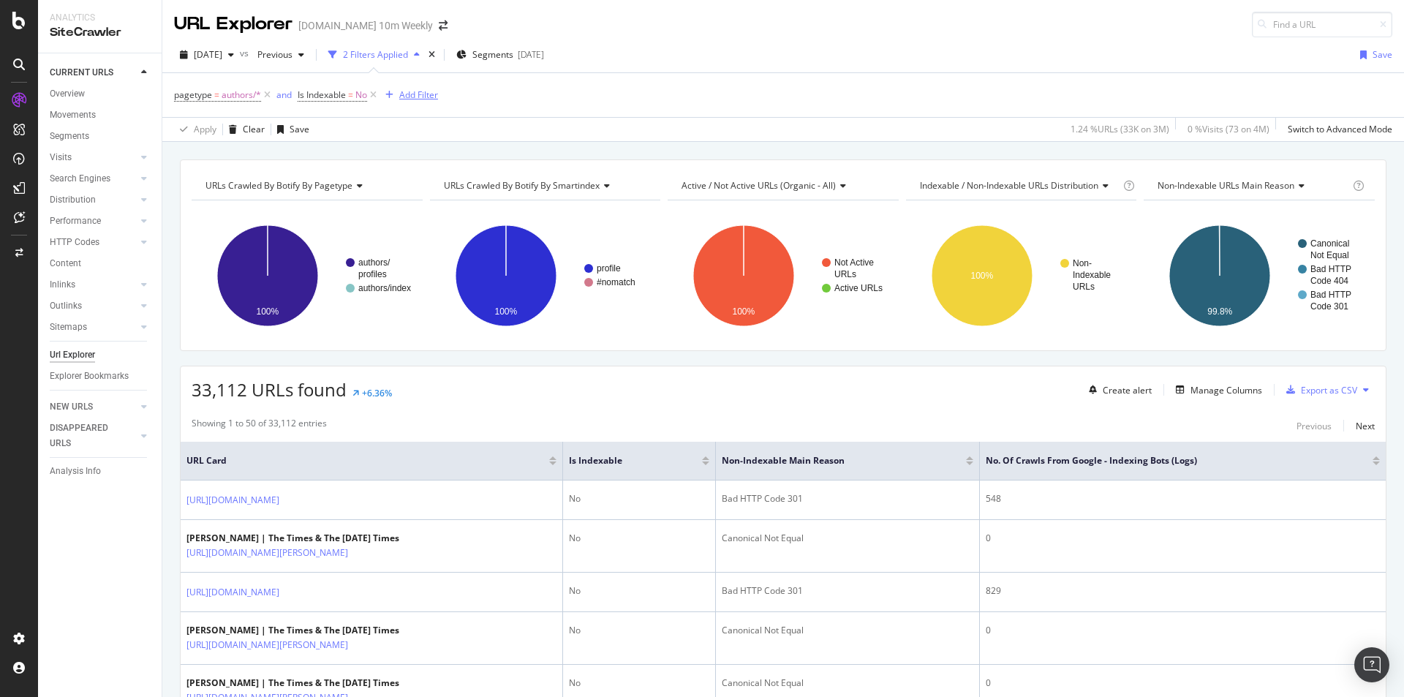
click at [423, 93] on div "Add Filter" at bounding box center [418, 94] width 39 height 12
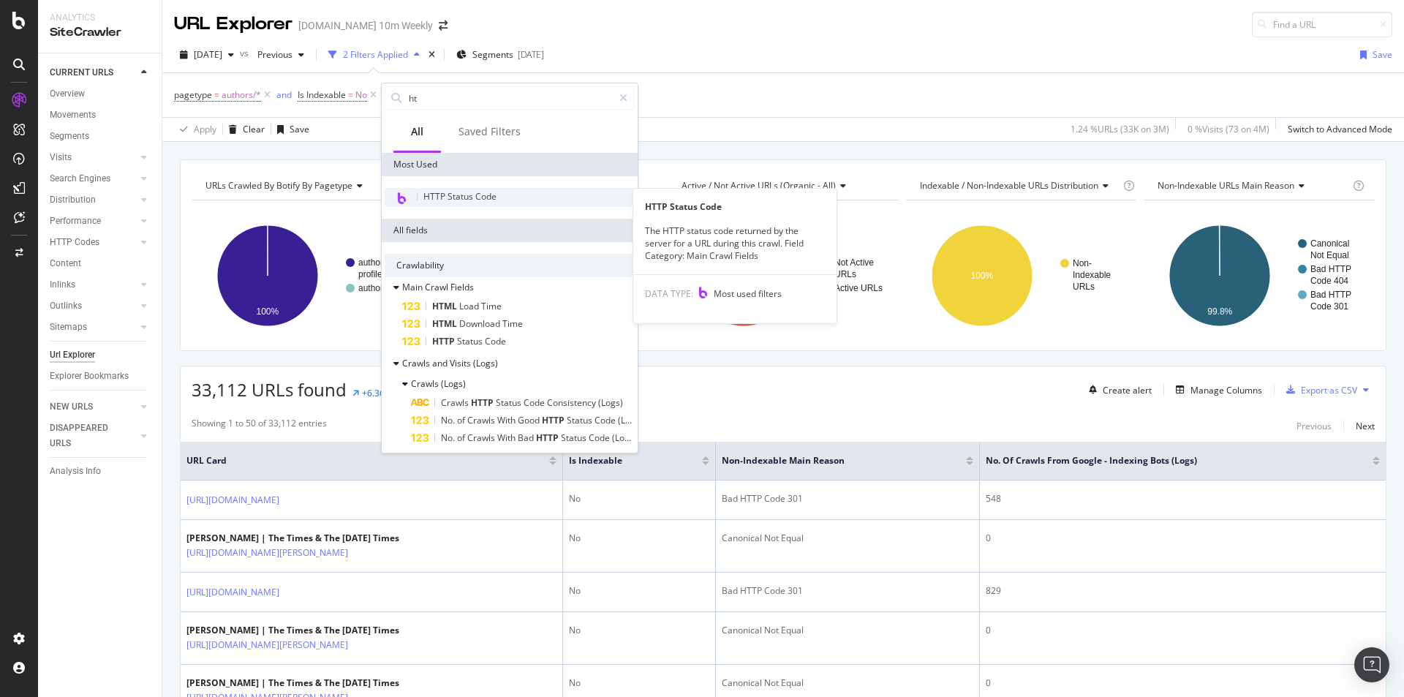
type input "ht"
click at [492, 192] on span "HTTP Status Code" at bounding box center [459, 196] width 73 height 12
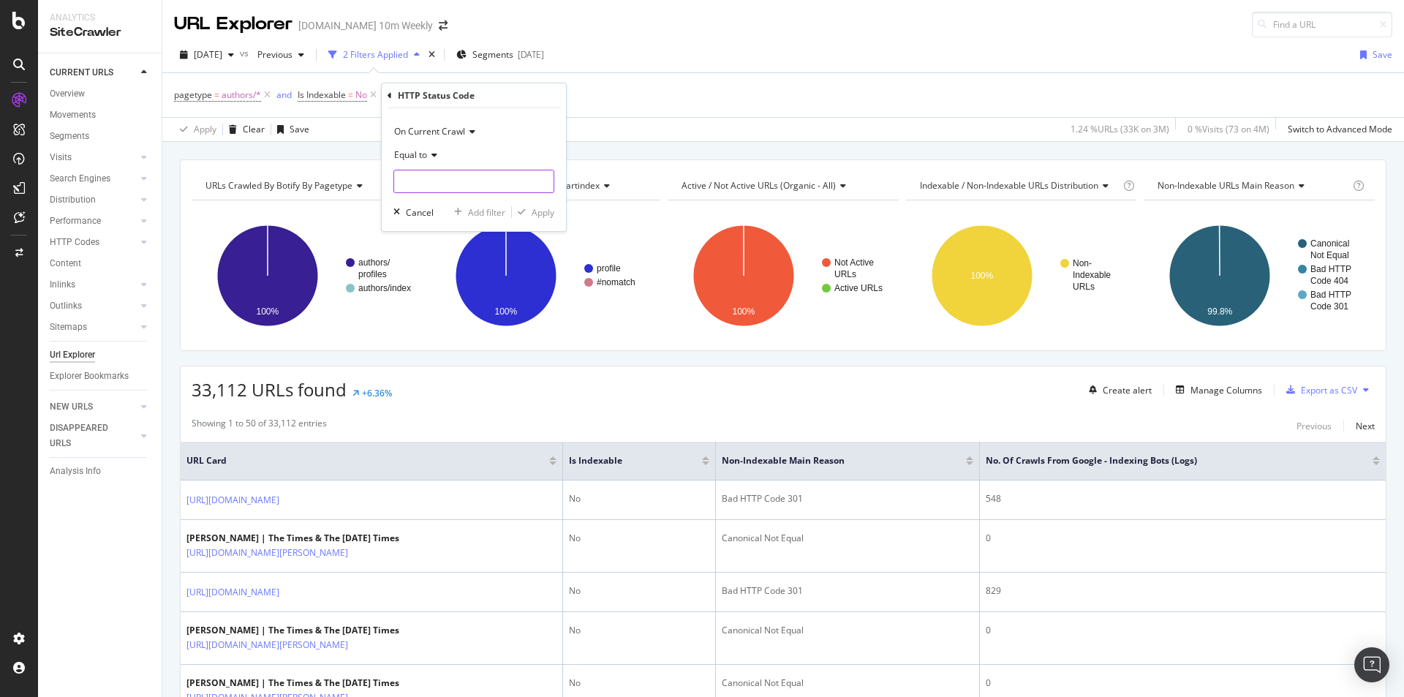
click at [476, 181] on input "number" at bounding box center [473, 181] width 161 height 23
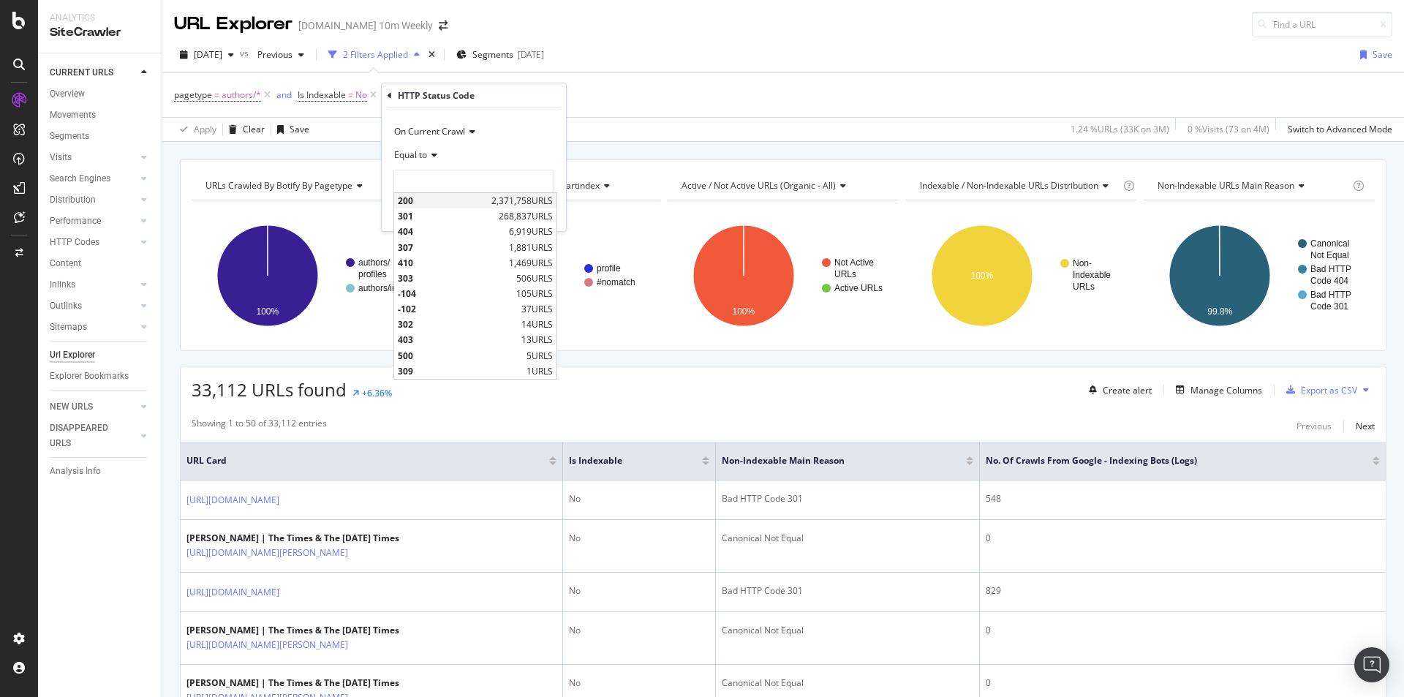
click at [432, 199] on span "200" at bounding box center [443, 200] width 90 height 12
type input "200"
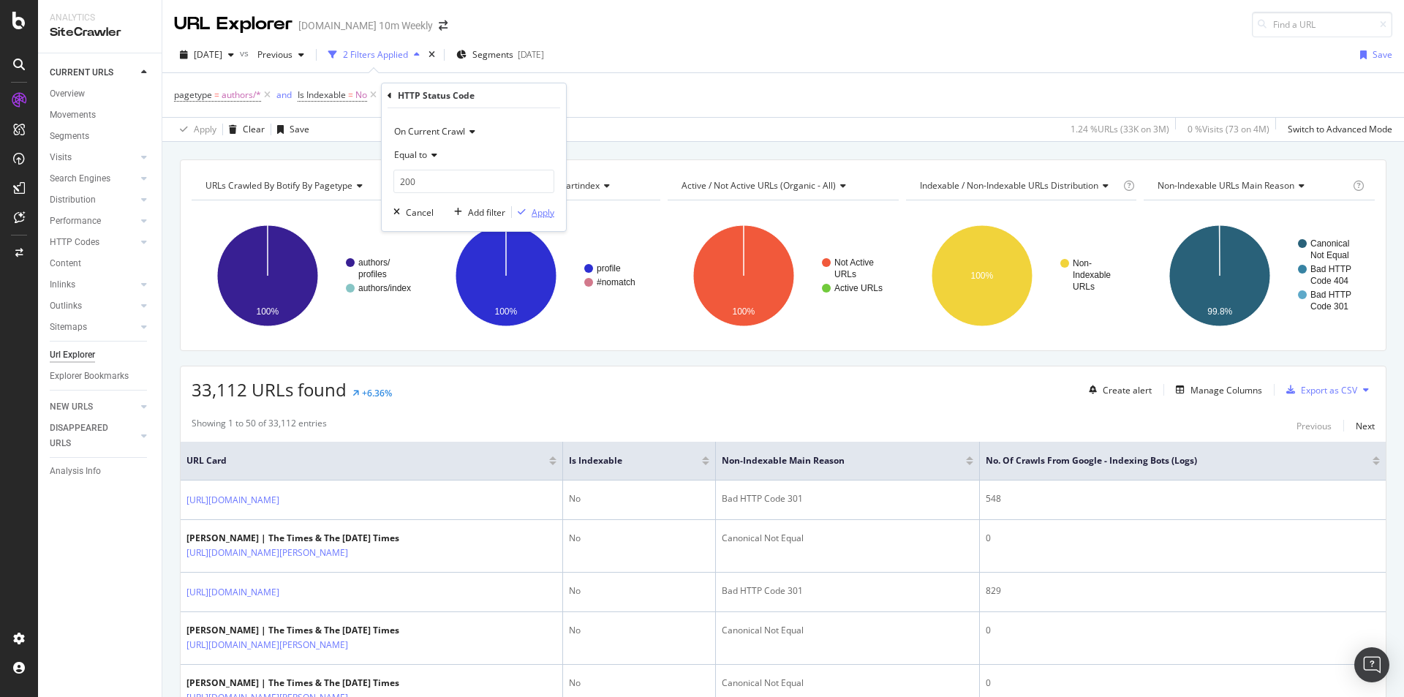
click at [546, 213] on div "Apply" at bounding box center [542, 212] width 23 height 12
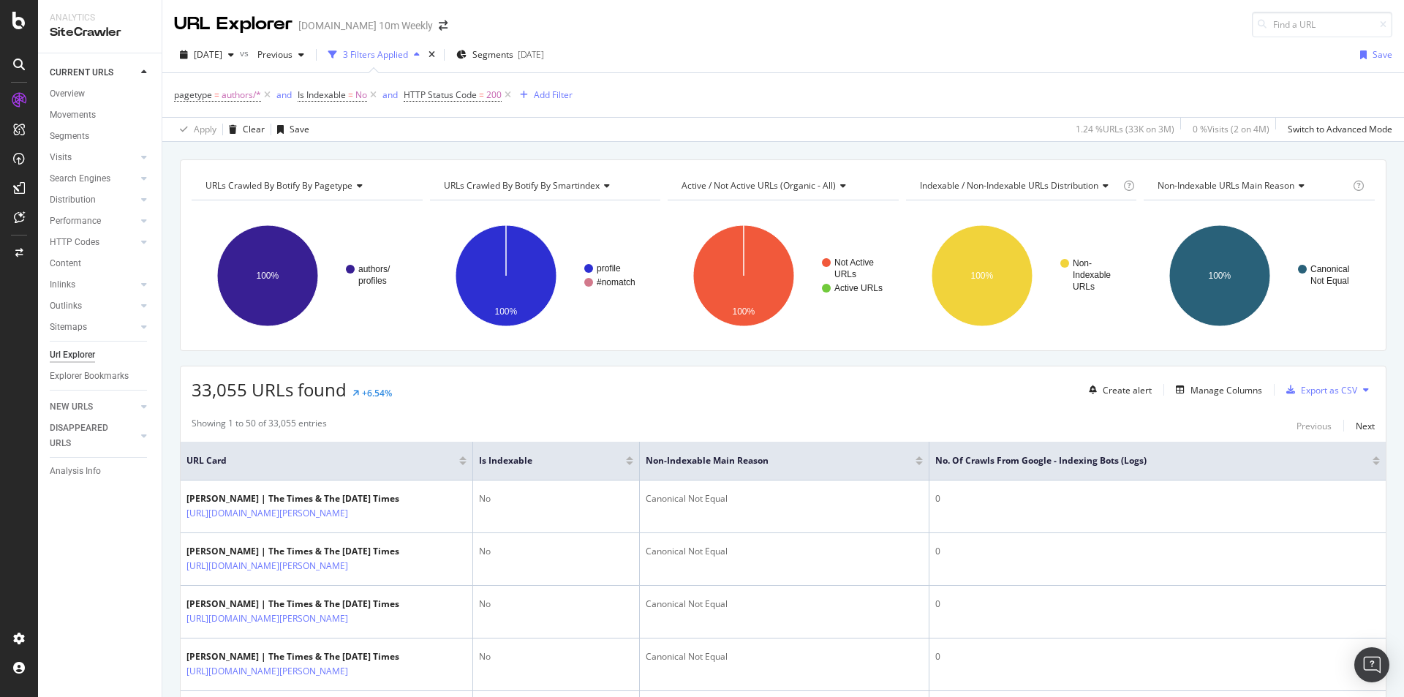
click at [1372, 461] on div at bounding box center [1375, 463] width 7 height 4
click at [1357, 387] on button at bounding box center [1366, 389] width 18 height 23
click at [1303, 393] on span "Export XML Sitemaps" at bounding box center [1291, 390] width 86 height 13
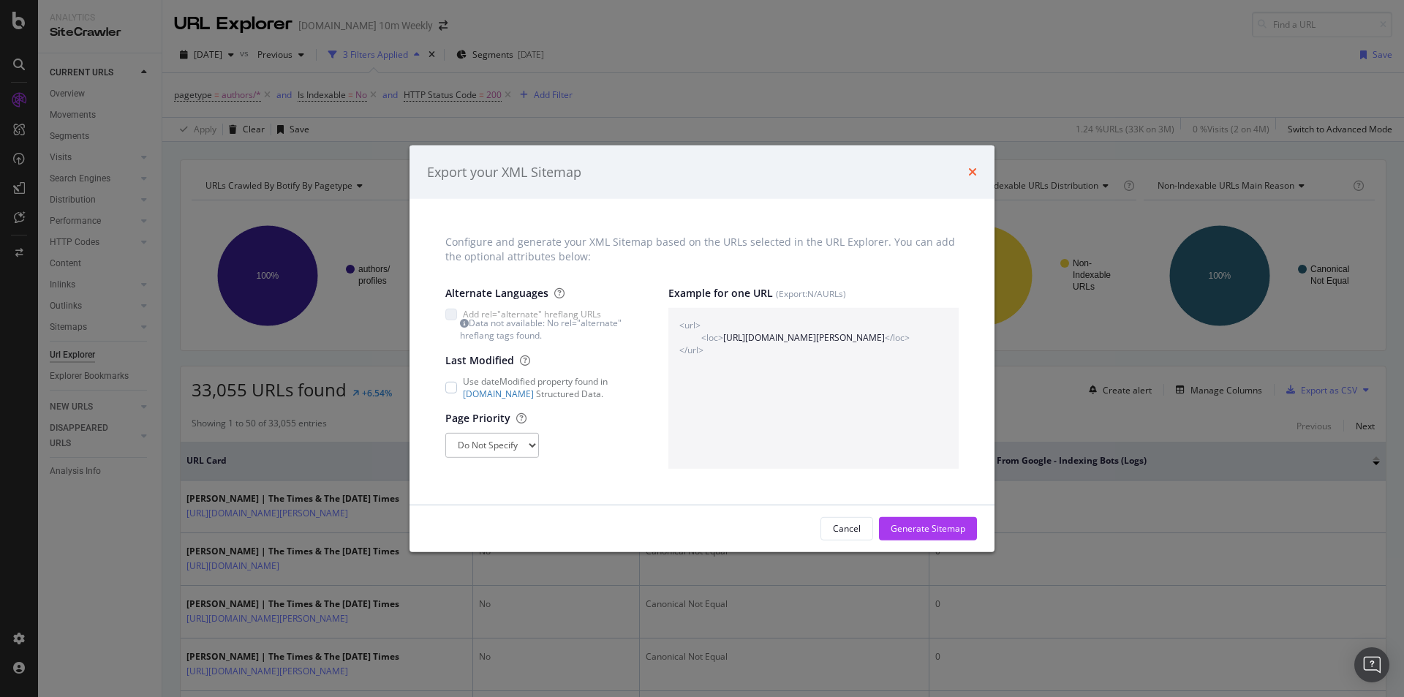
click at [974, 170] on icon "times" at bounding box center [972, 172] width 9 height 12
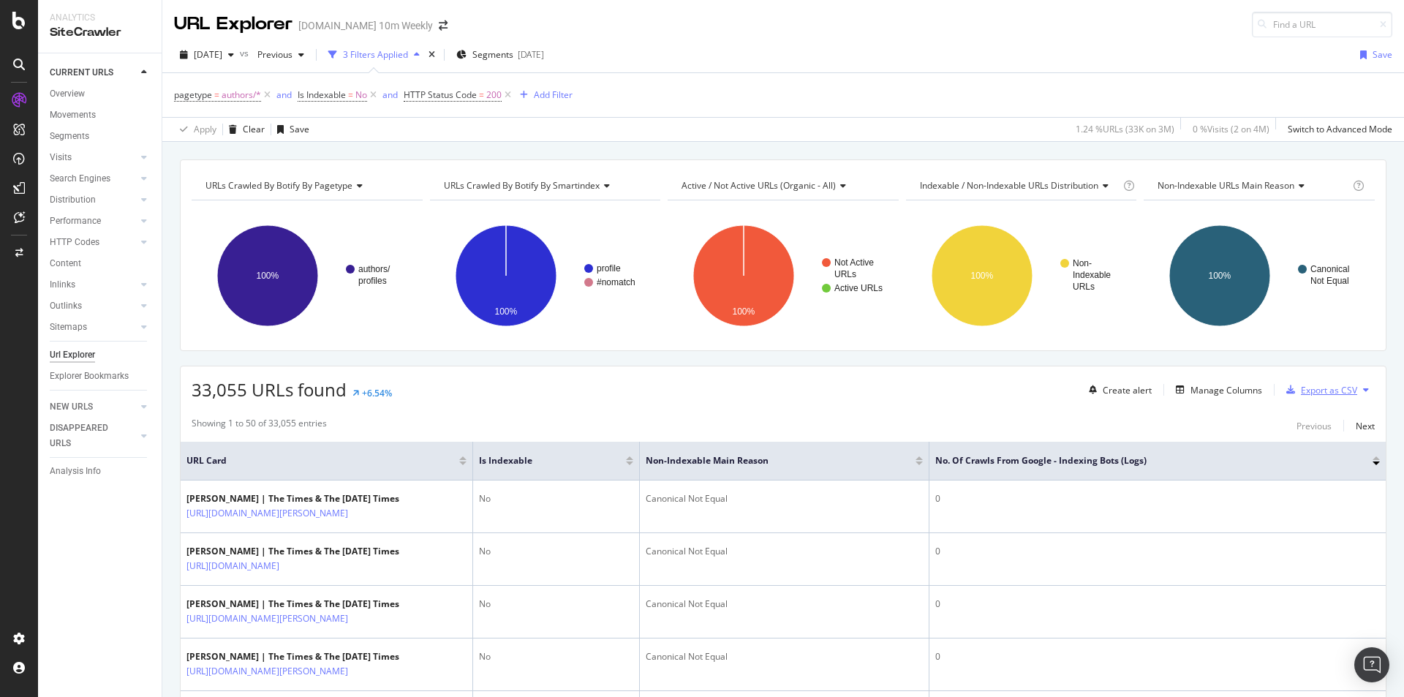
click at [1325, 387] on div "Export as CSV" at bounding box center [1328, 390] width 56 height 12
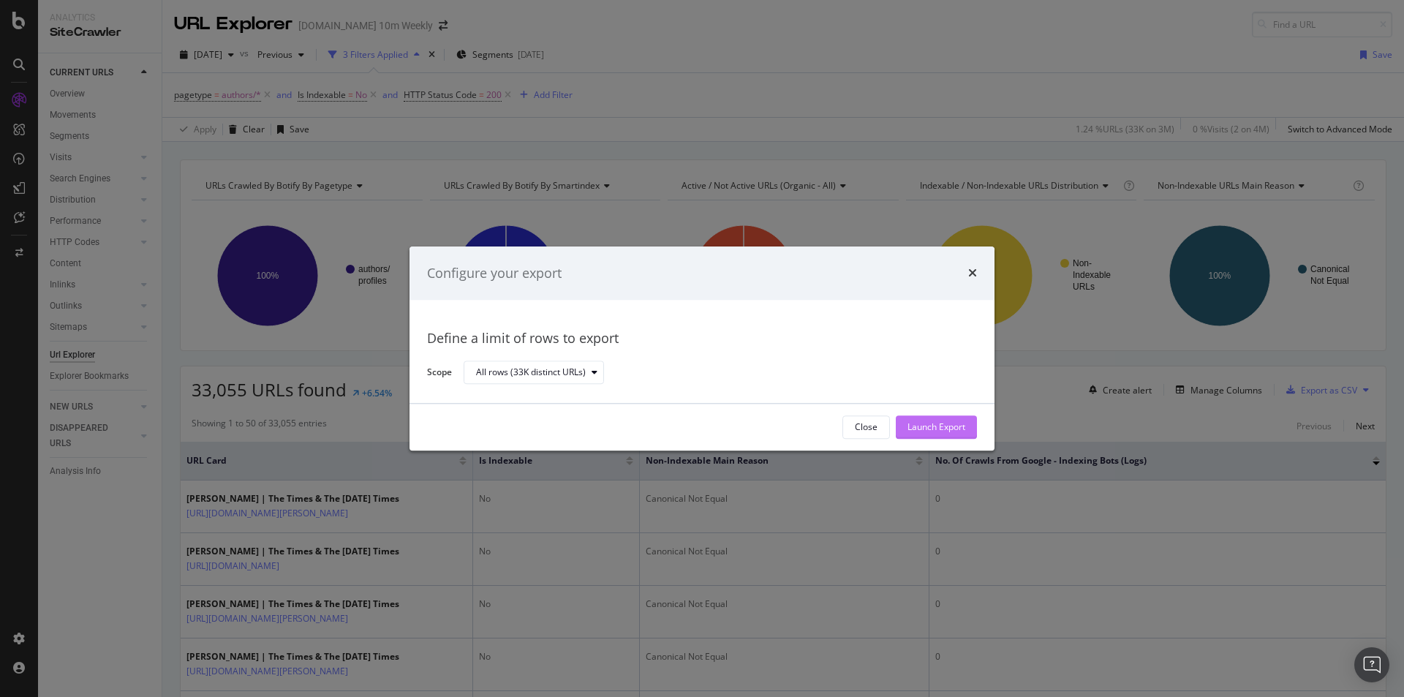
click at [920, 423] on div "Launch Export" at bounding box center [936, 427] width 58 height 12
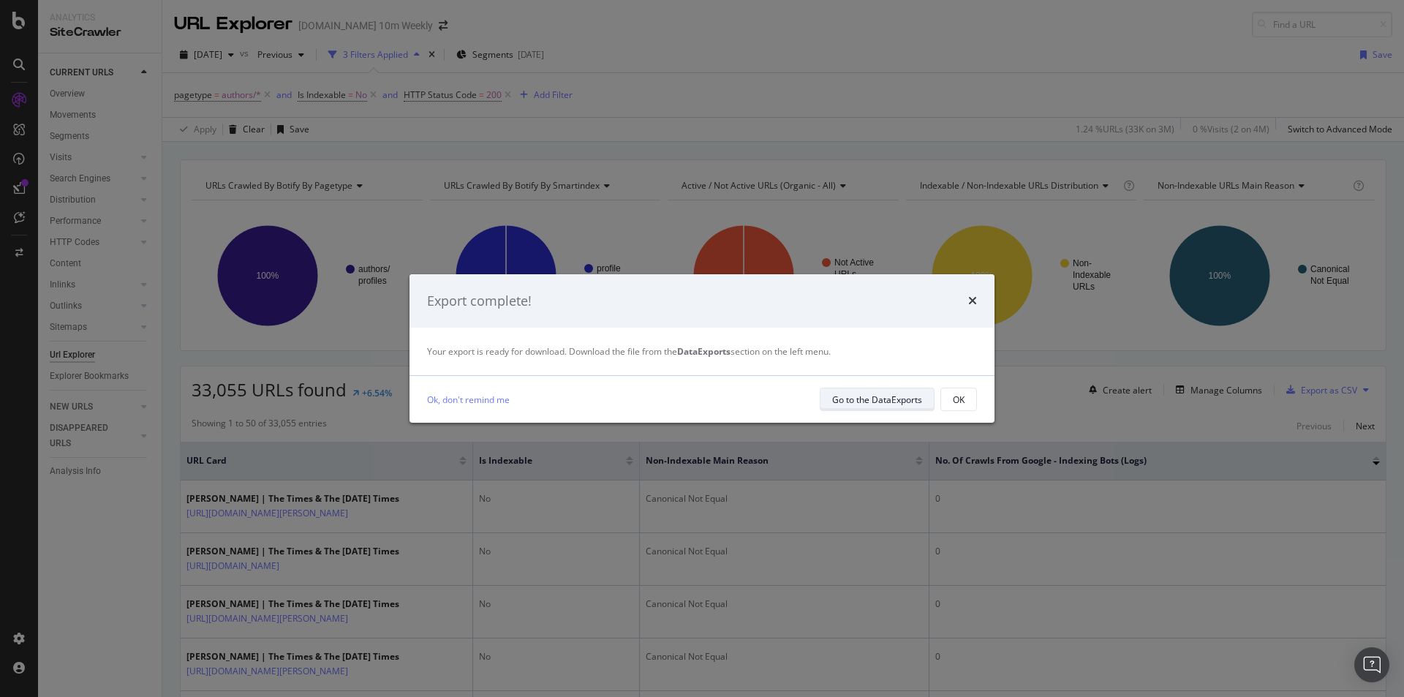
click at [879, 401] on div "Go to the DataExports" at bounding box center [877, 399] width 90 height 12
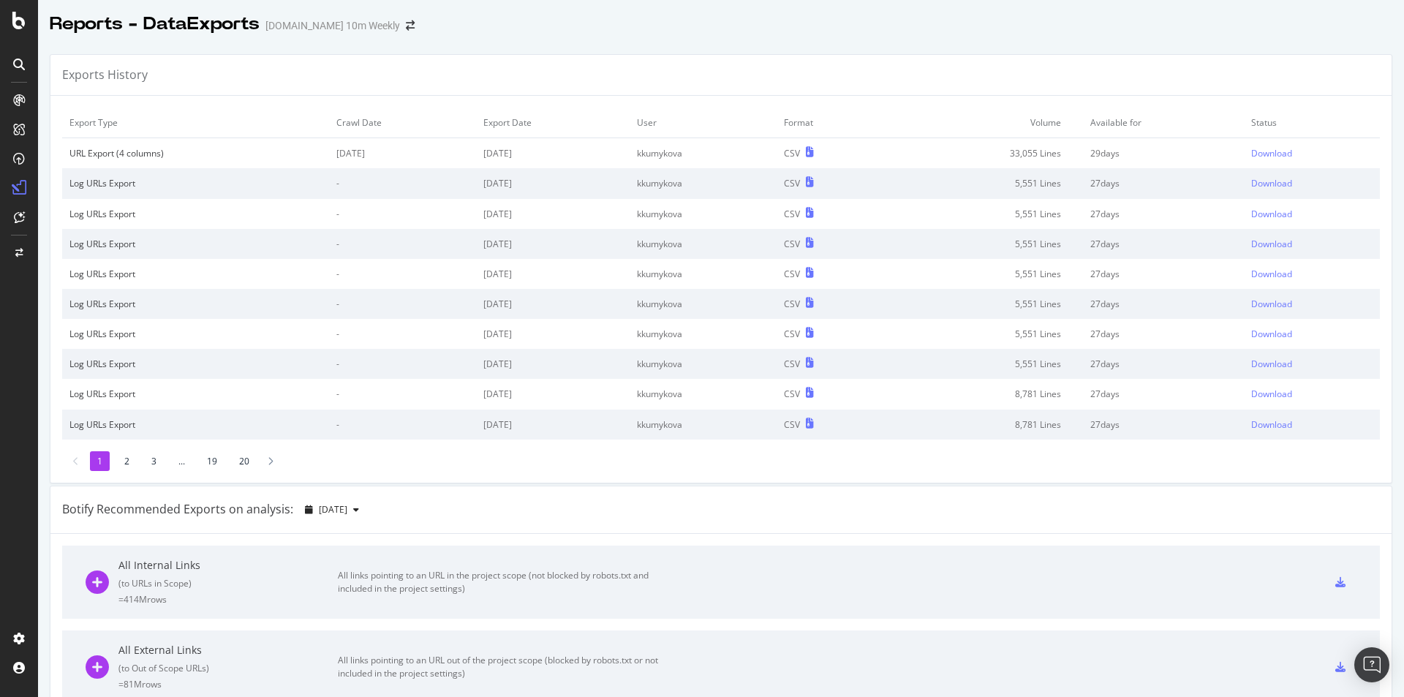
drag, startPoint x: 372, startPoint y: 153, endPoint x: 325, endPoint y: 154, distance: 47.5
click at [329, 154] on td "2025 Sep. 19th" at bounding box center [402, 153] width 147 height 31
drag, startPoint x: 564, startPoint y: 154, endPoint x: 1300, endPoint y: 102, distance: 737.9
click at [468, 156] on tr "URL Export (4 columns) 2025 Sep. 19th 2025 Oct. 6th kkumykova CSV 33,055 Lines …" at bounding box center [720, 153] width 1317 height 31
click at [1258, 154] on div "Download" at bounding box center [1271, 153] width 41 height 12
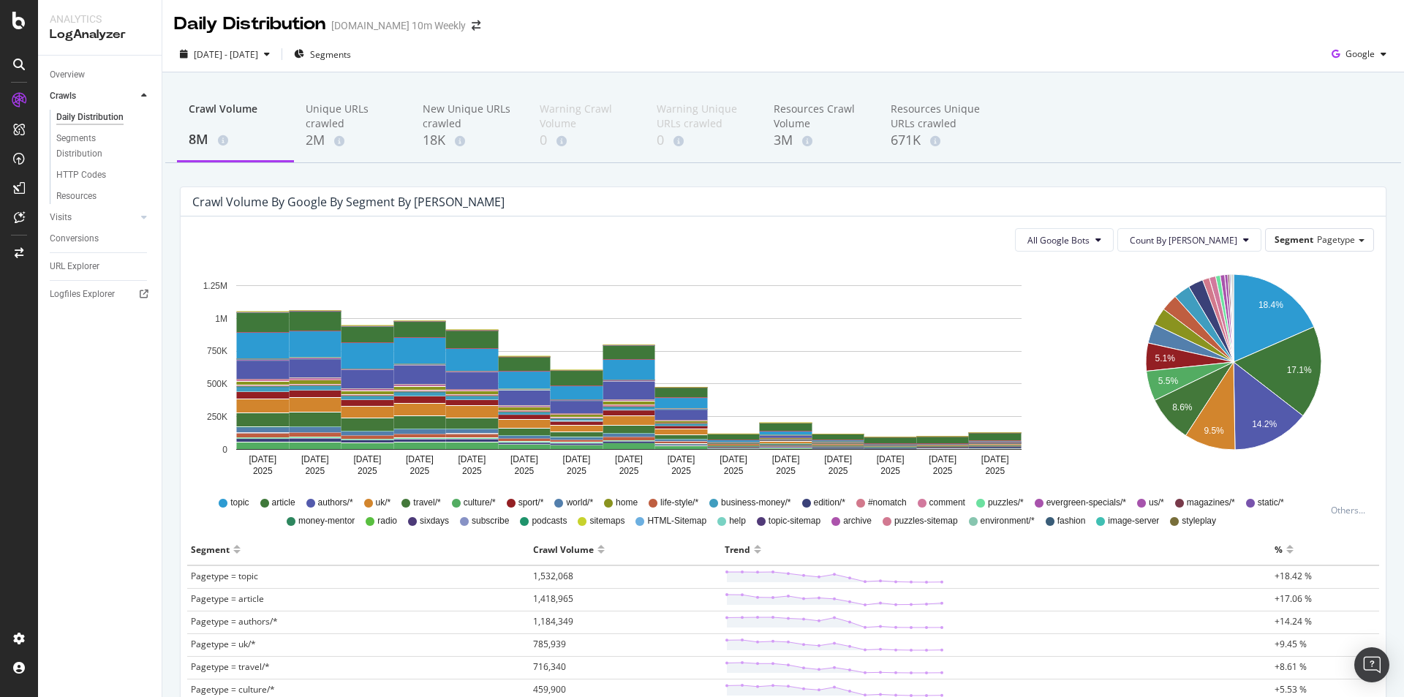
click at [1065, 411] on div "[DATE] [DATE] [DATE] [DATE] [DATE] [DATE] [DATE] [DATE] [DATE] [DATE] [DATE] [D…" at bounding box center [632, 372] width 903 height 219
click at [258, 51] on span "[DATE] - [DATE]" at bounding box center [226, 54] width 64 height 12
click at [1031, 233] on div "All Google Bots Count By Day Segment Pagetype" at bounding box center [782, 239] width 1181 height 23
click at [1258, 424] on text "14.2%" at bounding box center [1263, 424] width 25 height 10
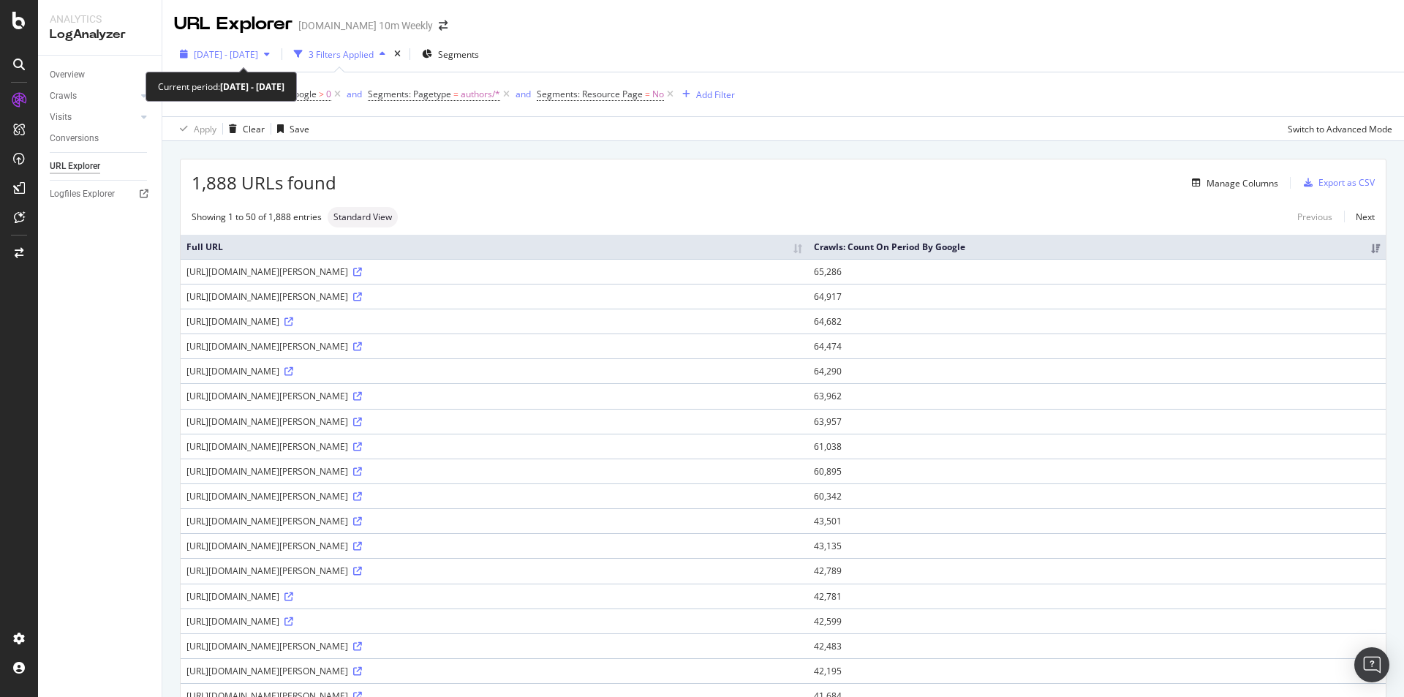
click at [270, 53] on icon "button" at bounding box center [267, 54] width 6 height 9
click at [256, 51] on span "2025 Sep. 18th - Oct. 2nd" at bounding box center [226, 54] width 64 height 12
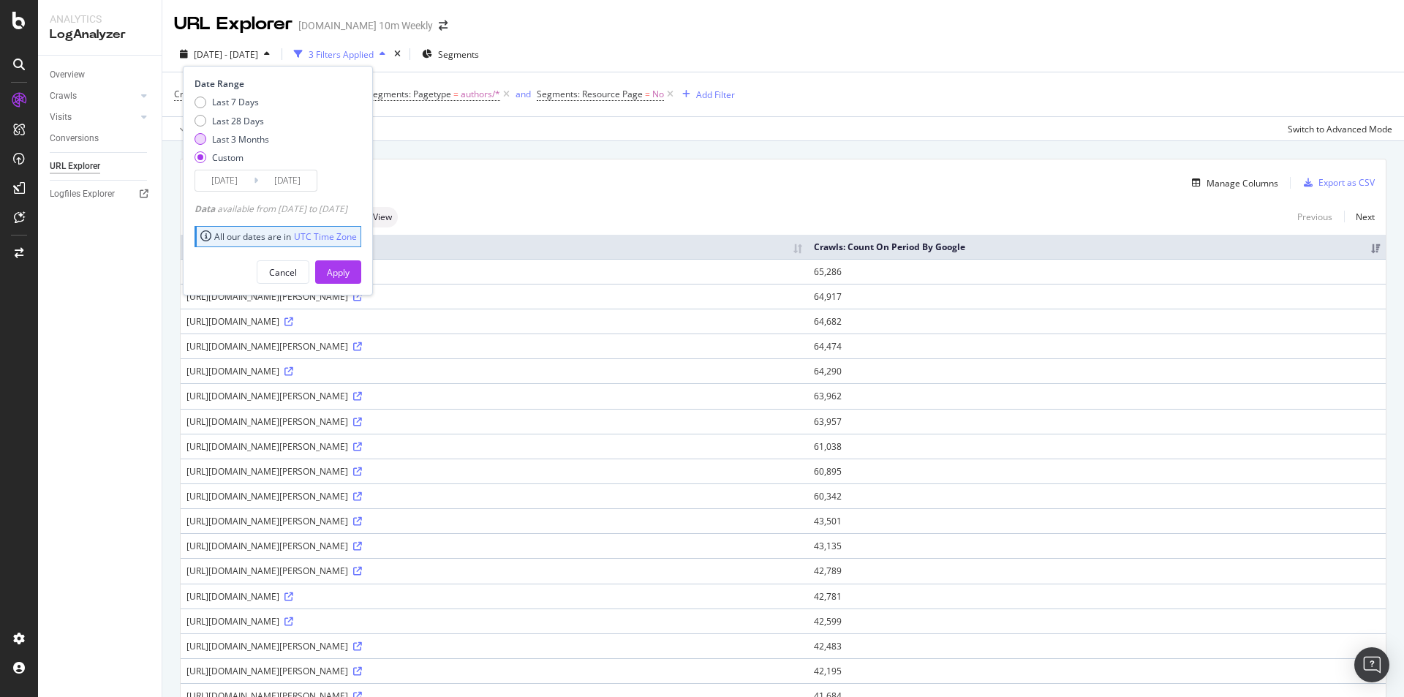
click at [254, 143] on div "Last 3 Months" at bounding box center [240, 139] width 57 height 12
type input "2025/07/04"
type input "2025/10/03"
click at [349, 271] on div "Apply" at bounding box center [338, 272] width 23 height 12
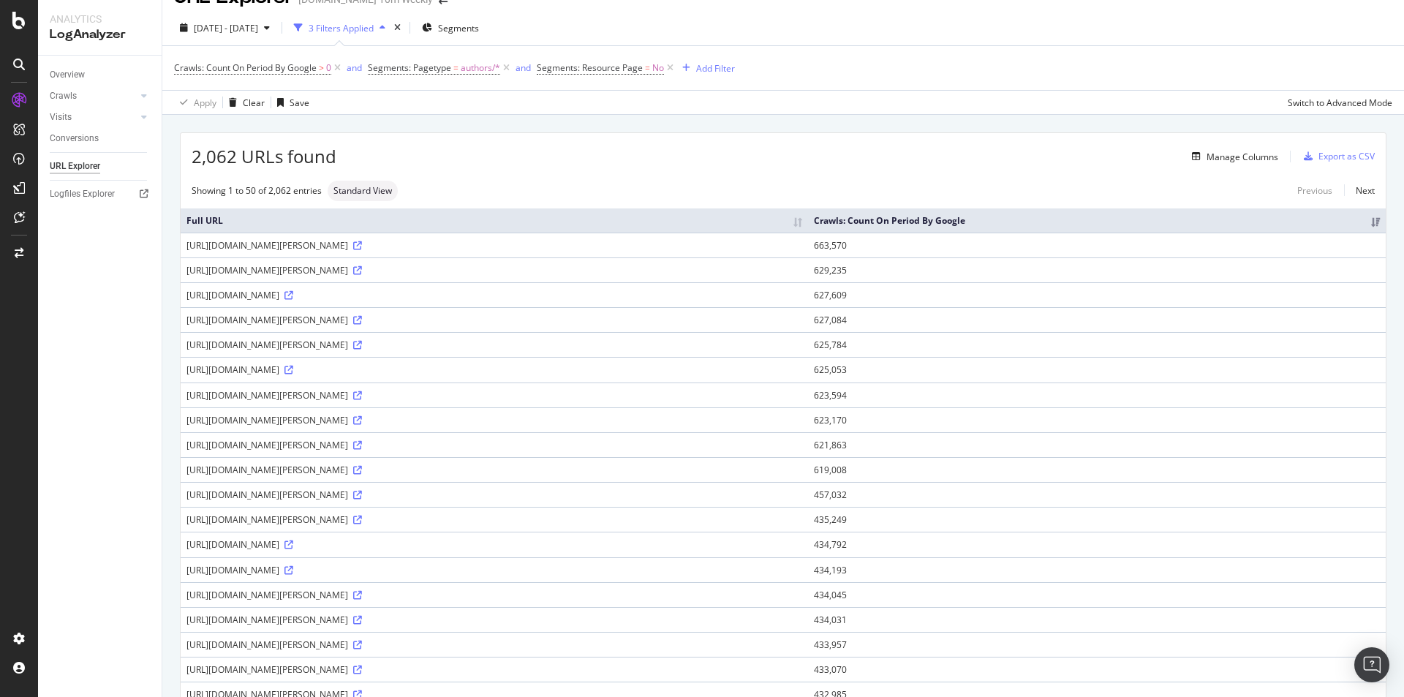
scroll to position [19, 0]
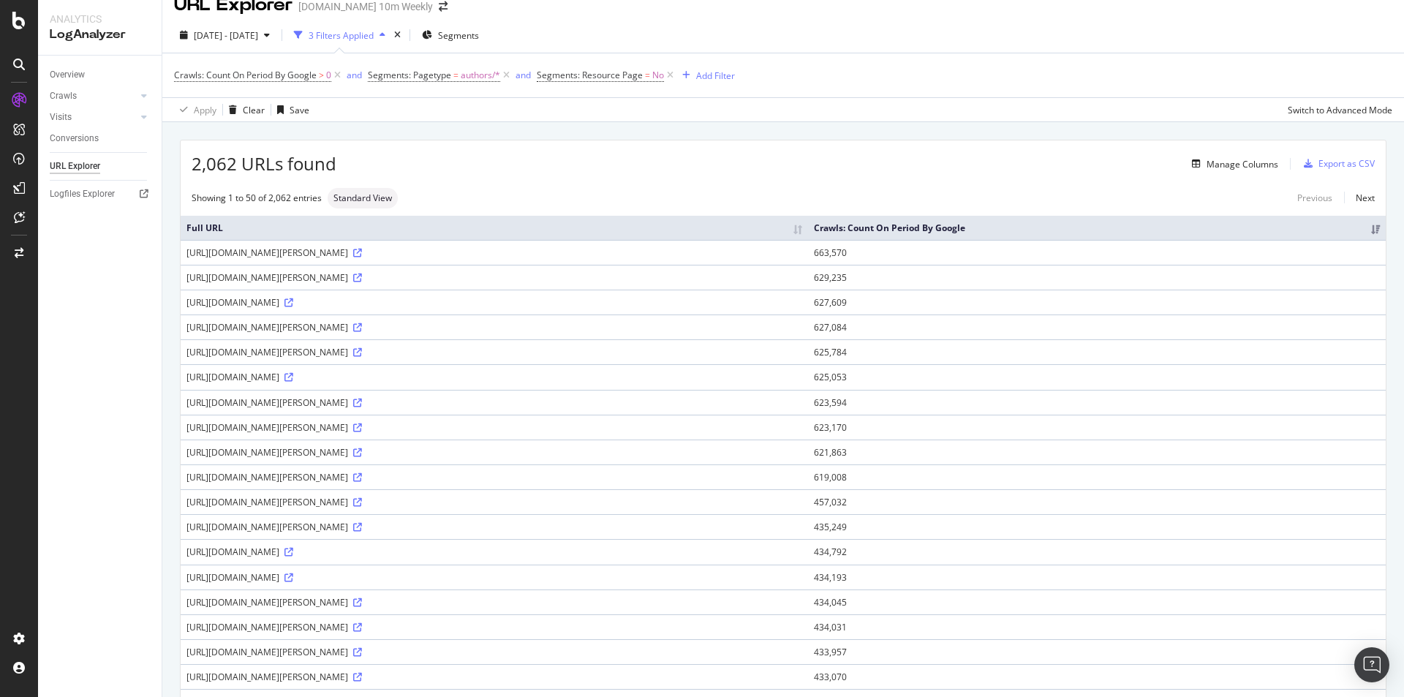
click at [1365, 224] on th "Crawls: Count On Period By Google" at bounding box center [1096, 228] width 577 height 24
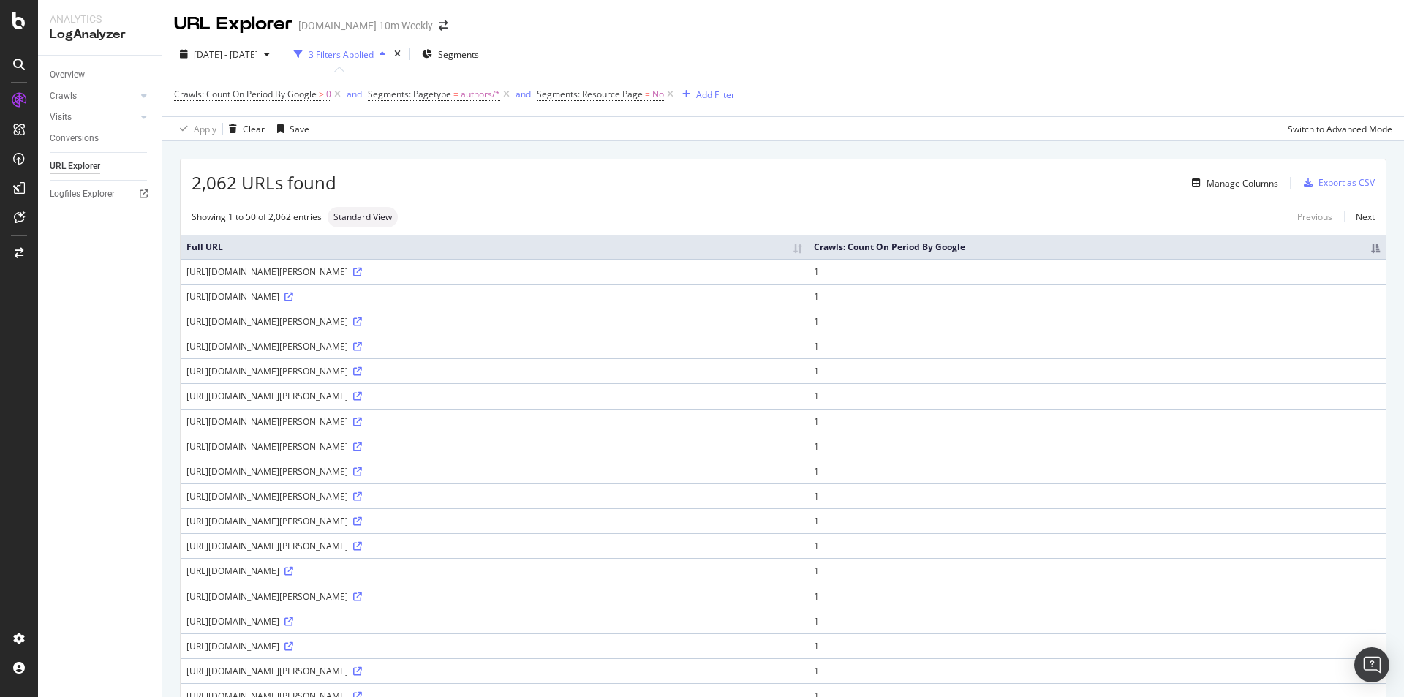
click at [1367, 249] on th "Crawls: Count On Period By Google" at bounding box center [1096, 247] width 577 height 24
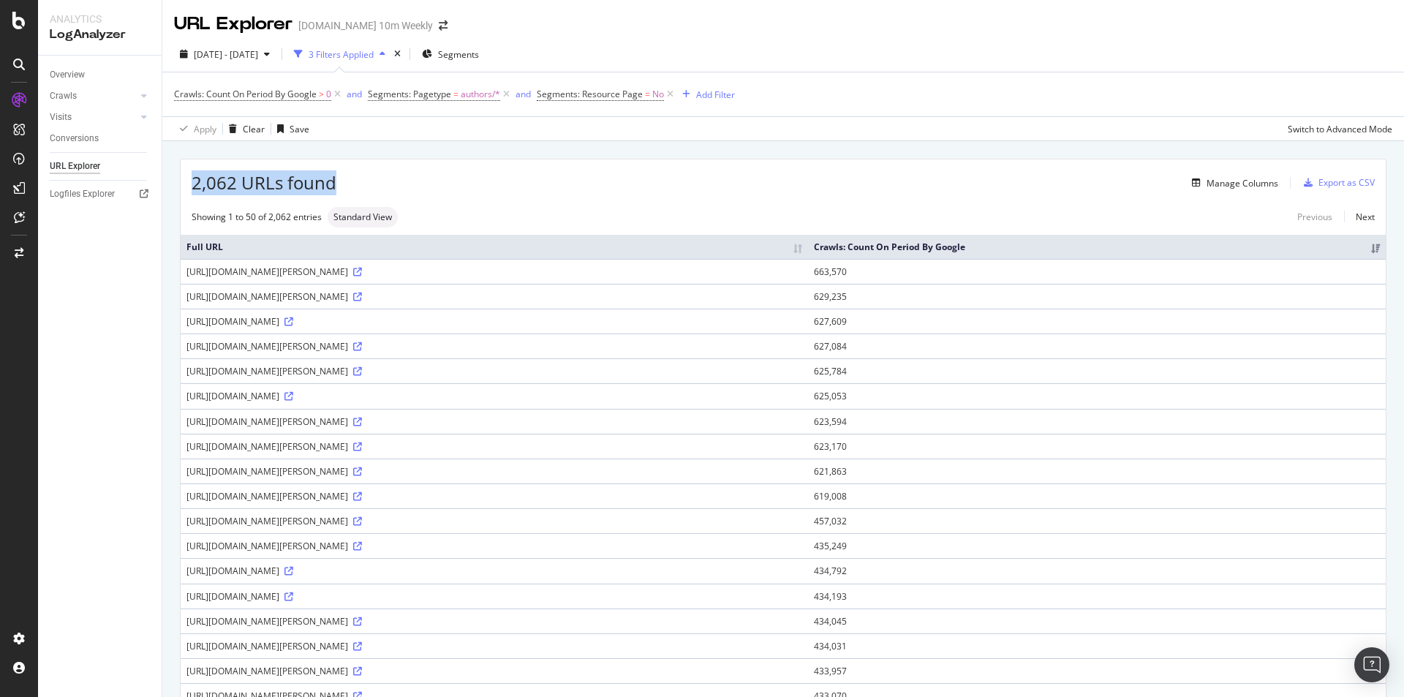
drag, startPoint x: 190, startPoint y: 181, endPoint x: 334, endPoint y: 181, distance: 144.0
click at [334, 181] on div "2,062 URLs found Manage Columns Export as CSV" at bounding box center [783, 177] width 1205 height 36
copy span "2,062 URLs found"
click at [276, 53] on div "button" at bounding box center [267, 54] width 18 height 9
click at [432, 185] on div "Manage Columns" at bounding box center [807, 183] width 942 height 18
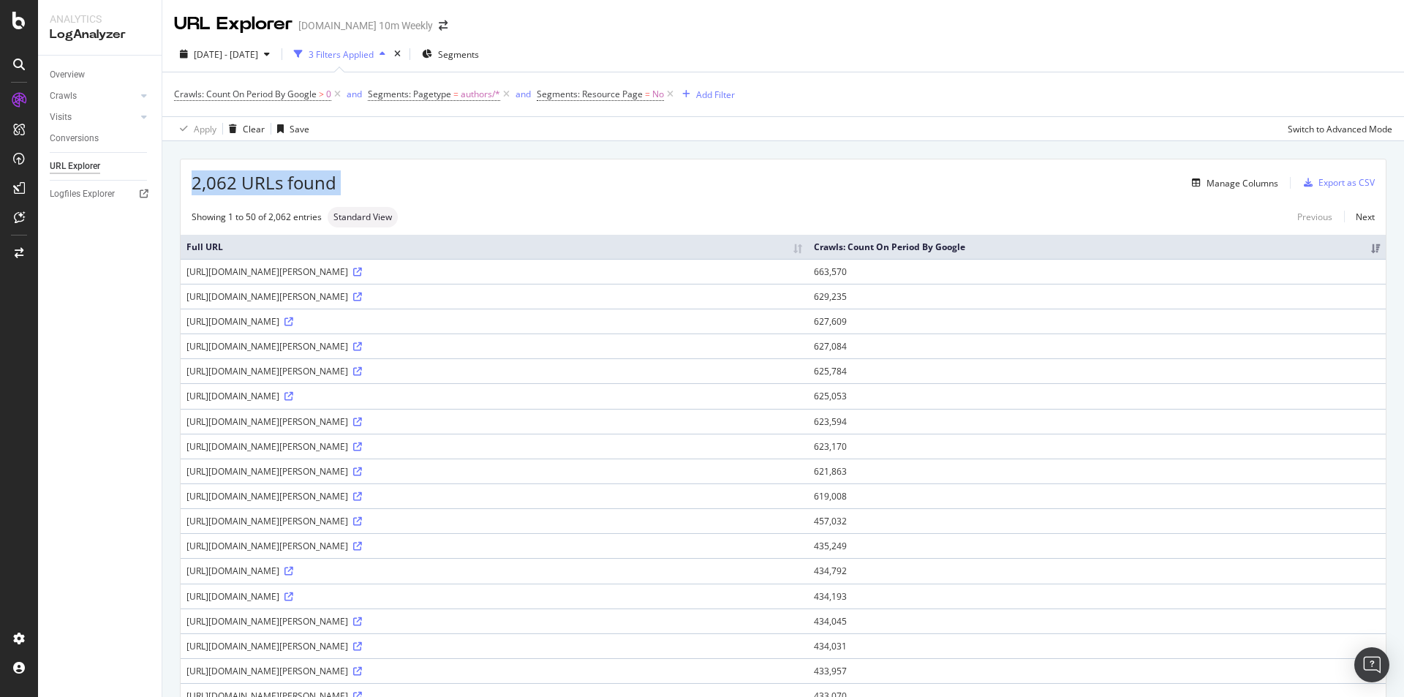
drag, startPoint x: 334, startPoint y: 181, endPoint x: 183, endPoint y: 181, distance: 150.6
click at [183, 181] on div "2,062 URLs found Manage Columns Export as CSV" at bounding box center [783, 177] width 1205 height 36
click at [1362, 250] on th "Crawls: Count On Period By Google" at bounding box center [1096, 247] width 577 height 24
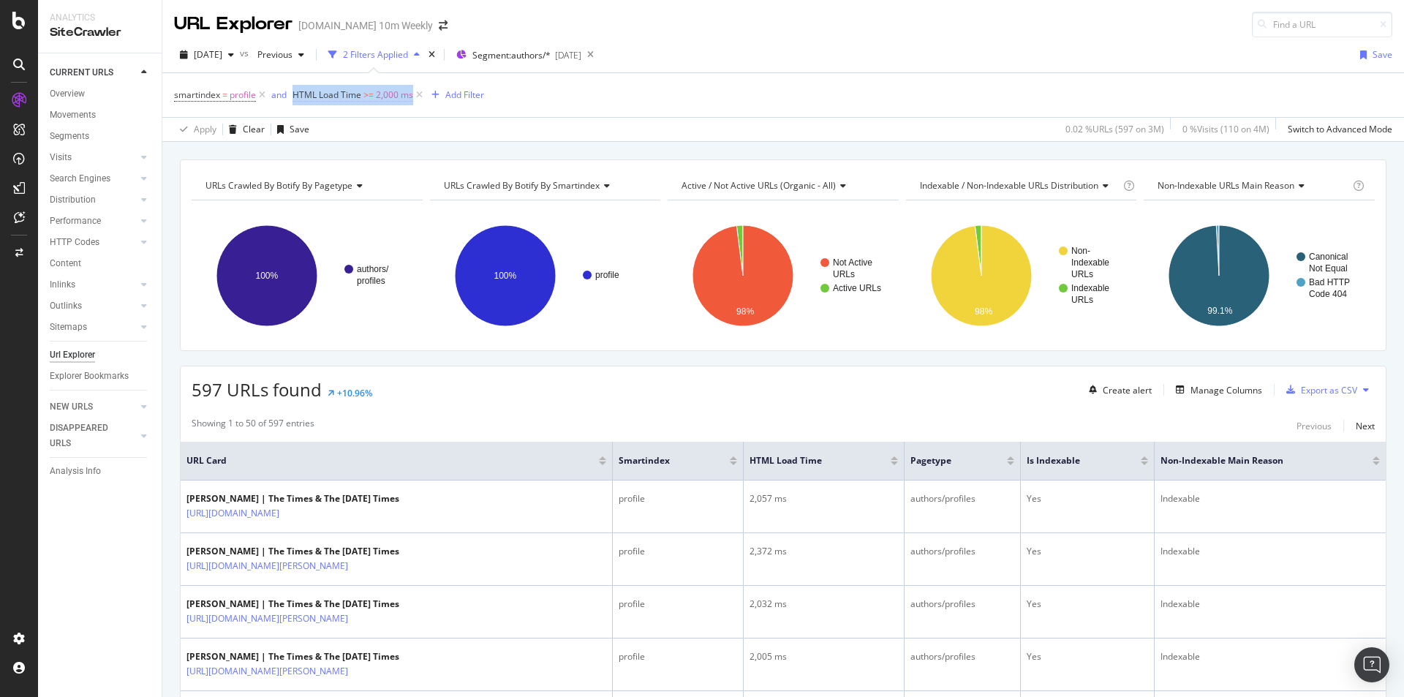
copy span "HTML Load Time >= 2,000 ms"
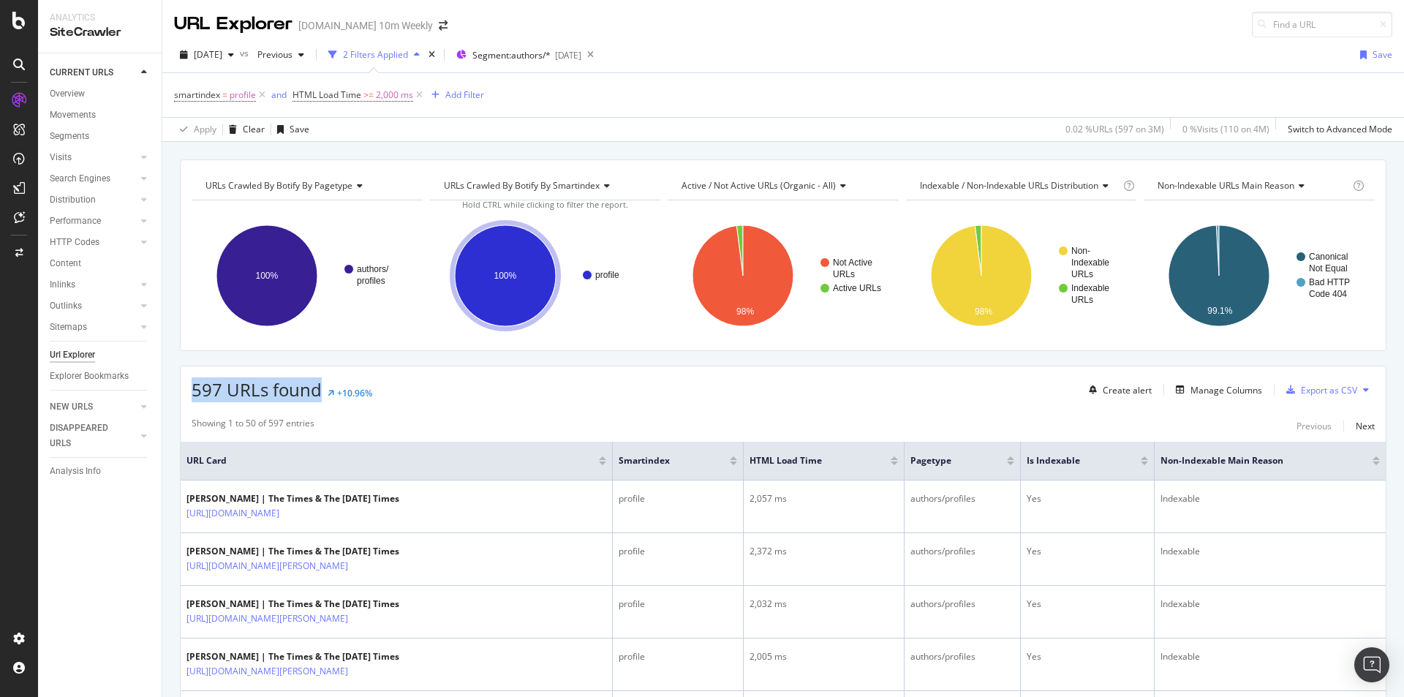
drag, startPoint x: 244, startPoint y: 387, endPoint x: 321, endPoint y: 388, distance: 76.8
click at [321, 388] on div "597 URLs found +10.96% Create alert Manage Columns Export as CSV" at bounding box center [783, 384] width 1205 height 36
copy span "597 URLs found"
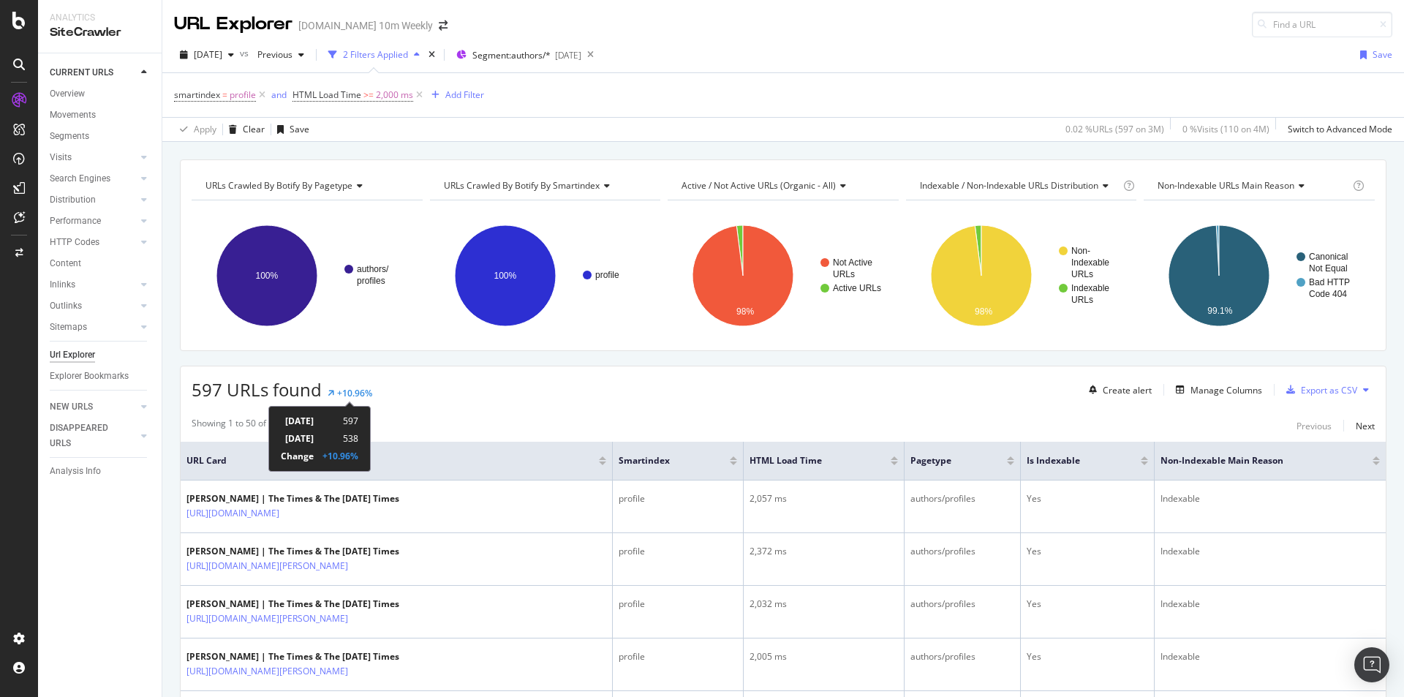
click at [363, 389] on div "+10.96%" at bounding box center [354, 393] width 35 height 12
click at [358, 454] on div "+10.96%" at bounding box center [340, 456] width 36 height 12
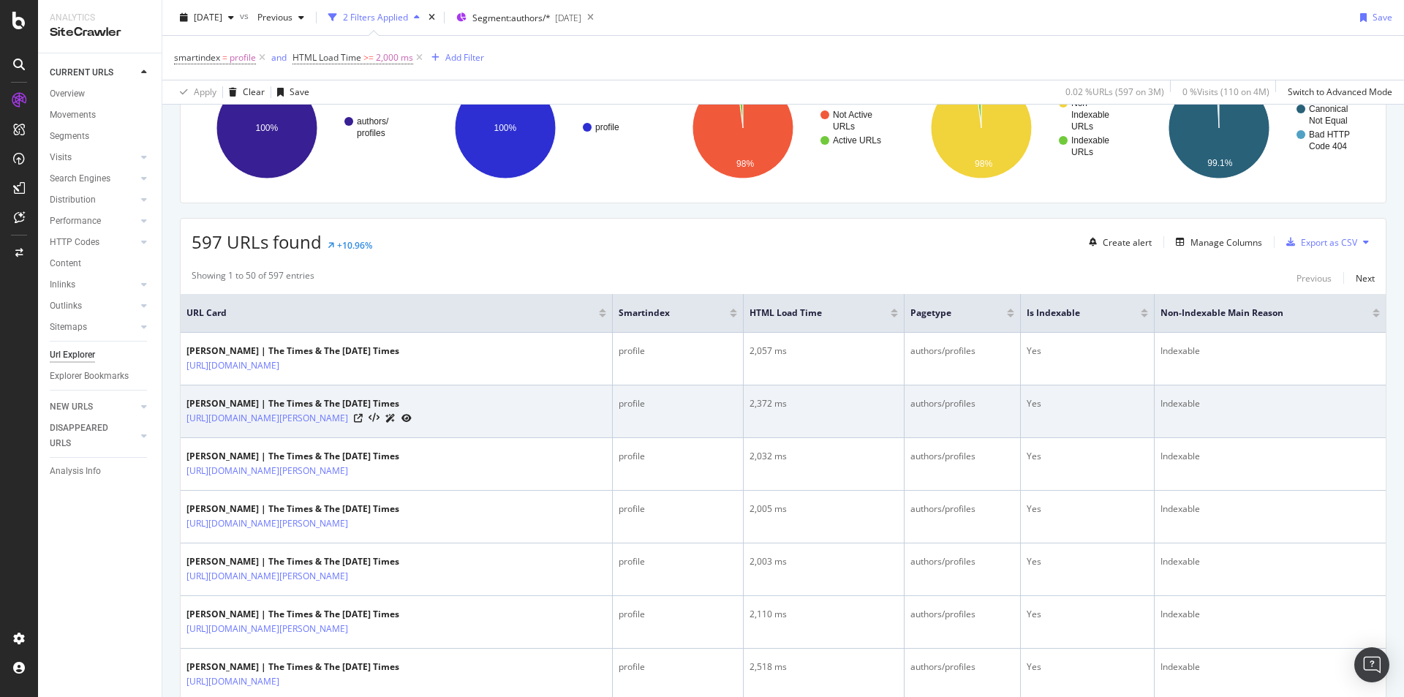
scroll to position [146, 0]
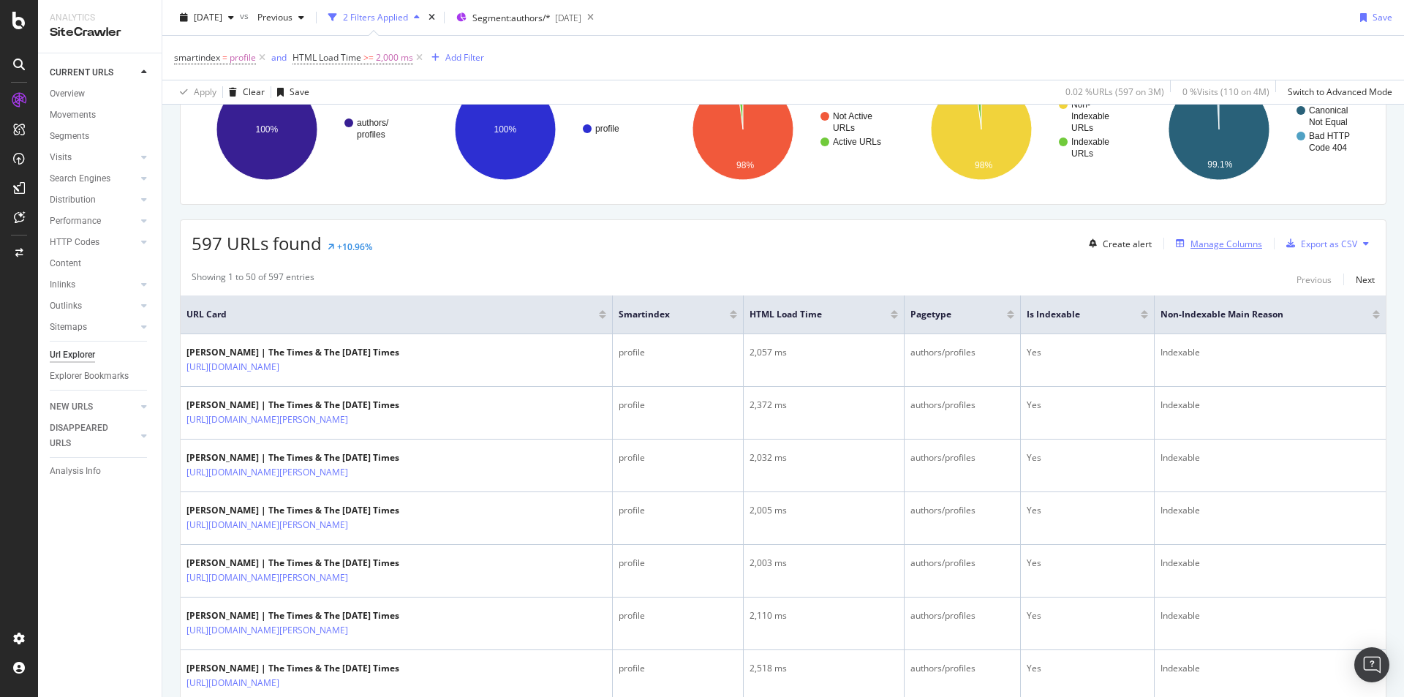
click at [1231, 246] on div "Manage Columns" at bounding box center [1226, 244] width 72 height 12
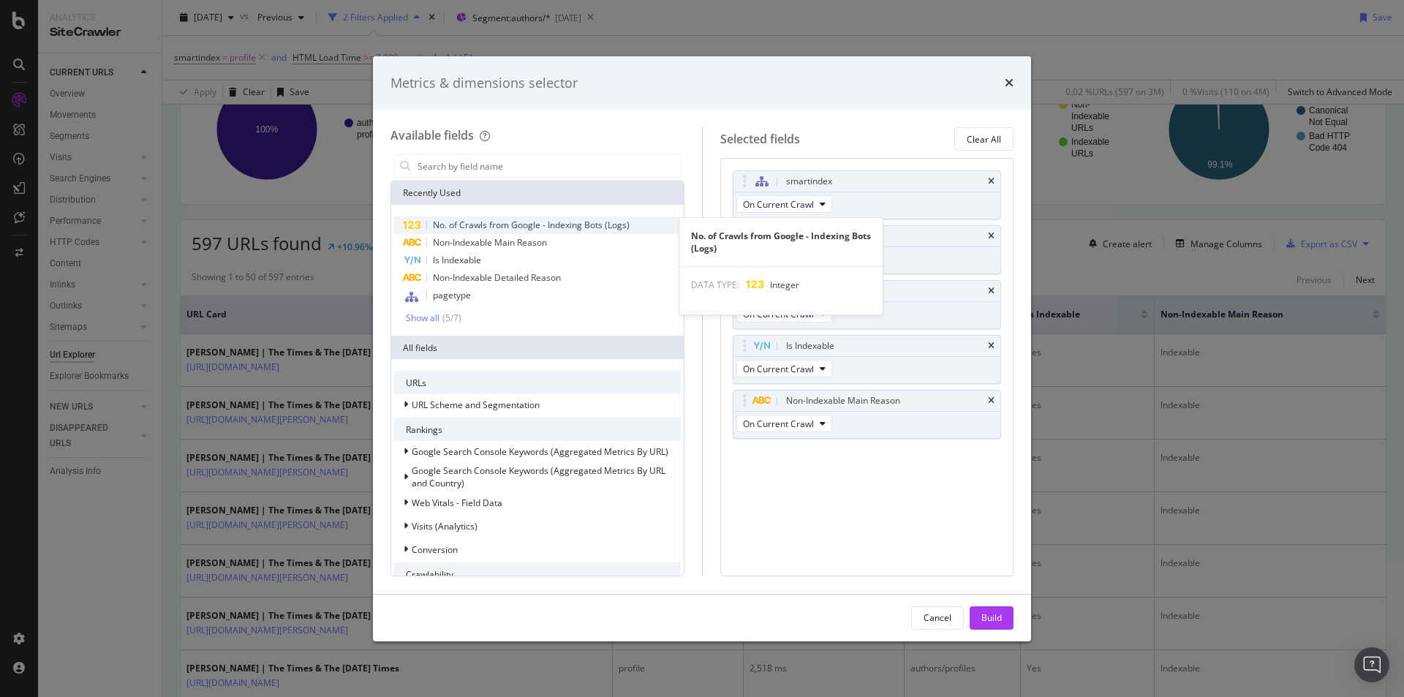
click at [530, 224] on span "No. of Crawls from Google - Indexing Bots (Logs)" at bounding box center [531, 225] width 197 height 12
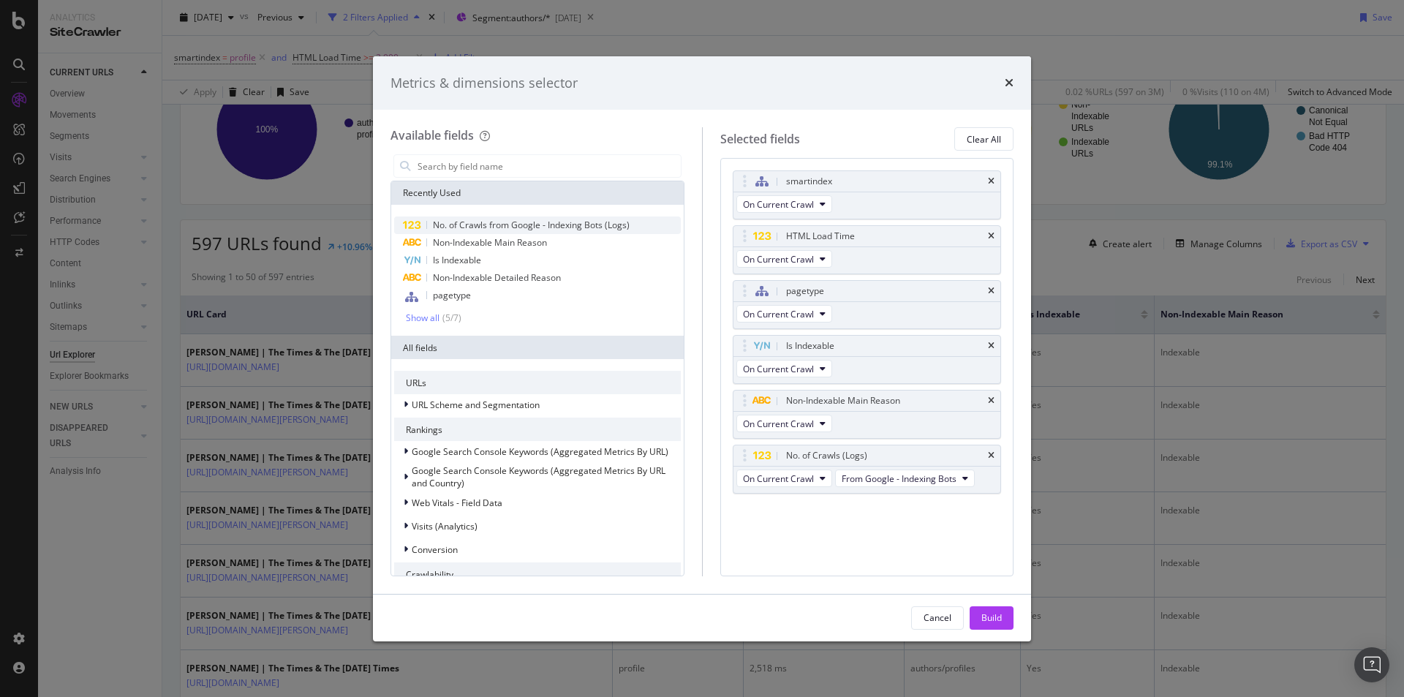
click at [431, 223] on div "No. of Crawls from Google - Indexing Bots (Logs)" at bounding box center [537, 225] width 287 height 18
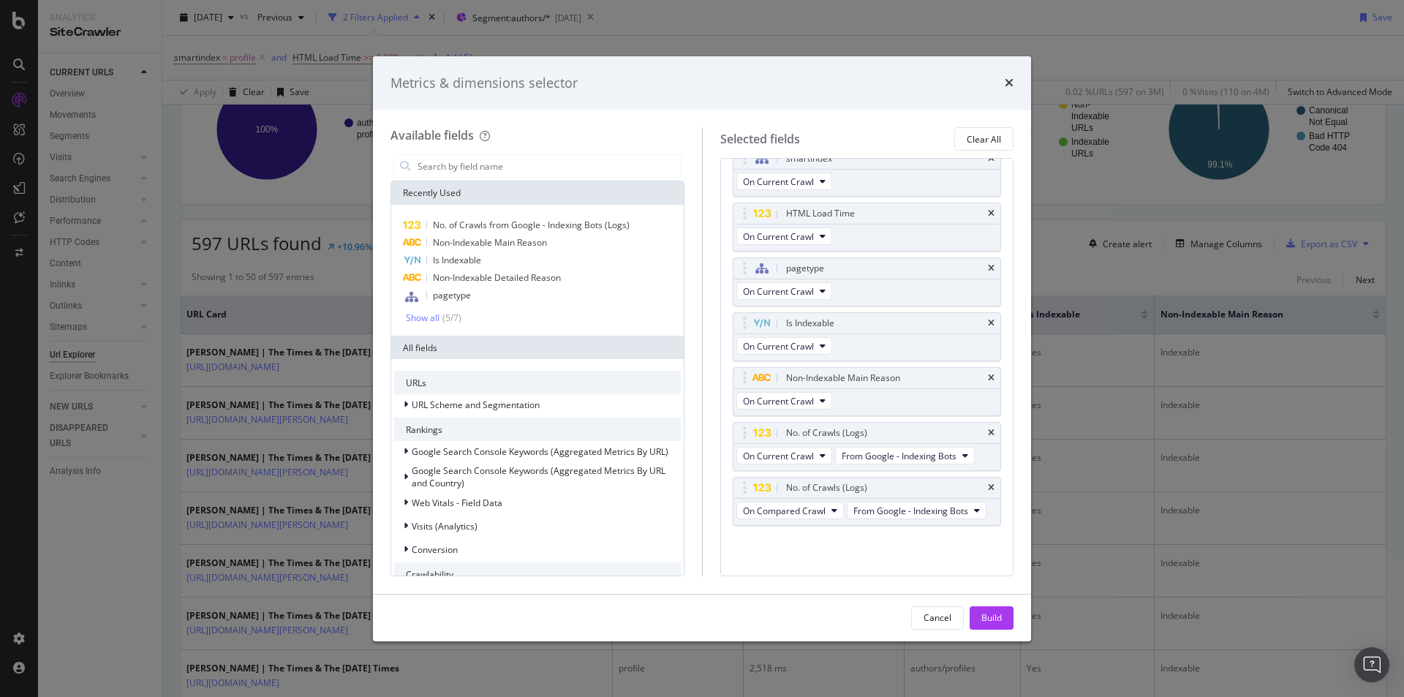
scroll to position [42, 0]
click at [838, 501] on button "On Compared Crawl" at bounding box center [789, 510] width 107 height 18
click at [820, 517] on span "On Current Crawl" at bounding box center [791, 516] width 84 height 13
click at [990, 611] on div "Build" at bounding box center [991, 617] width 20 height 12
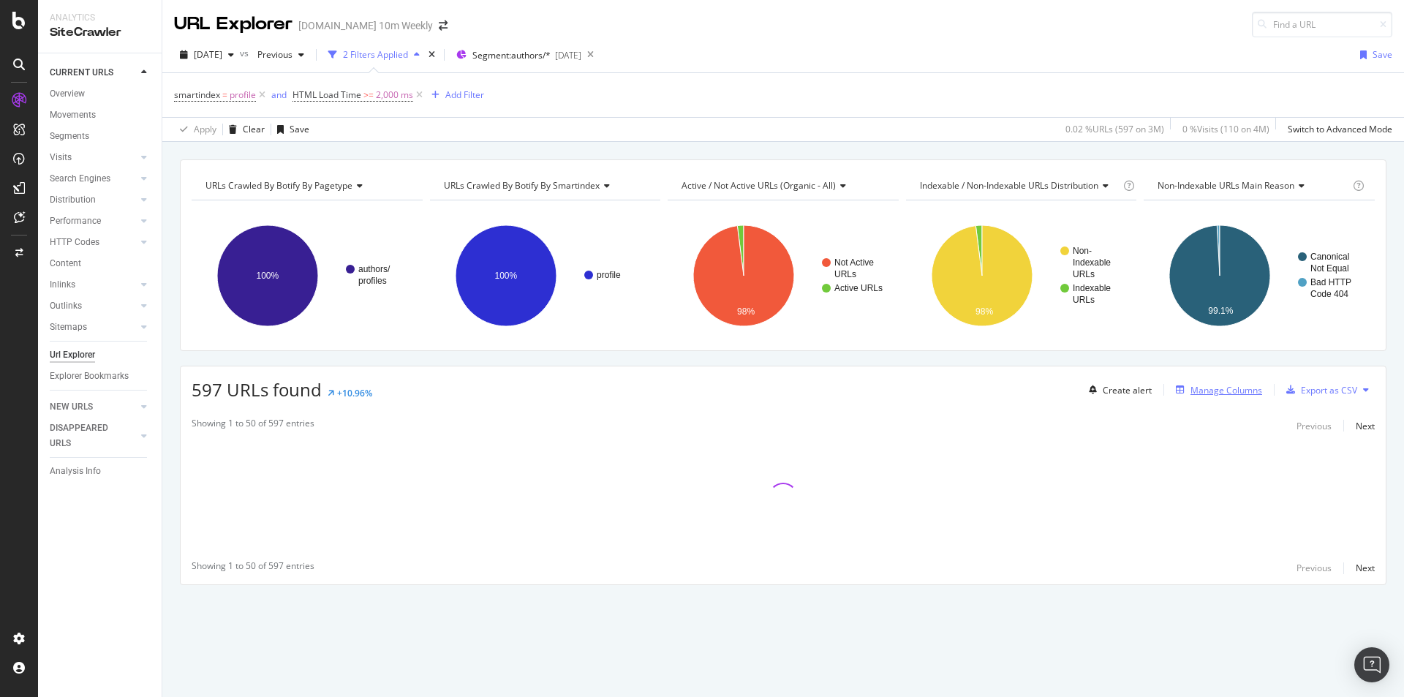
click at [1210, 395] on div "Manage Columns" at bounding box center [1226, 390] width 72 height 12
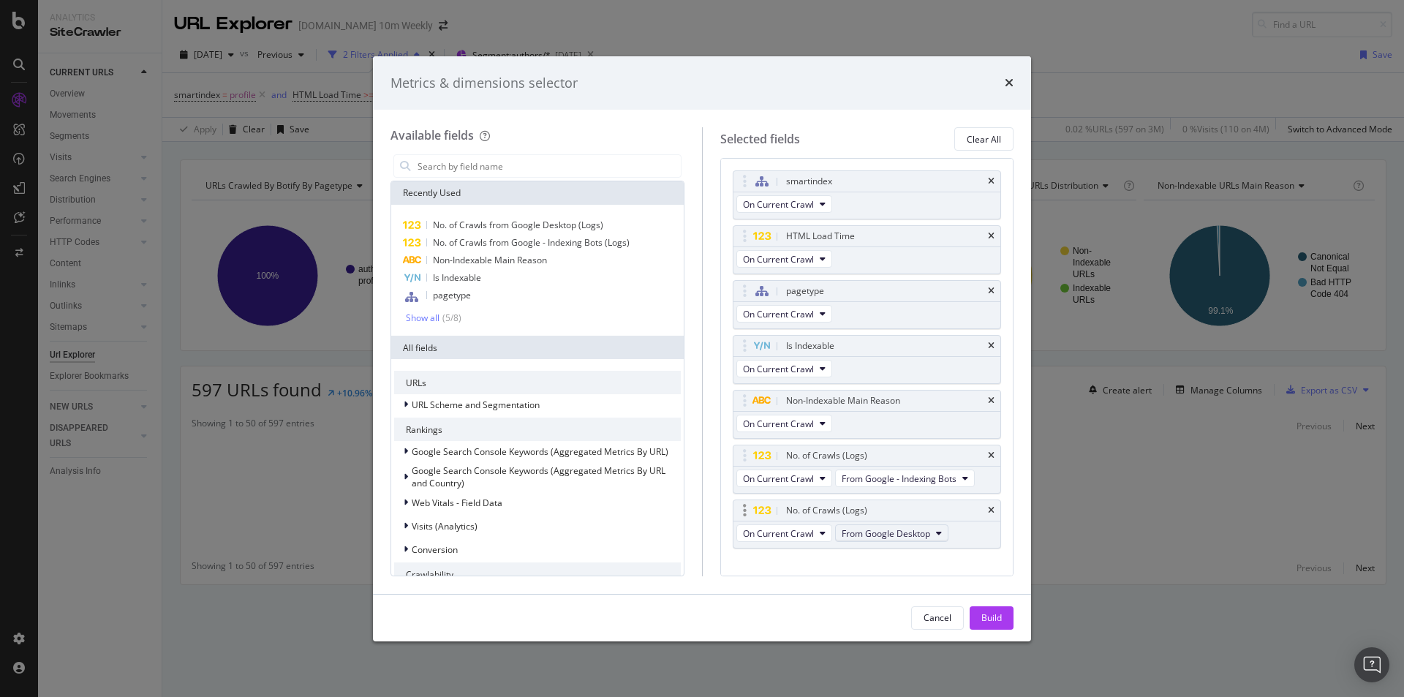
click at [936, 529] on icon "modal" at bounding box center [939, 533] width 6 height 9
click at [944, 612] on span "From Google Smartphone" at bounding box center [917, 613] width 140 height 13
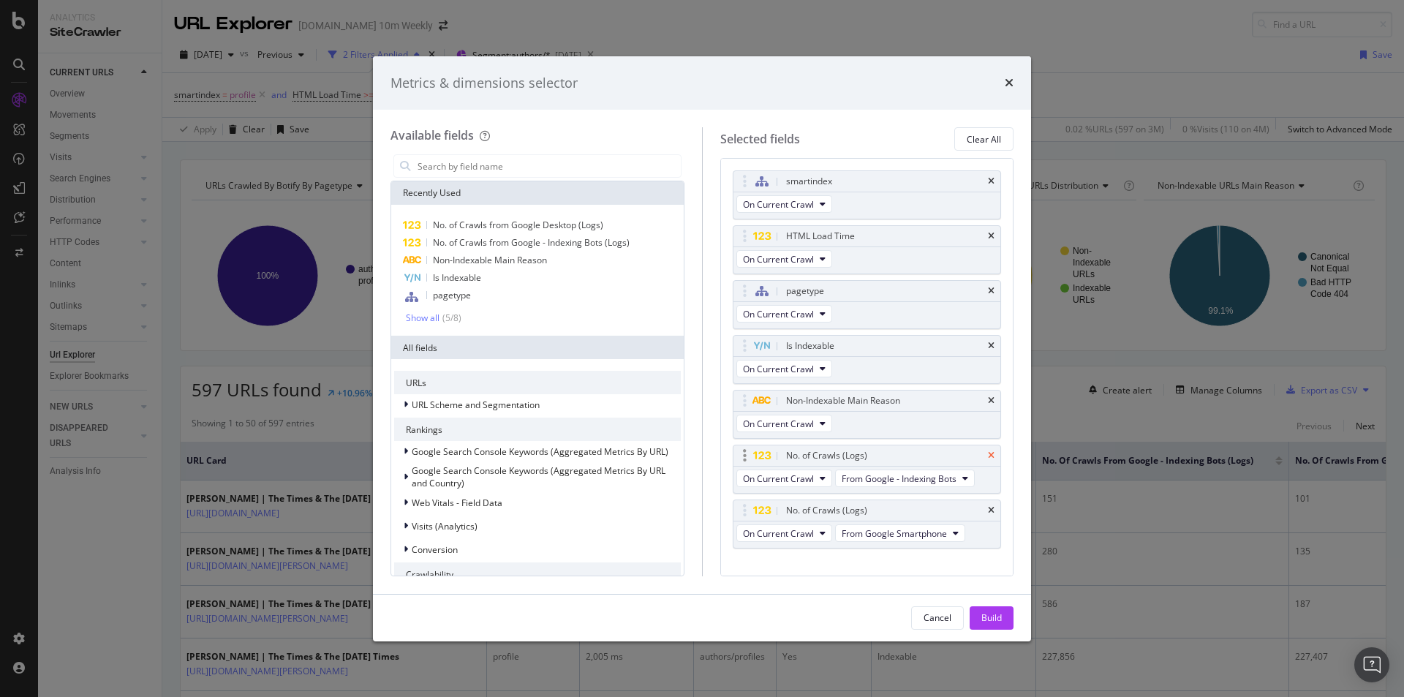
click at [988, 453] on icon "times" at bounding box center [991, 455] width 7 height 9
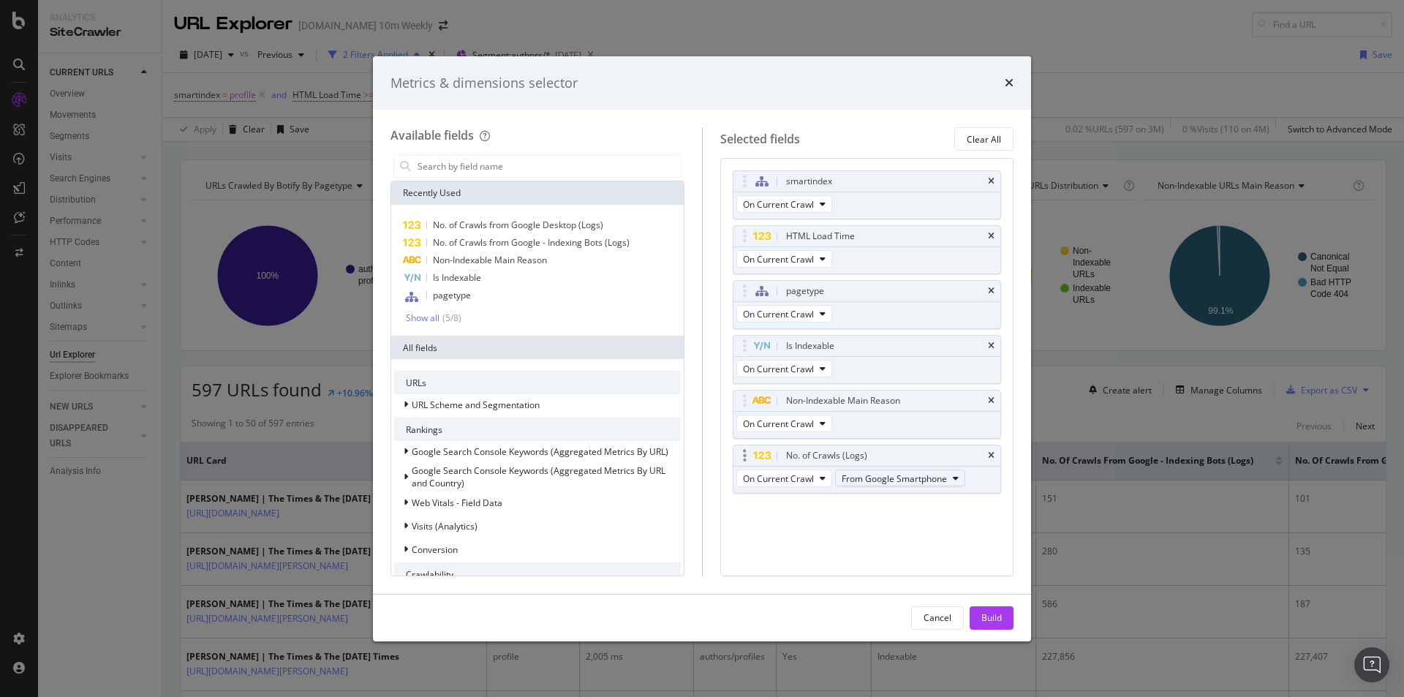
click at [952, 479] on icon "modal" at bounding box center [955, 478] width 6 height 9
click at [966, 504] on span "From Google - Indexing Bots" at bounding box center [917, 504] width 140 height 13
click at [996, 627] on div "Build" at bounding box center [991, 618] width 20 height 22
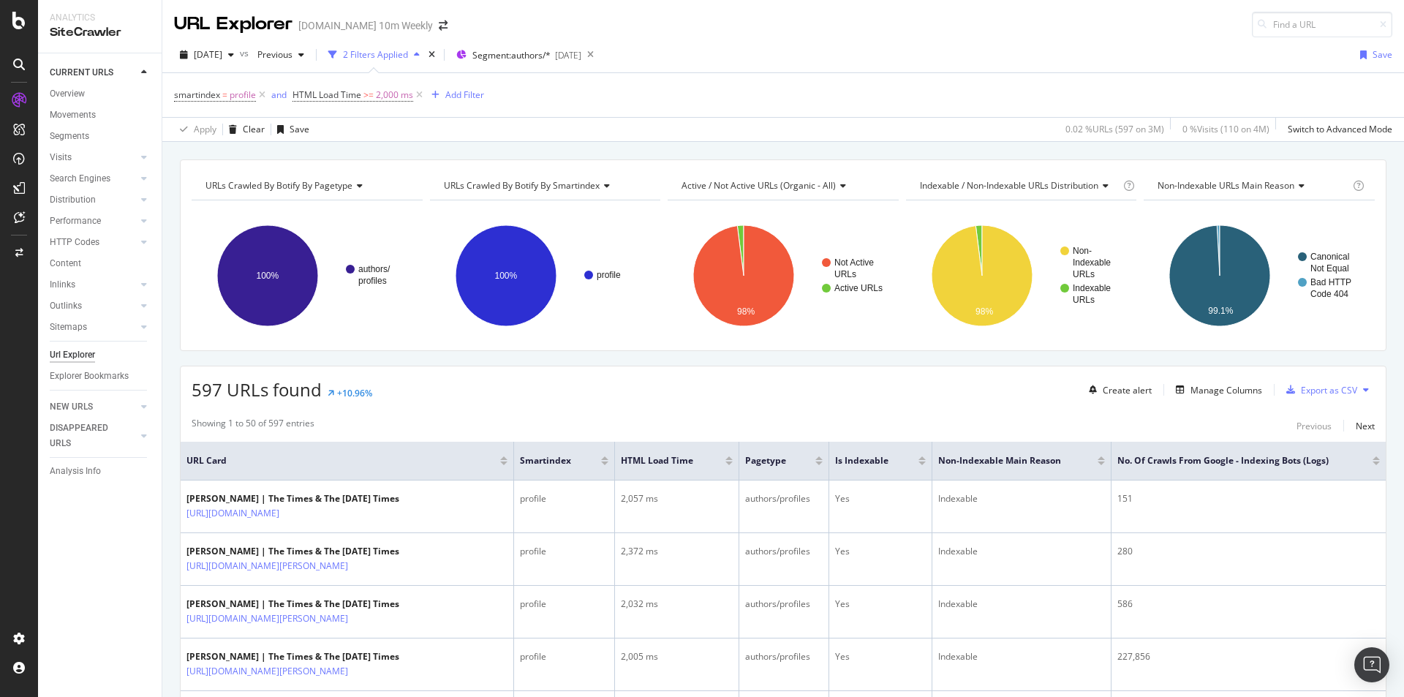
click at [1372, 463] on div at bounding box center [1375, 463] width 7 height 4
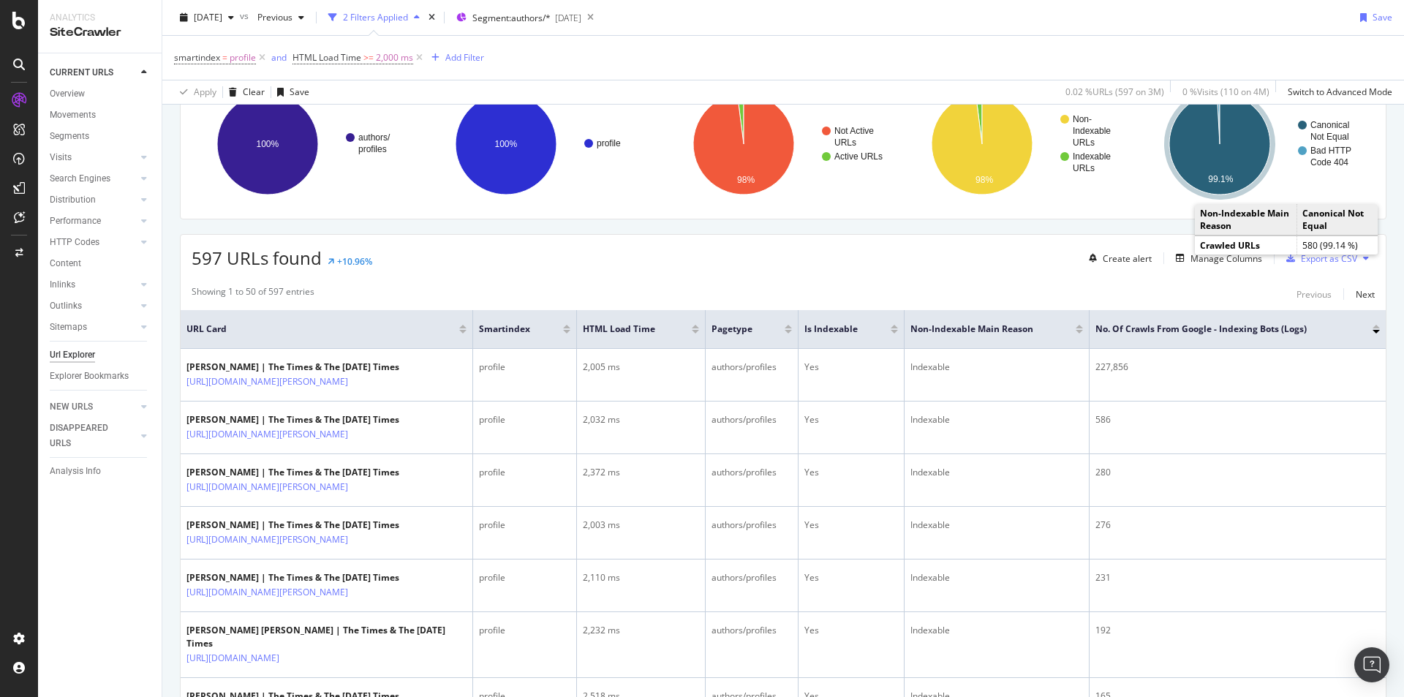
scroll to position [146, 0]
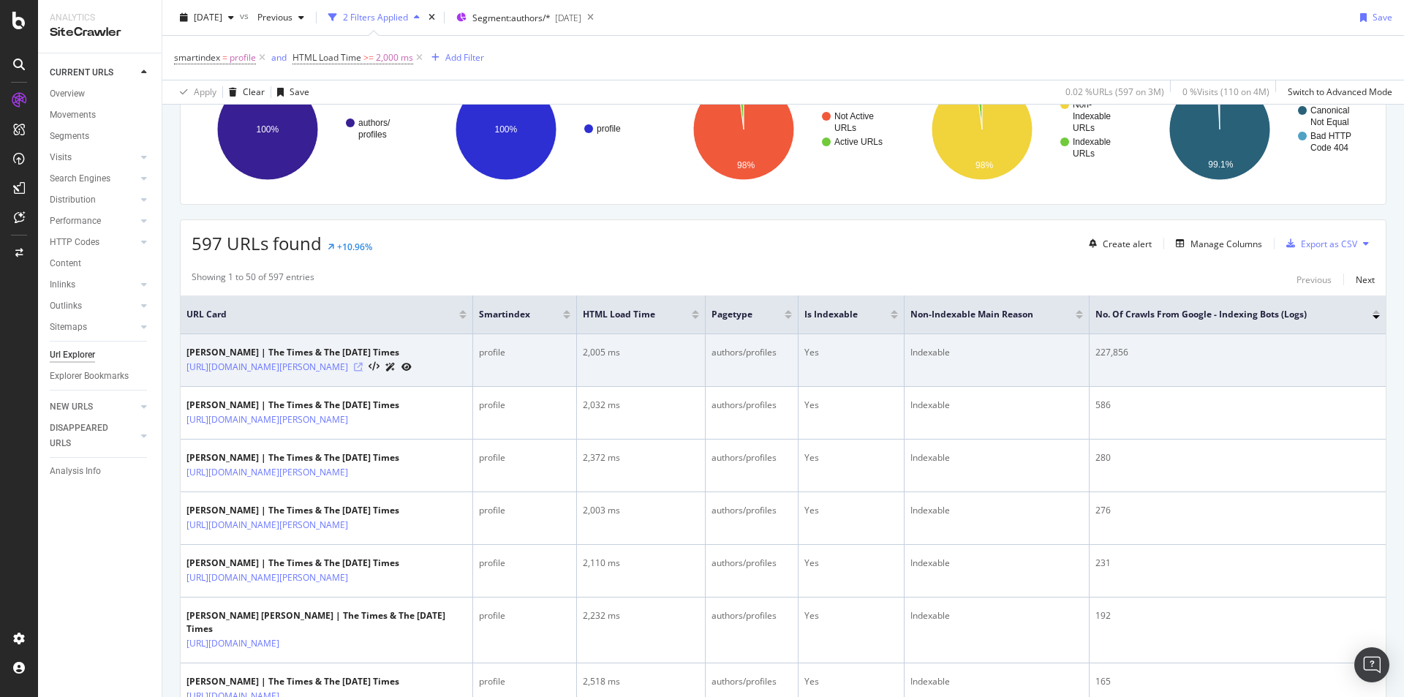
click at [363, 364] on icon at bounding box center [358, 367] width 9 height 9
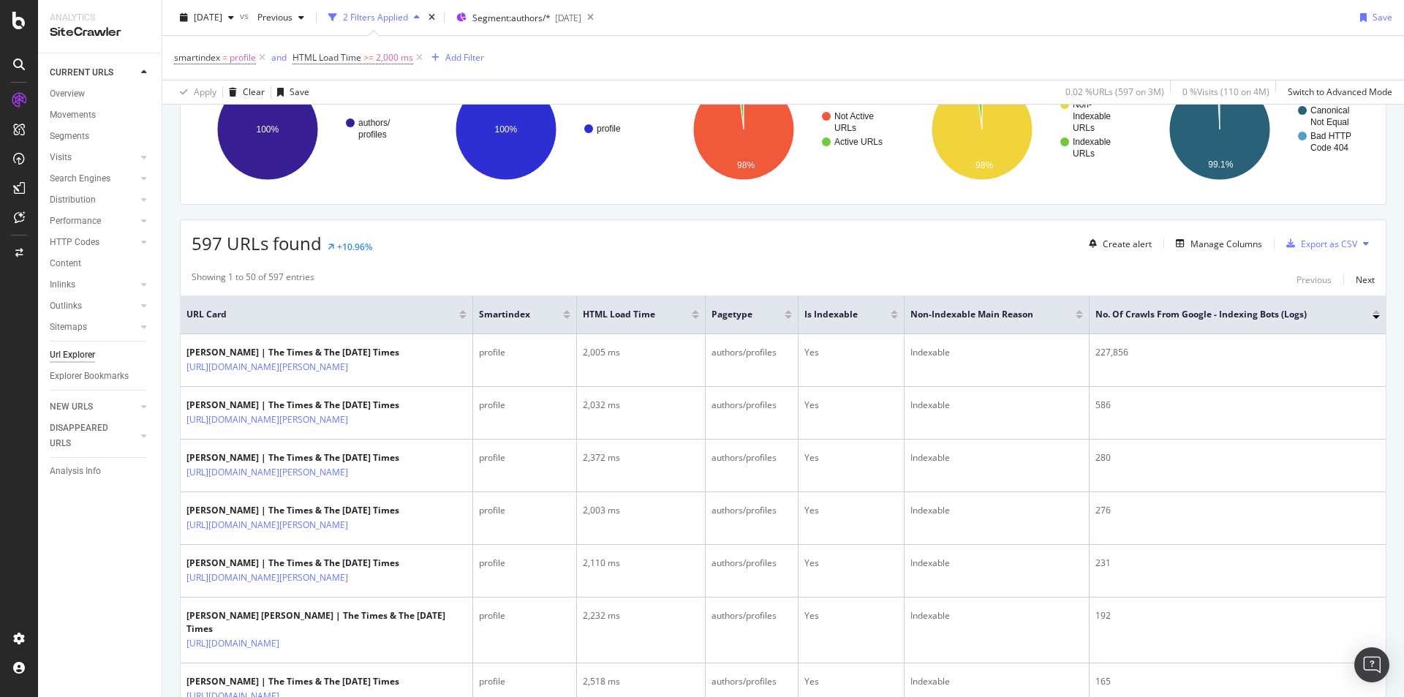
scroll to position [0, 0]
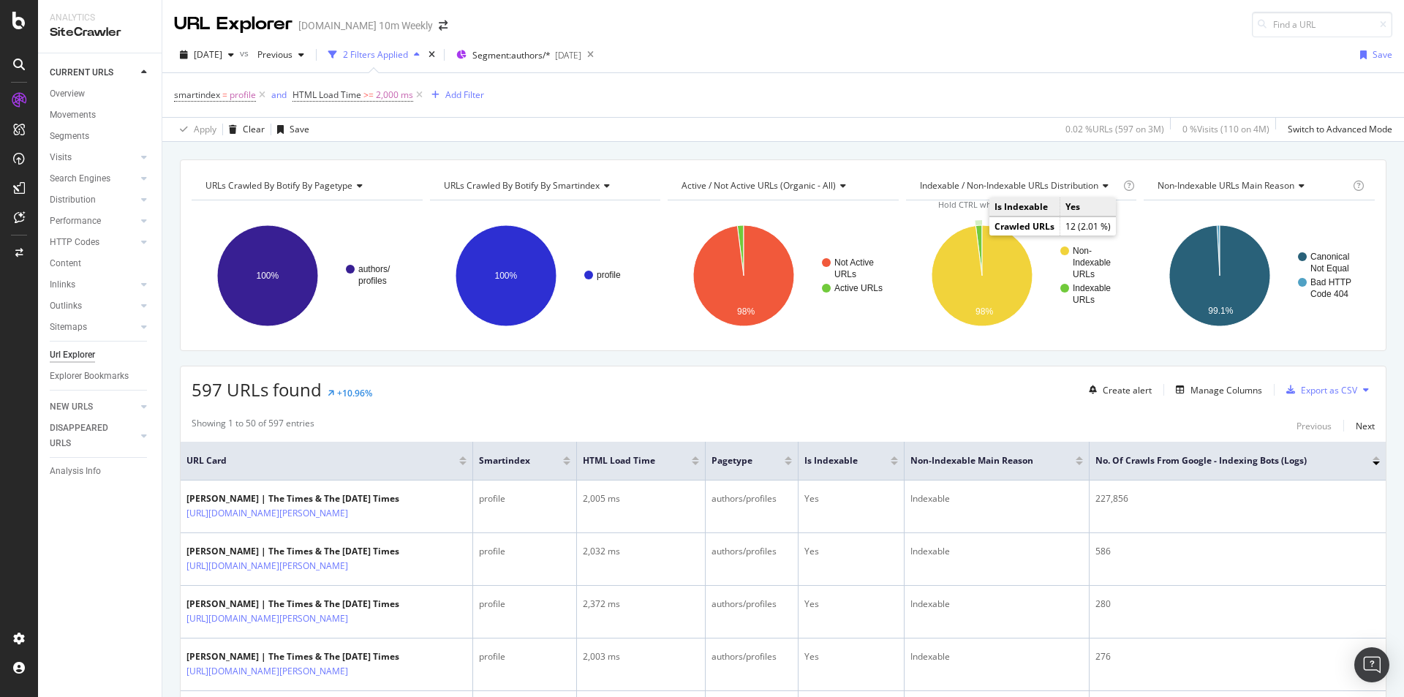
click at [975, 234] on icon "A chart." at bounding box center [978, 250] width 7 height 50
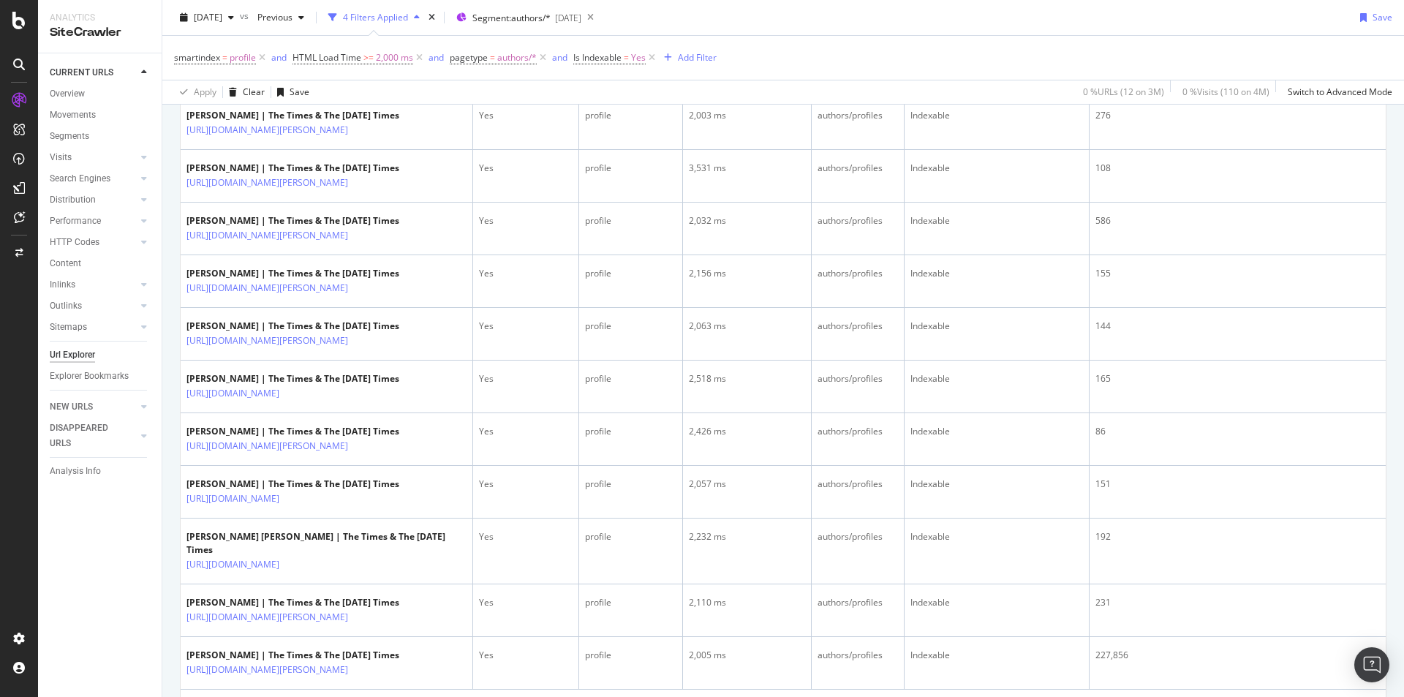
scroll to position [513, 0]
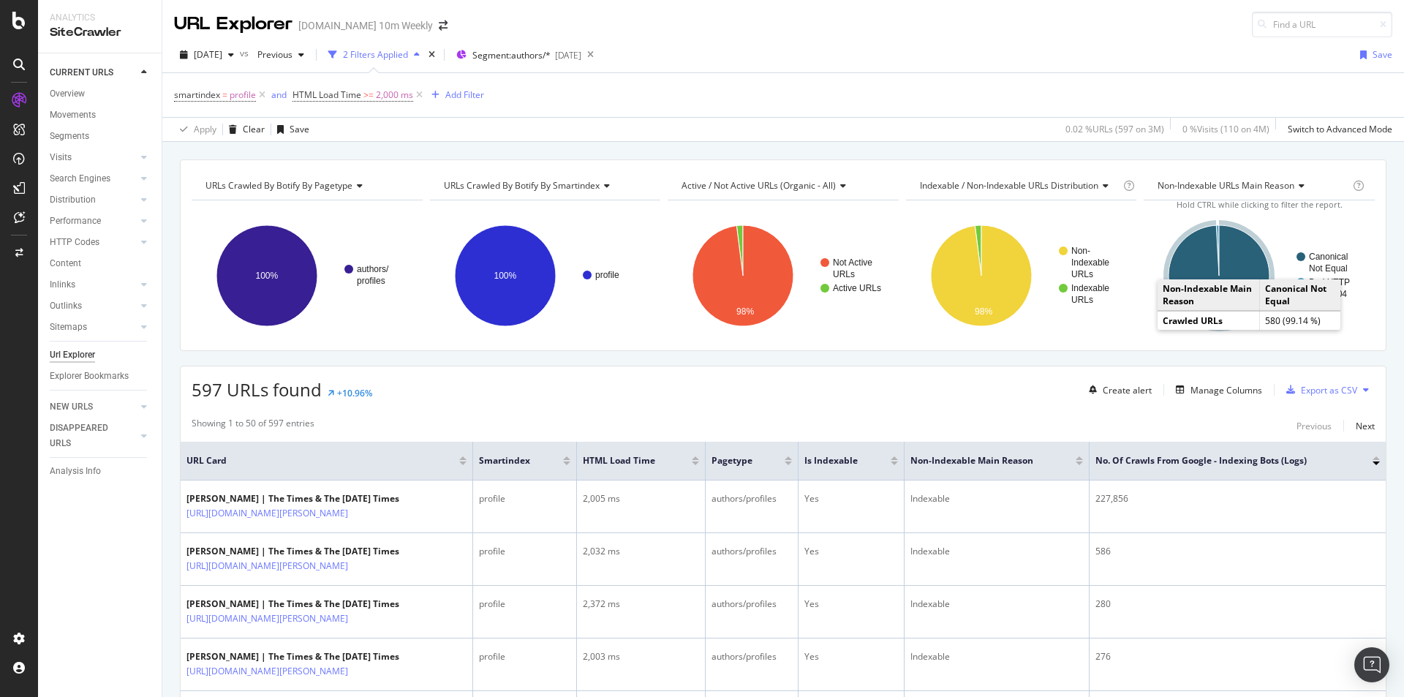
click at [1243, 269] on icon "A chart." at bounding box center [1218, 275] width 101 height 101
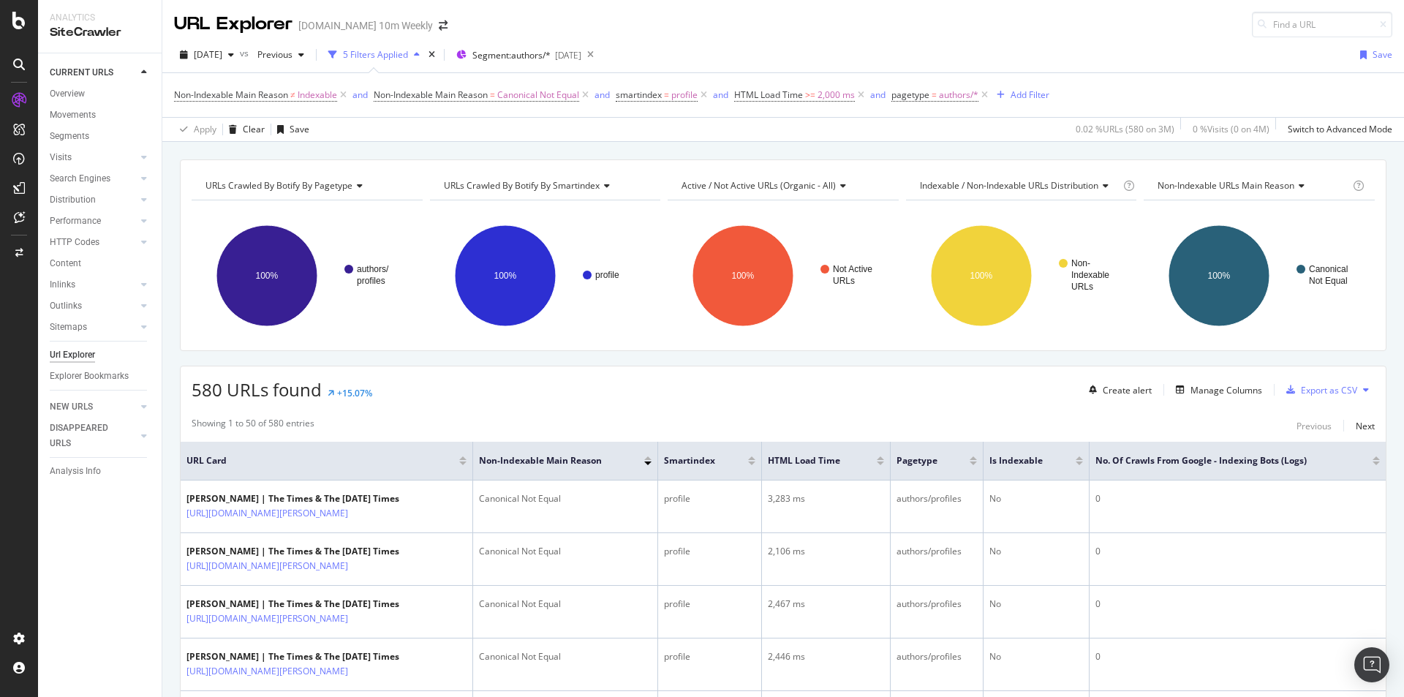
click at [1372, 462] on div at bounding box center [1375, 463] width 7 height 4
click at [1372, 463] on div at bounding box center [1375, 463] width 7 height 4
click at [1372, 462] on div at bounding box center [1375, 463] width 7 height 4
click at [1372, 458] on div at bounding box center [1375, 458] width 7 height 4
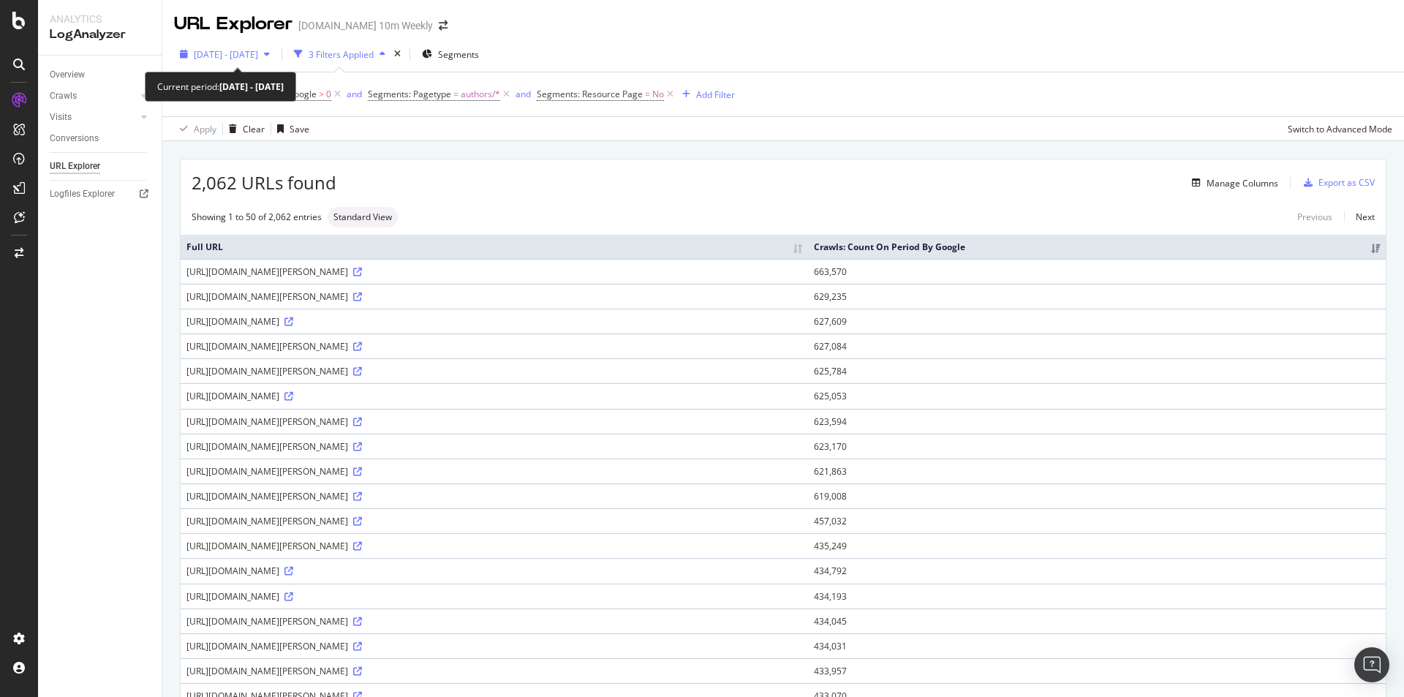
click at [258, 50] on span "[DATE] - [DATE]" at bounding box center [226, 54] width 64 height 12
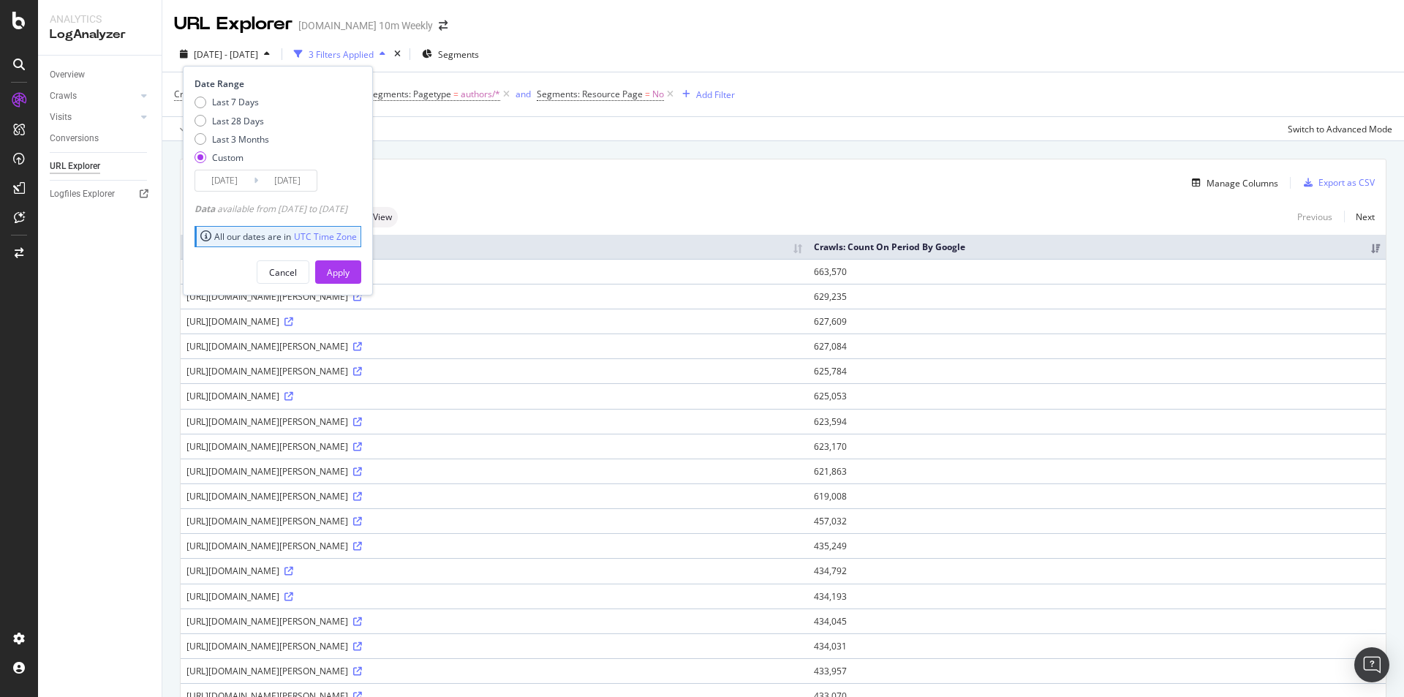
click at [230, 184] on input "[DATE]" at bounding box center [224, 180] width 58 height 20
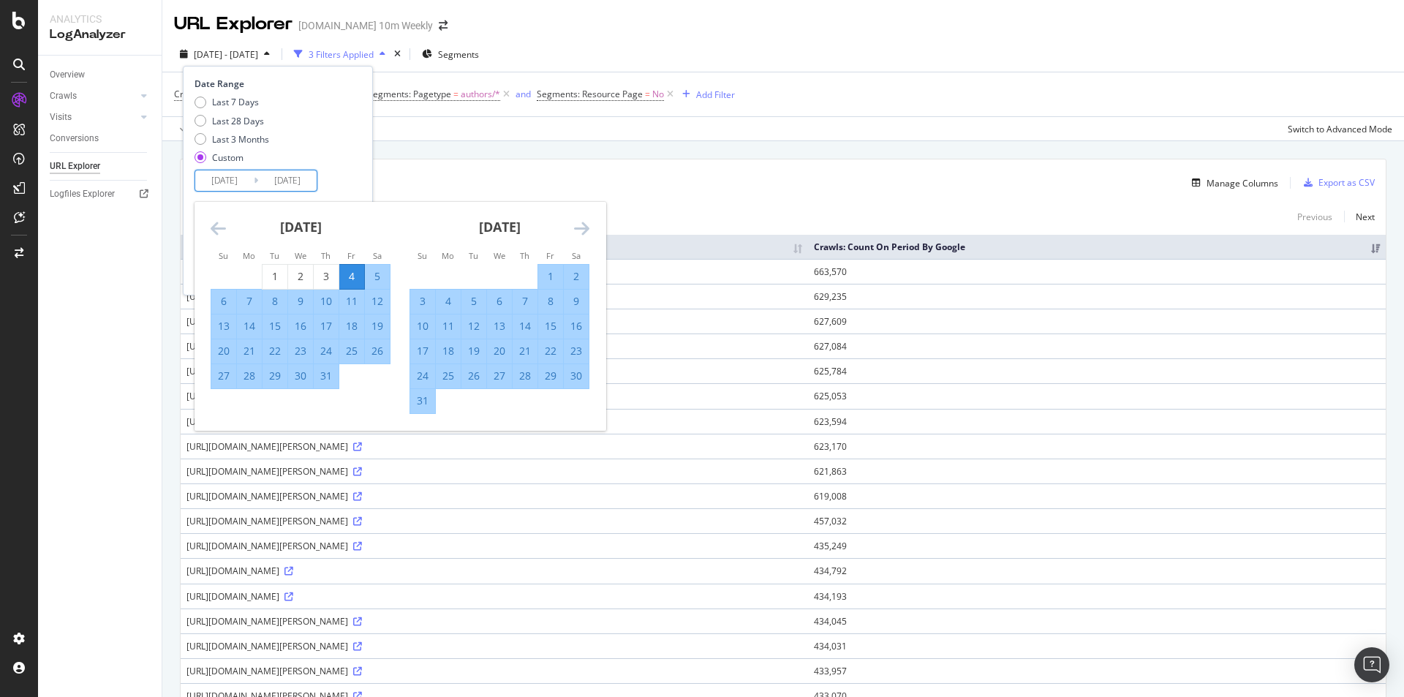
click at [587, 231] on icon "Move forward to switch to the next month." at bounding box center [581, 228] width 15 height 18
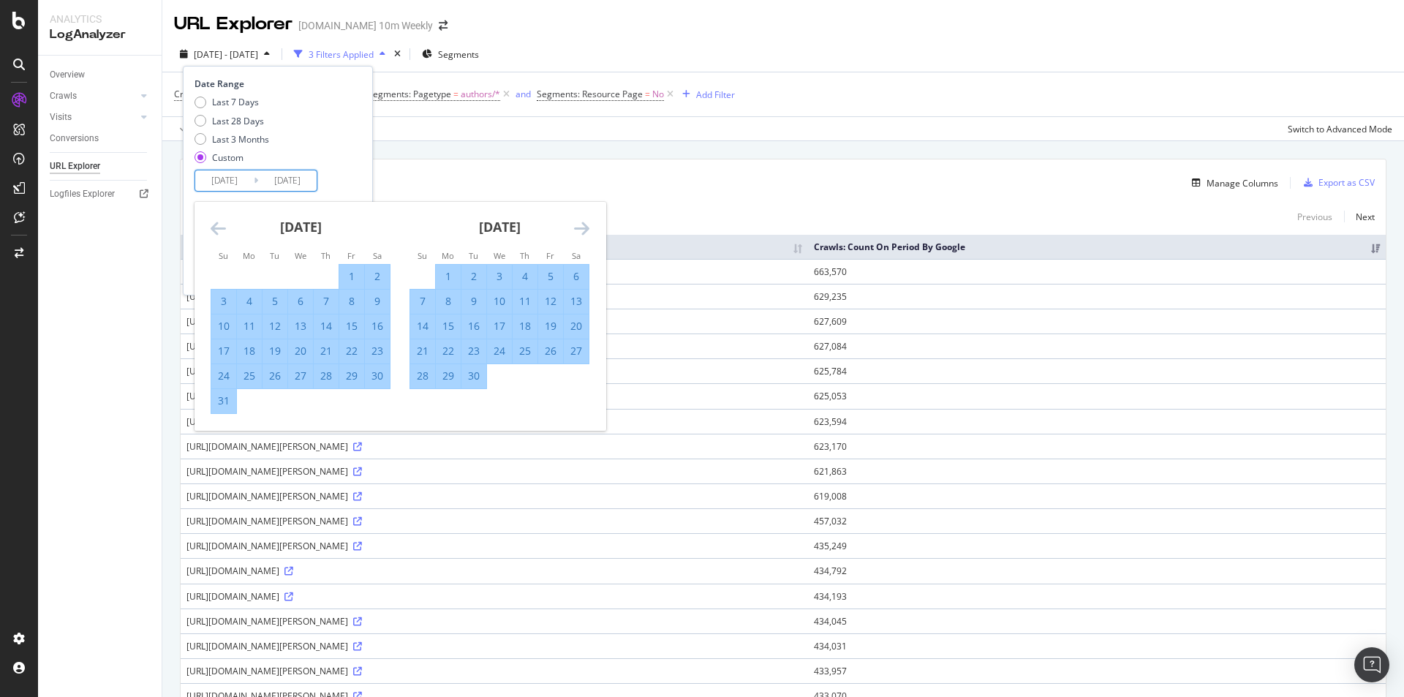
click at [587, 231] on icon "Move forward to switch to the next month." at bounding box center [581, 228] width 15 height 18
